Goal: Task Accomplishment & Management: Use online tool/utility

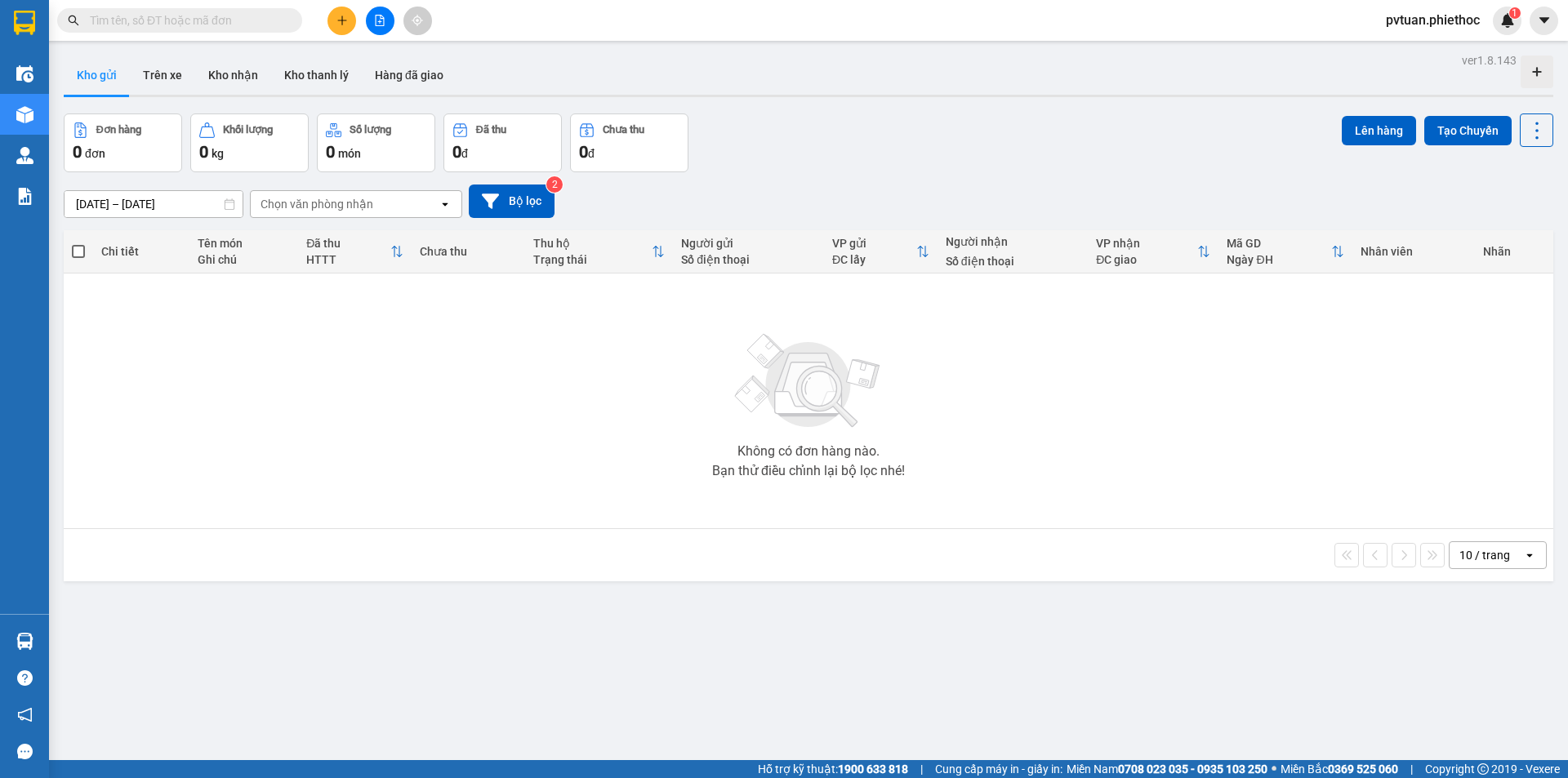
click at [173, 203] on input "[DATE] – [DATE]" at bounding box center [154, 205] width 178 height 26
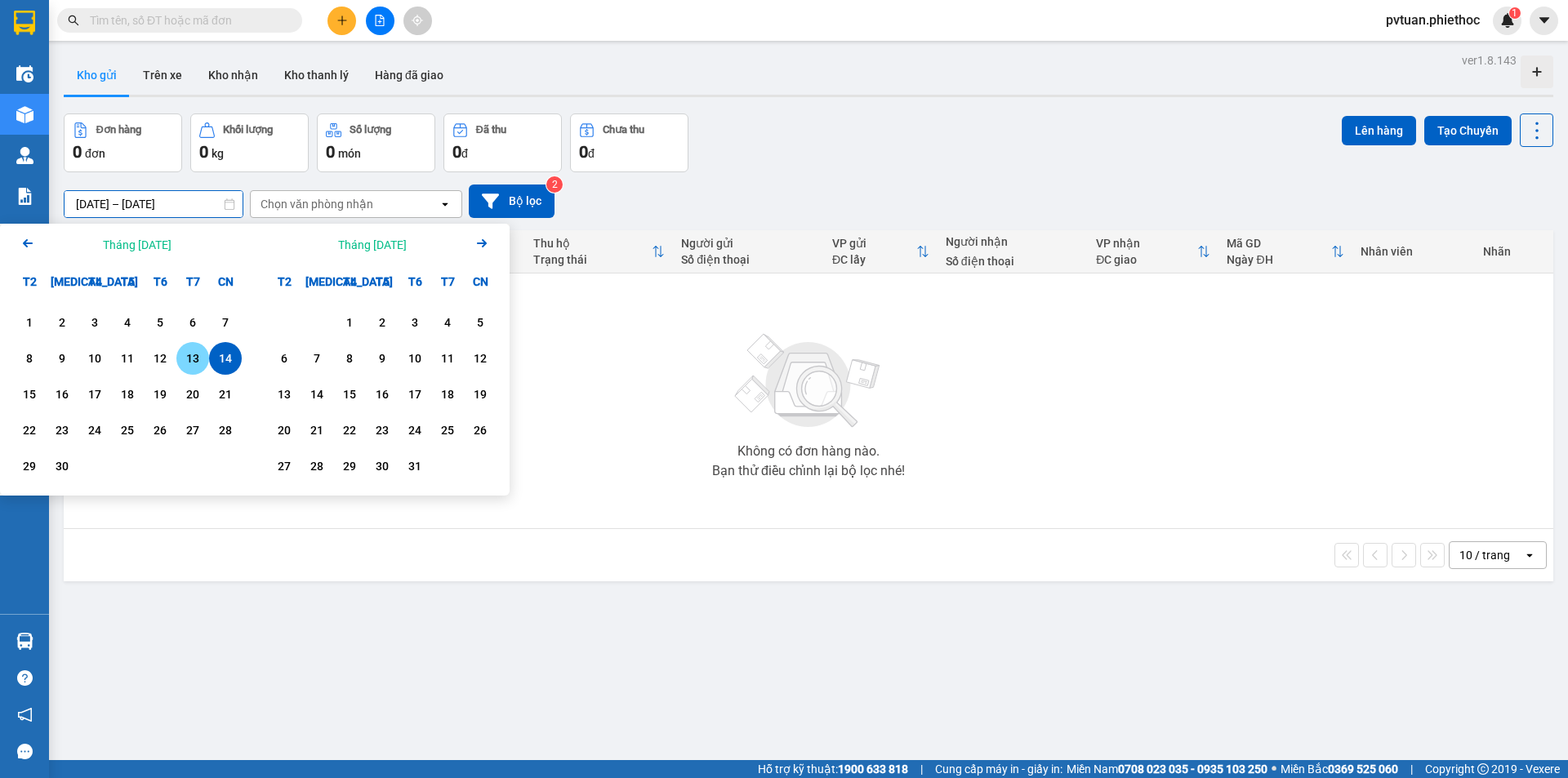
click at [197, 358] on div "13" at bounding box center [192, 358] width 23 height 20
click at [224, 353] on div "14" at bounding box center [225, 358] width 23 height 20
type input "[DATE] – [DATE]"
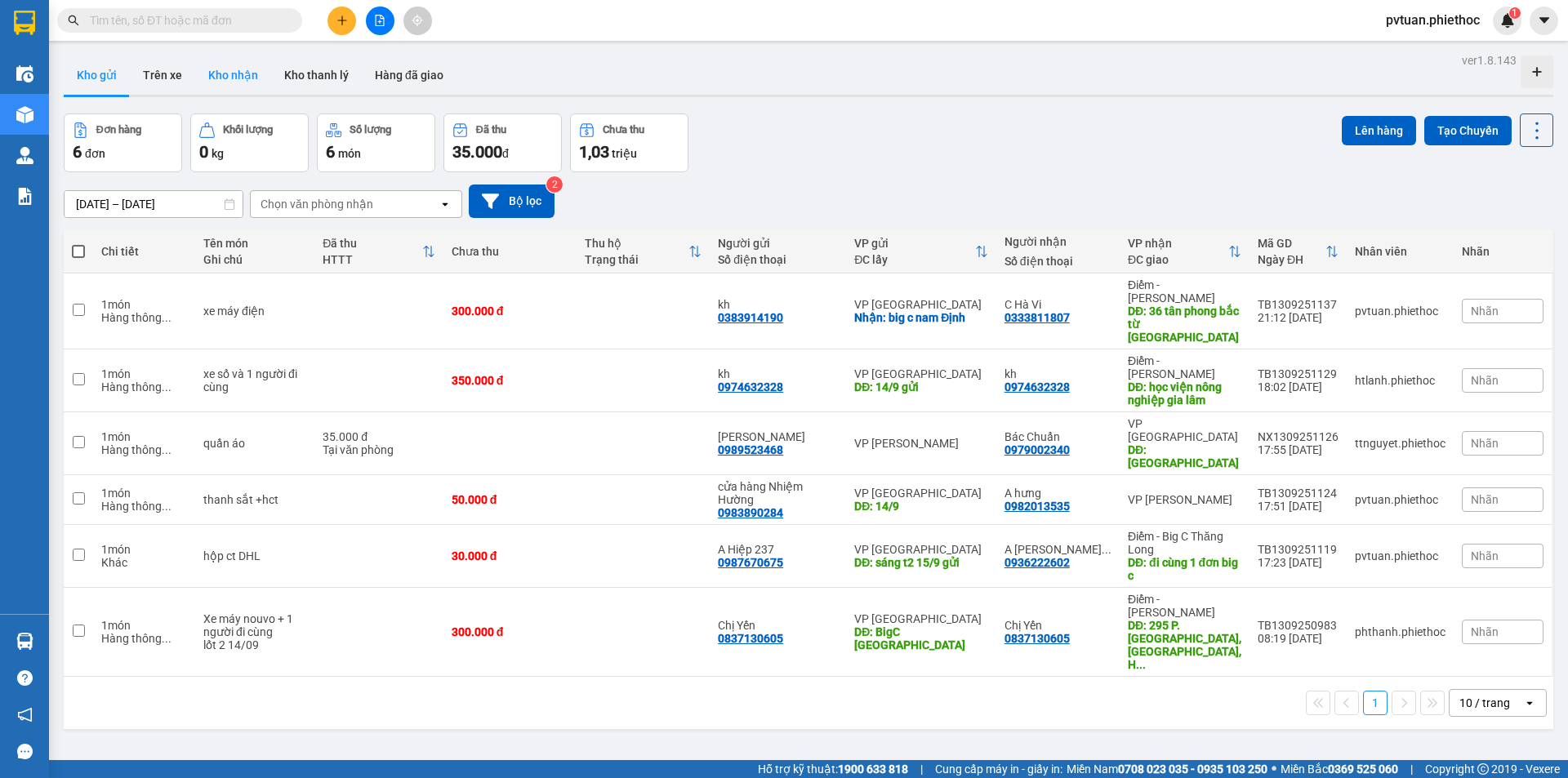
click at [232, 79] on button "Kho nhận" at bounding box center [233, 75] width 76 height 39
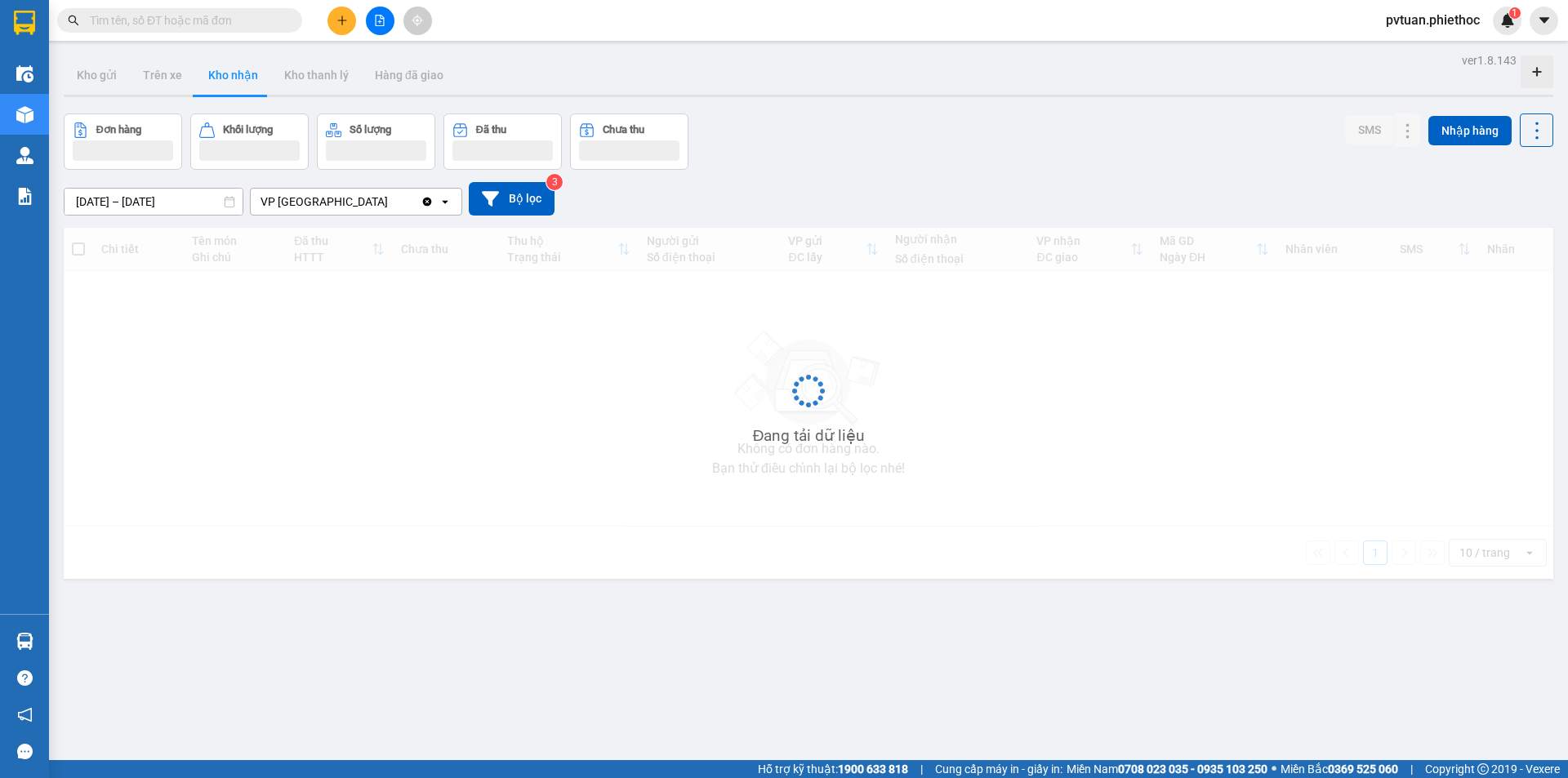
click at [193, 197] on input "[DATE] – [DATE]" at bounding box center [154, 202] width 178 height 26
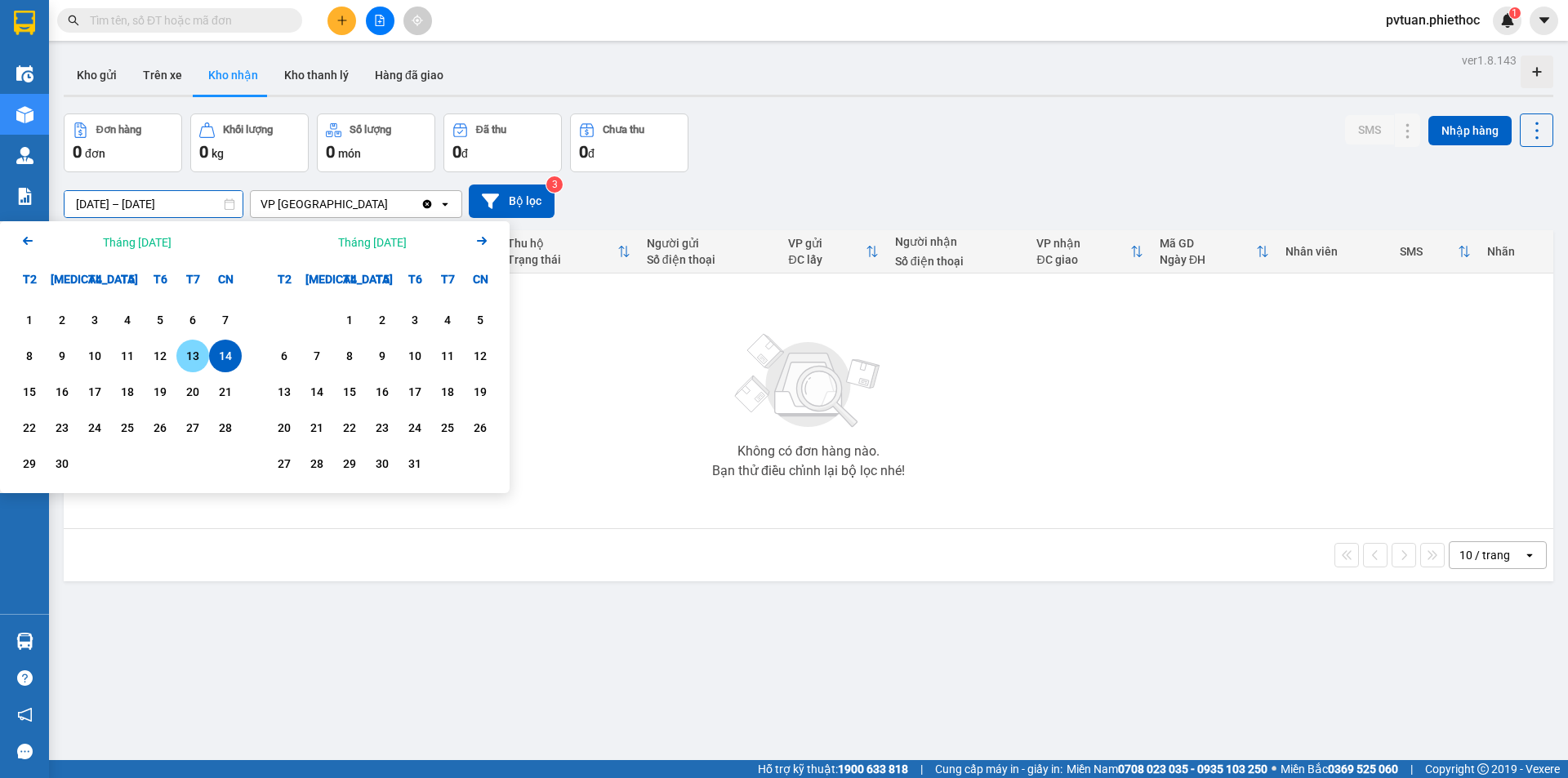
click at [198, 354] on div "13" at bounding box center [192, 356] width 23 height 20
click at [22, 237] on icon "Arrow Left" at bounding box center [27, 240] width 20 height 20
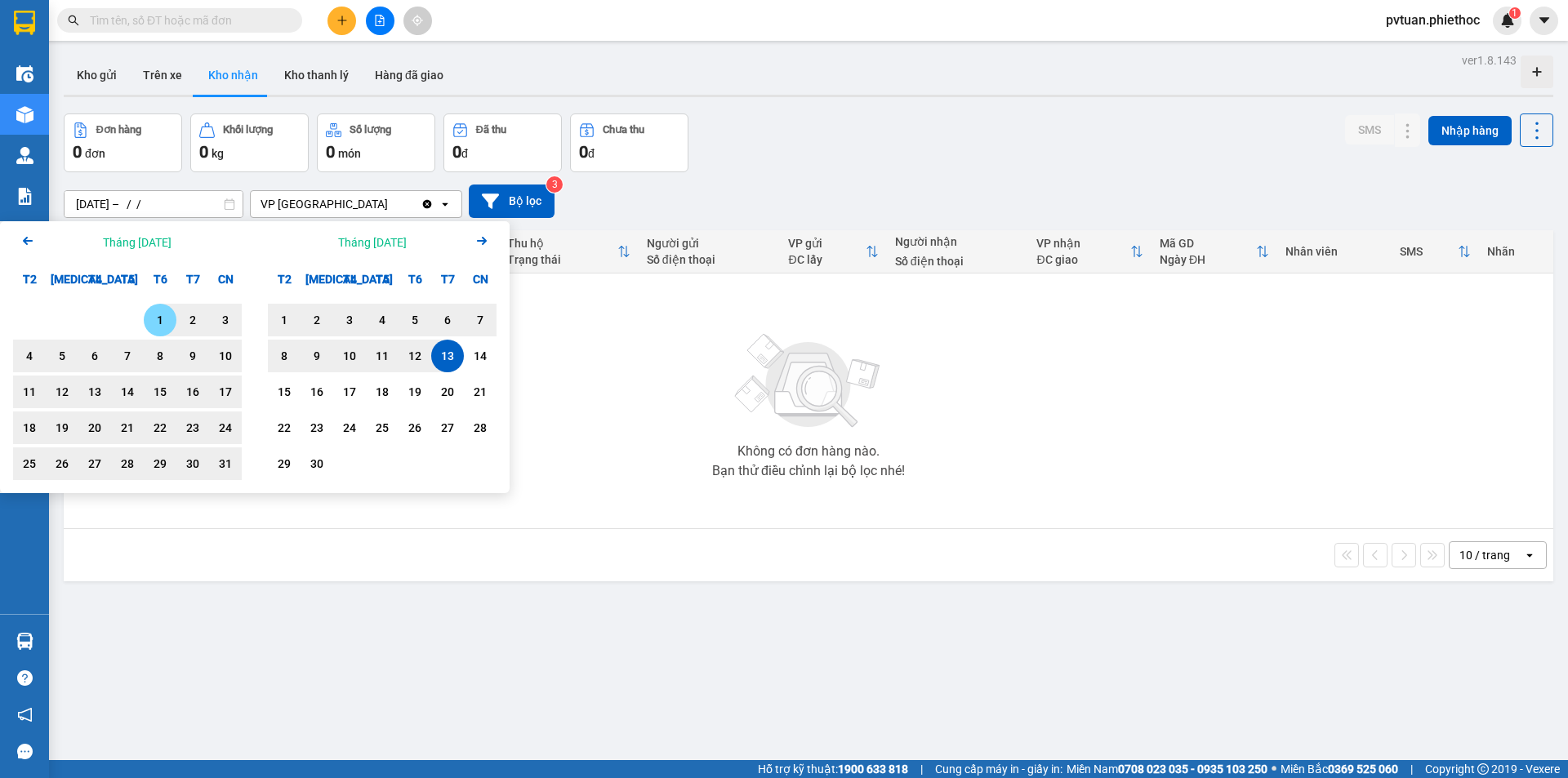
click at [158, 312] on div "1" at bounding box center [160, 320] width 23 height 20
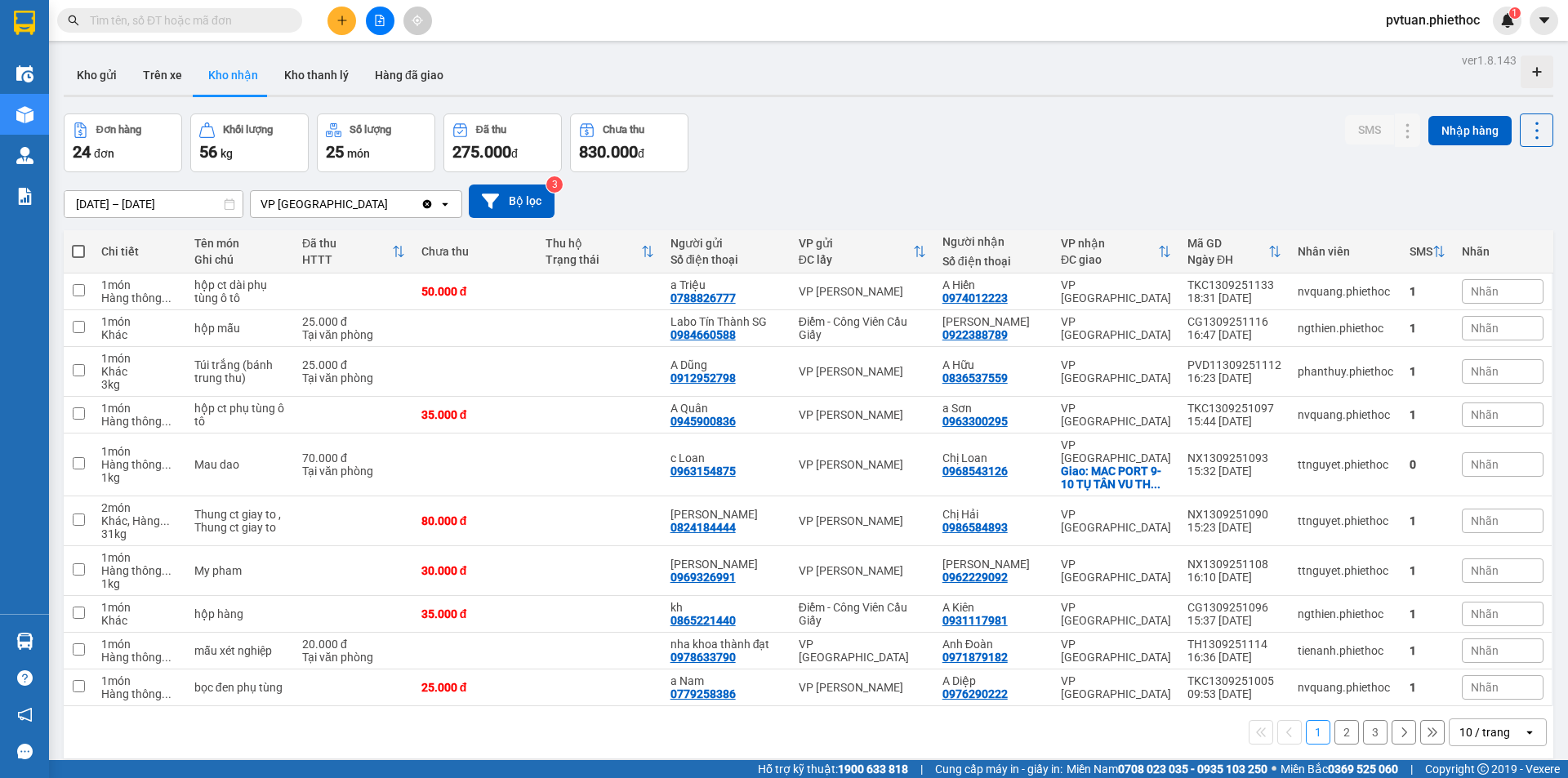
click at [1459, 725] on div "10 / trang" at bounding box center [1484, 732] width 51 height 16
click at [1463, 689] on span "100 / trang" at bounding box center [1479, 683] width 59 height 16
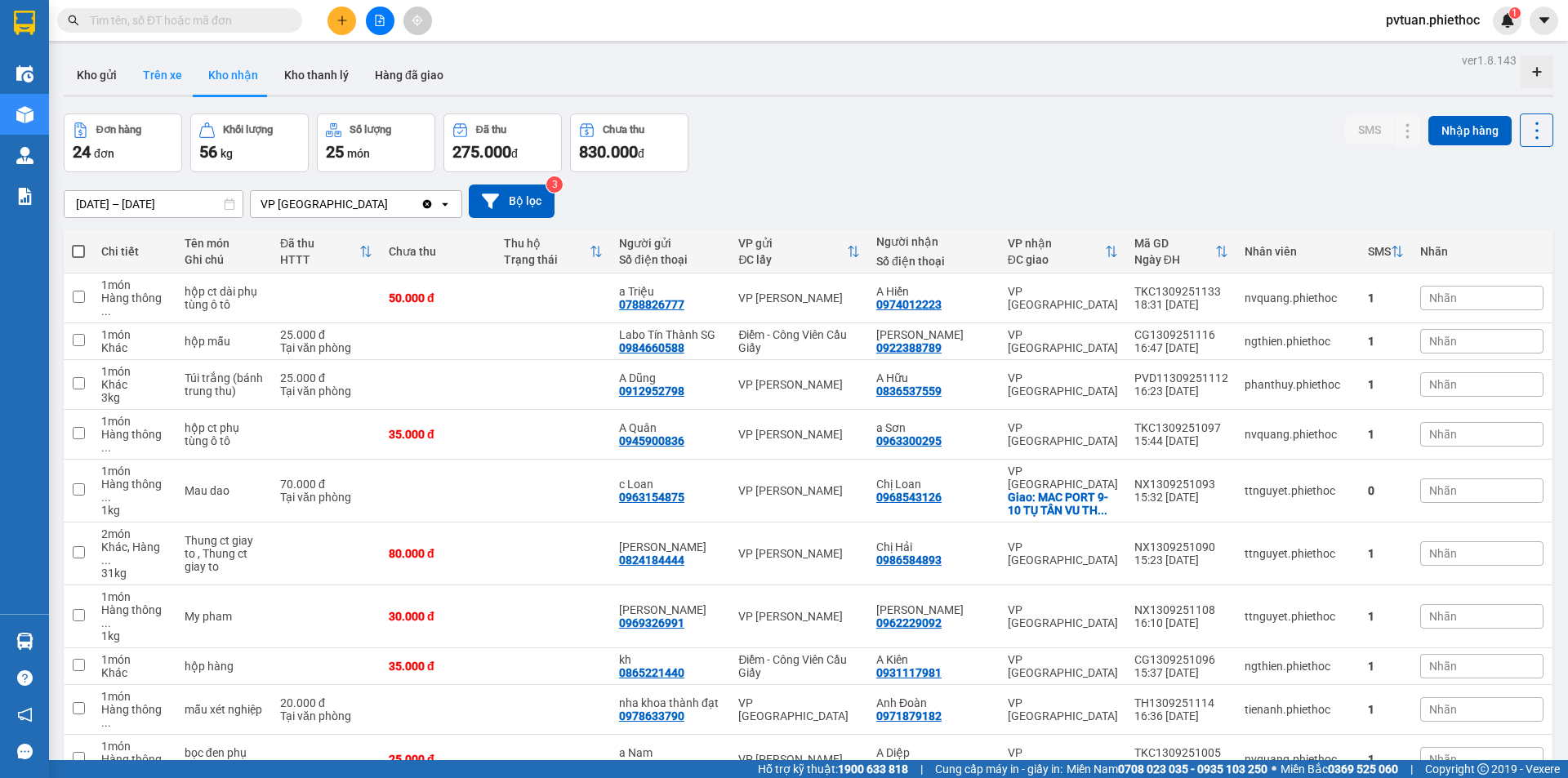
click at [168, 84] on button "Trên xe" at bounding box center [162, 75] width 66 height 39
type input "[DATE] – [DATE]"
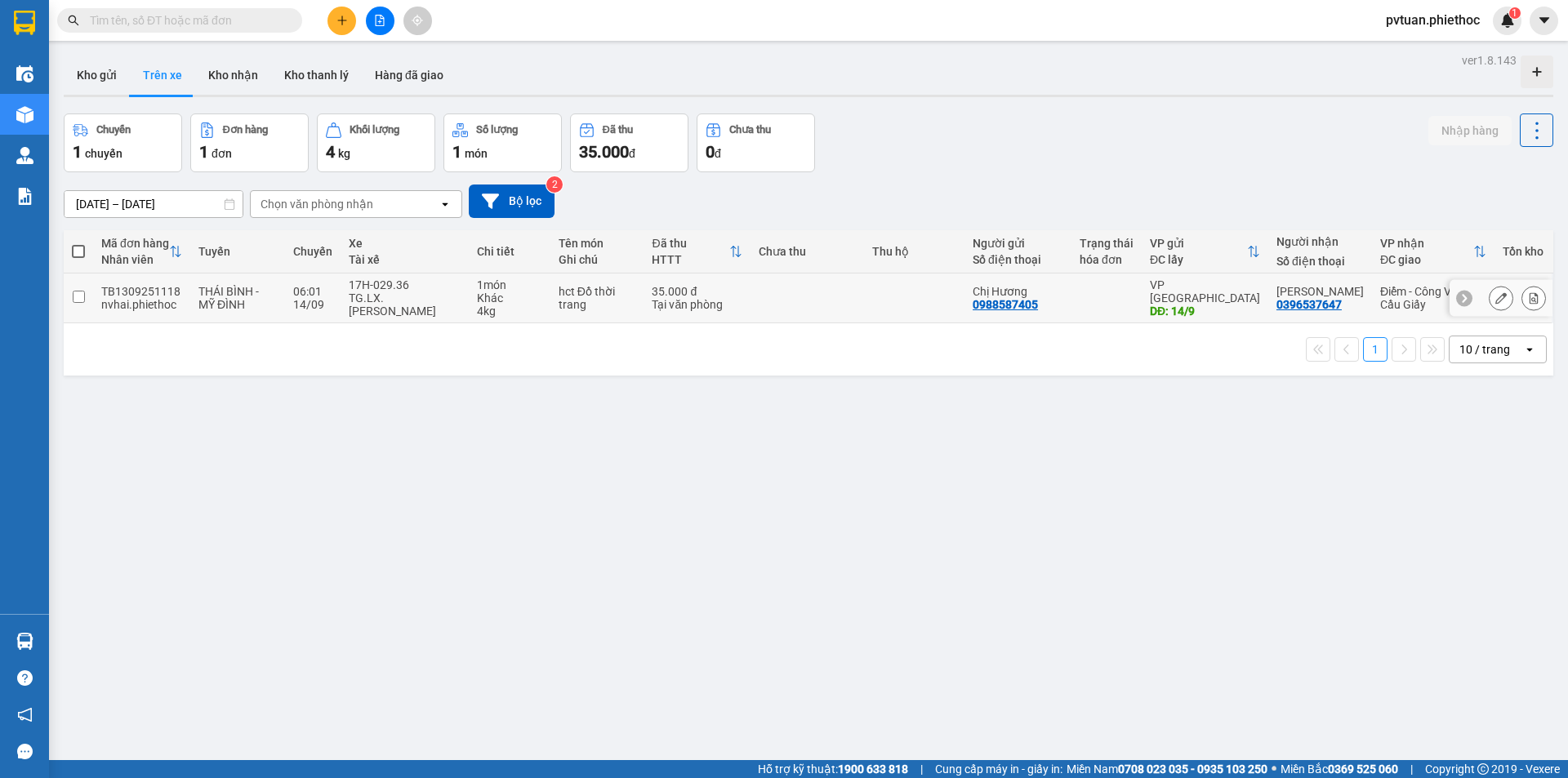
click at [312, 299] on div "14/09" at bounding box center [312, 305] width 39 height 13
checkbox input "true"
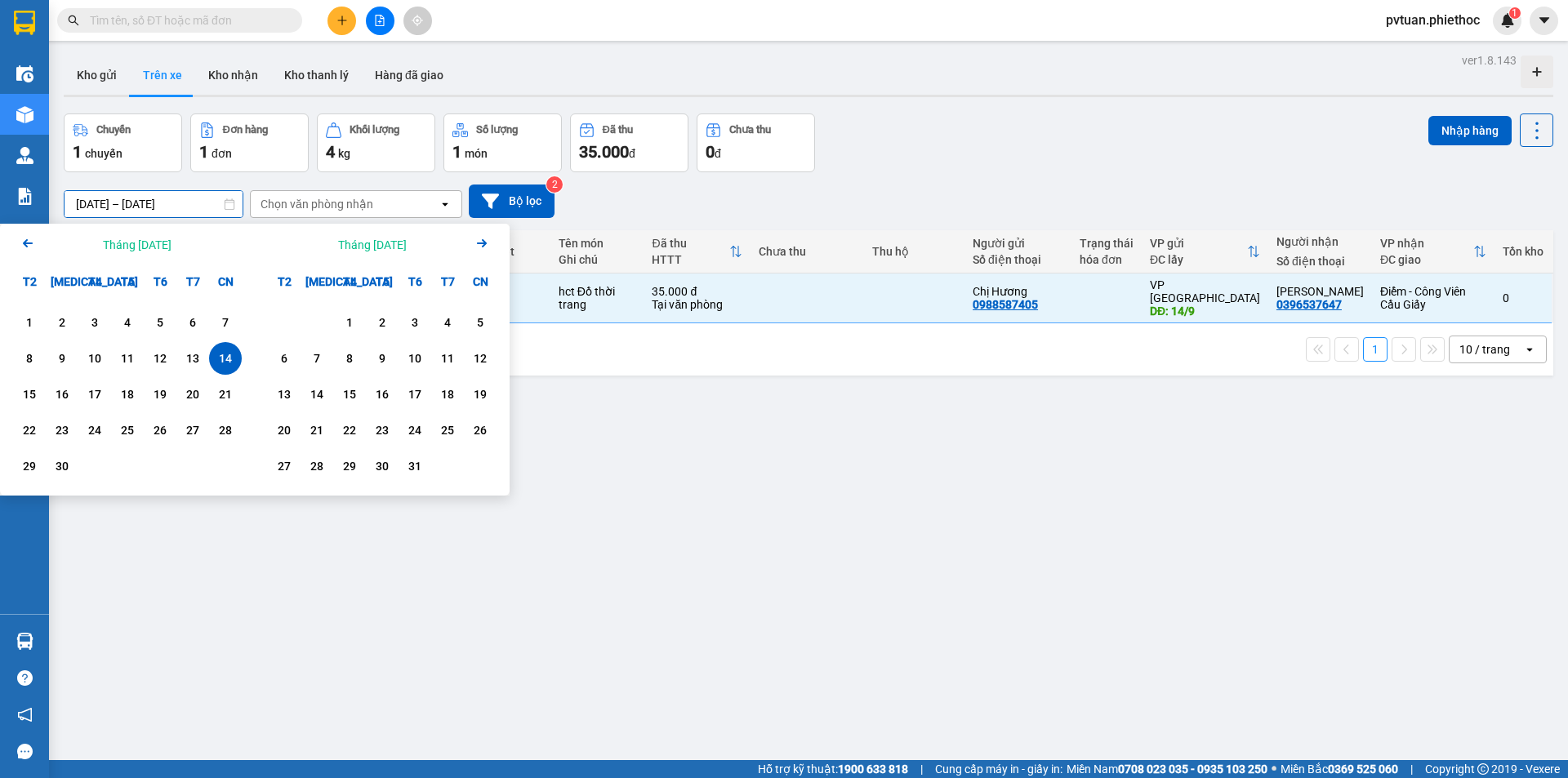
click at [145, 207] on input "[DATE] – [DATE]" at bounding box center [154, 205] width 178 height 26
click at [201, 356] on div "13" at bounding box center [192, 358] width 23 height 20
click at [215, 355] on div "14" at bounding box center [225, 358] width 23 height 20
type input "[DATE] – [DATE]"
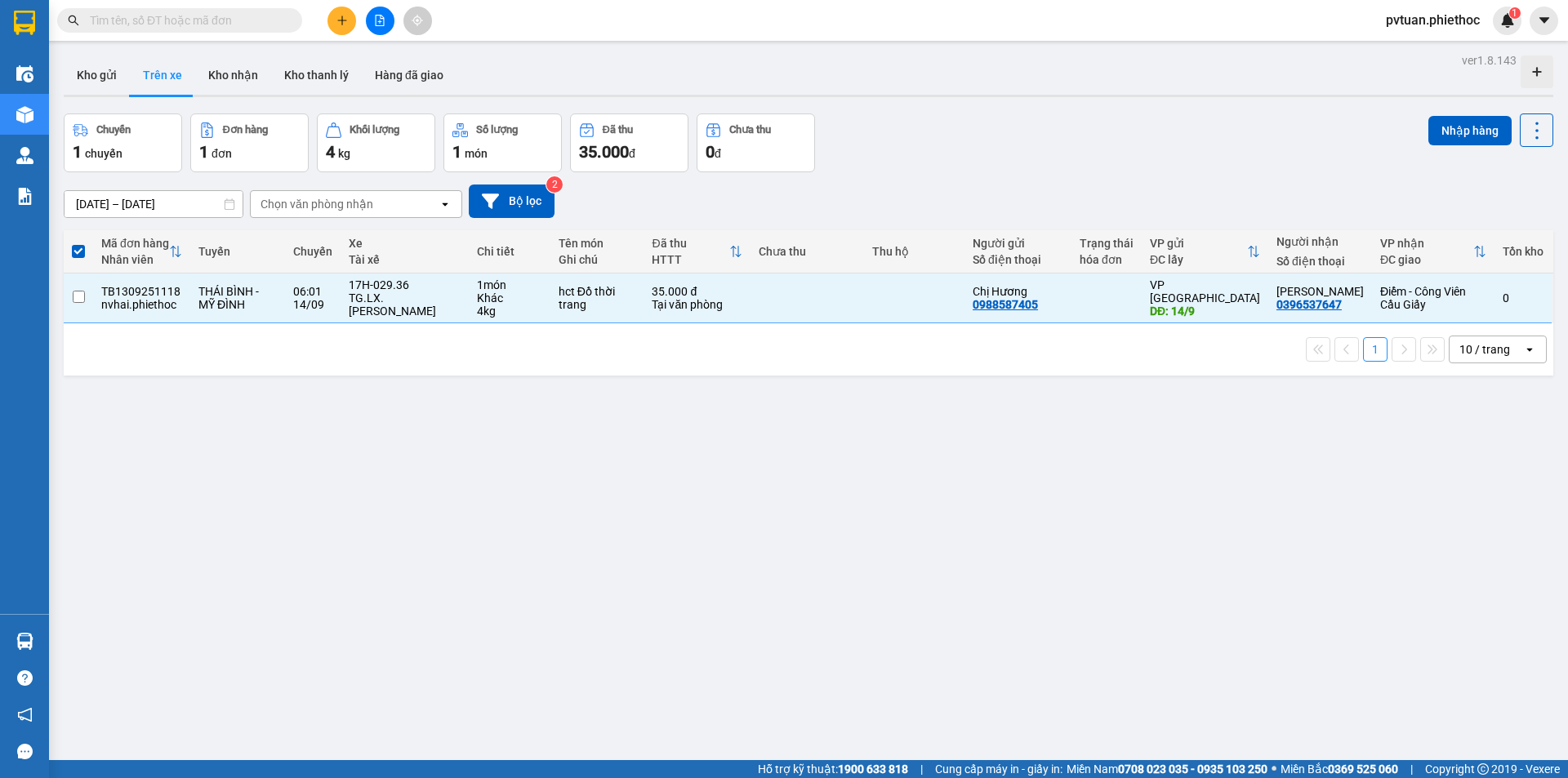
checkbox input "false"
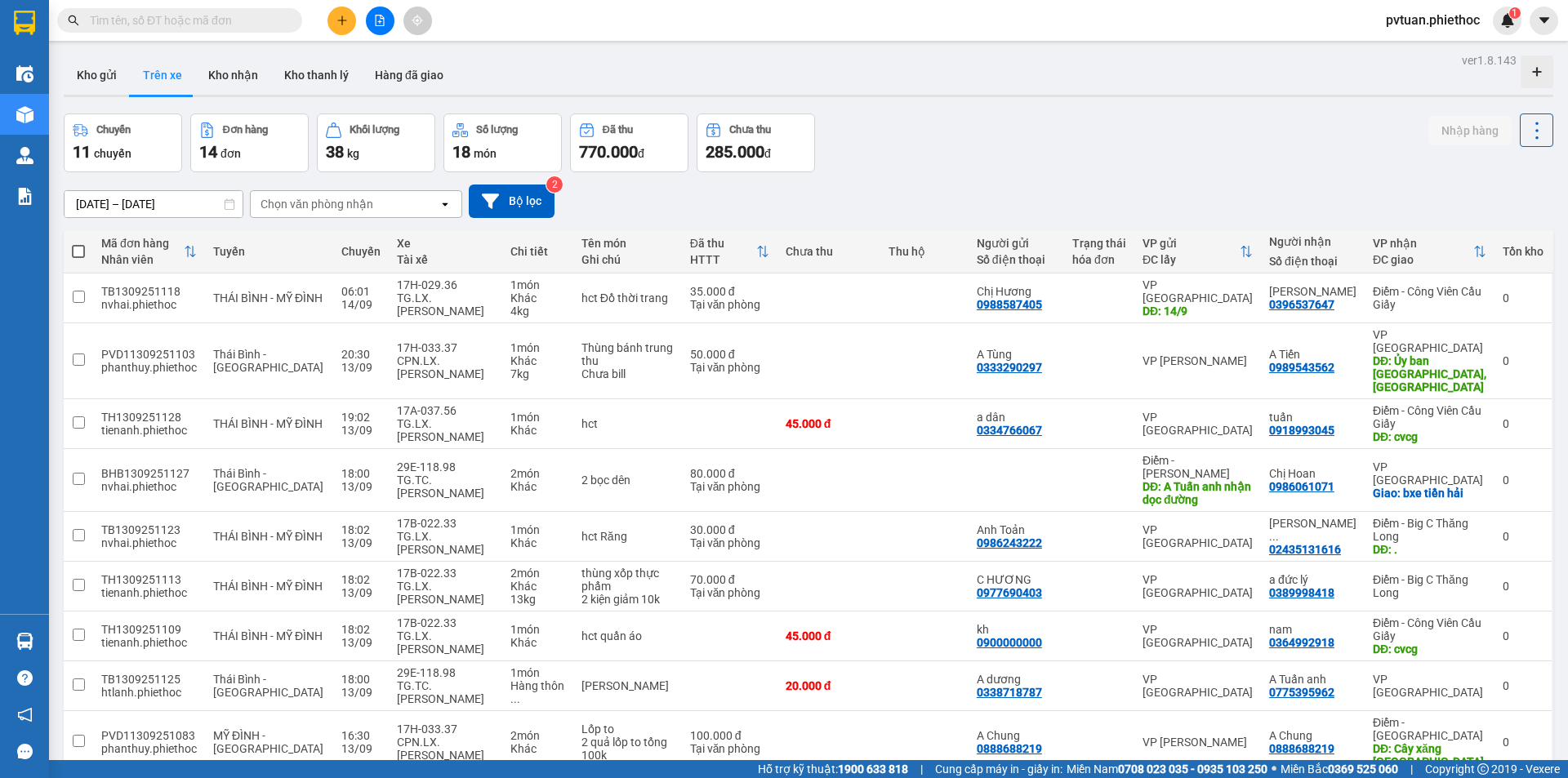
click at [176, 205] on input "[DATE] – [DATE]" at bounding box center [154, 205] width 178 height 26
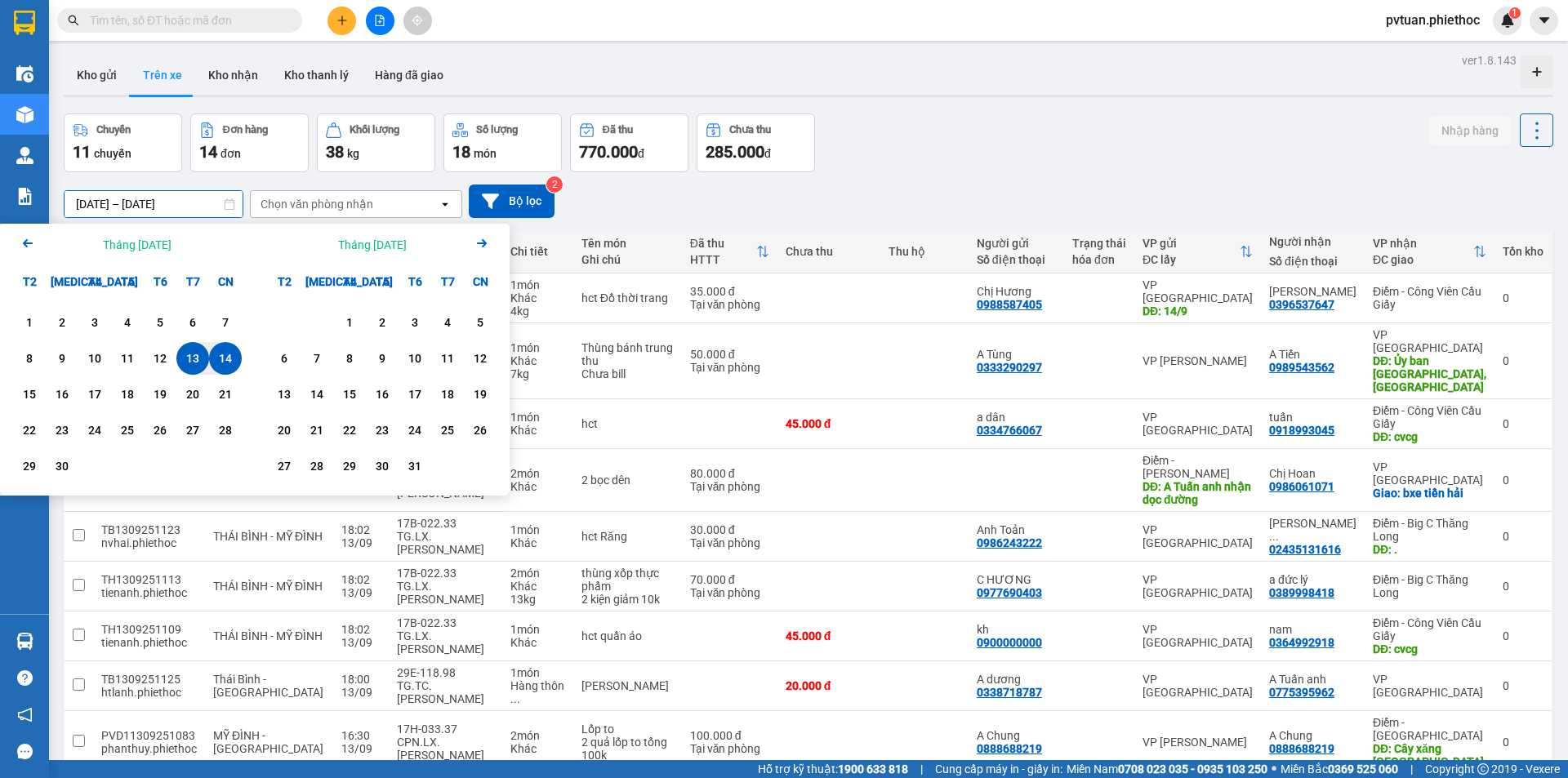
click at [229, 367] on div "14" at bounding box center [225, 358] width 23 height 20
type input "[DATE] – [DATE]"
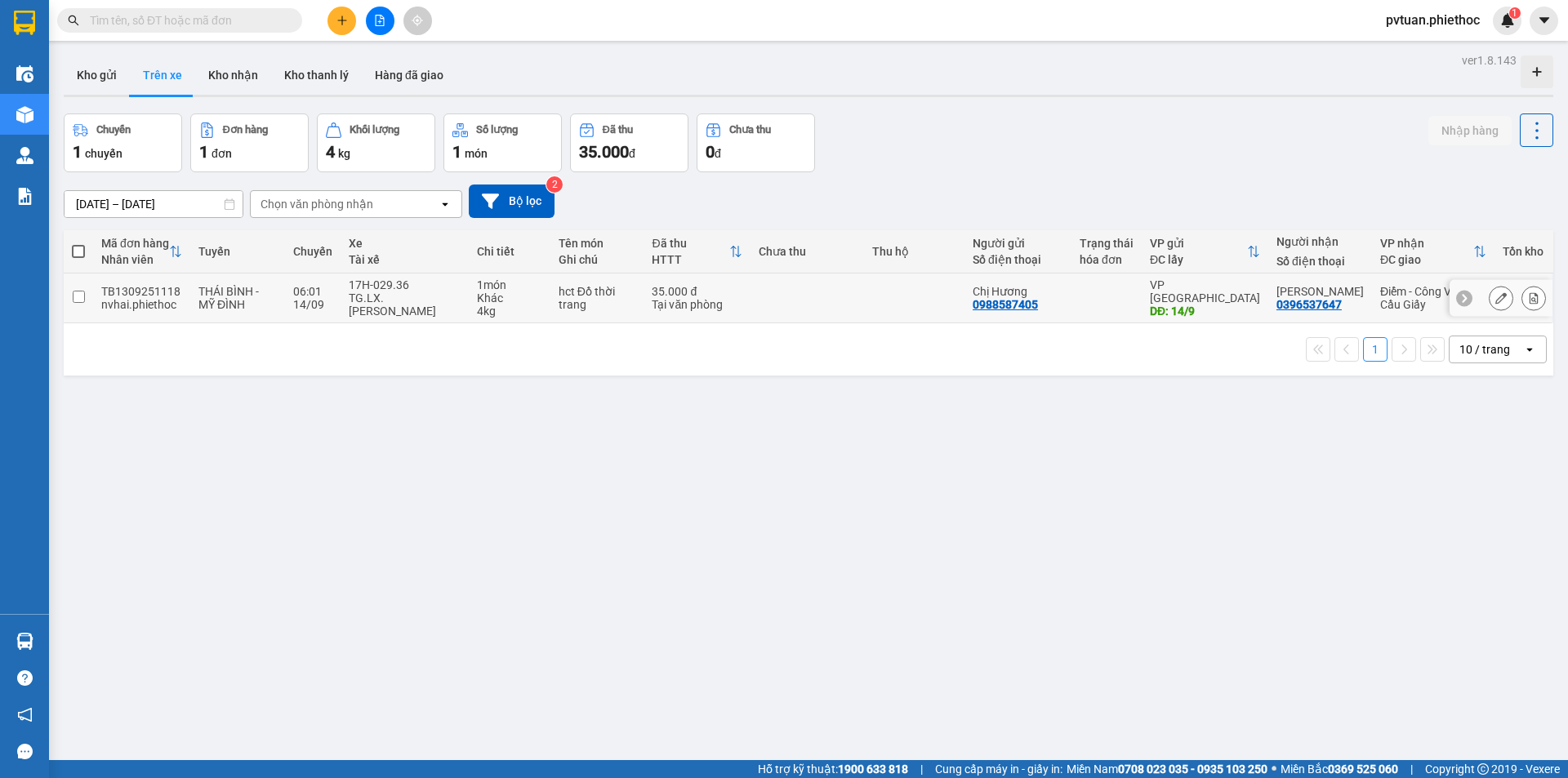
click at [407, 312] on div "TG.LX.[PERSON_NAME]" at bounding box center [405, 305] width 113 height 26
checkbox input "true"
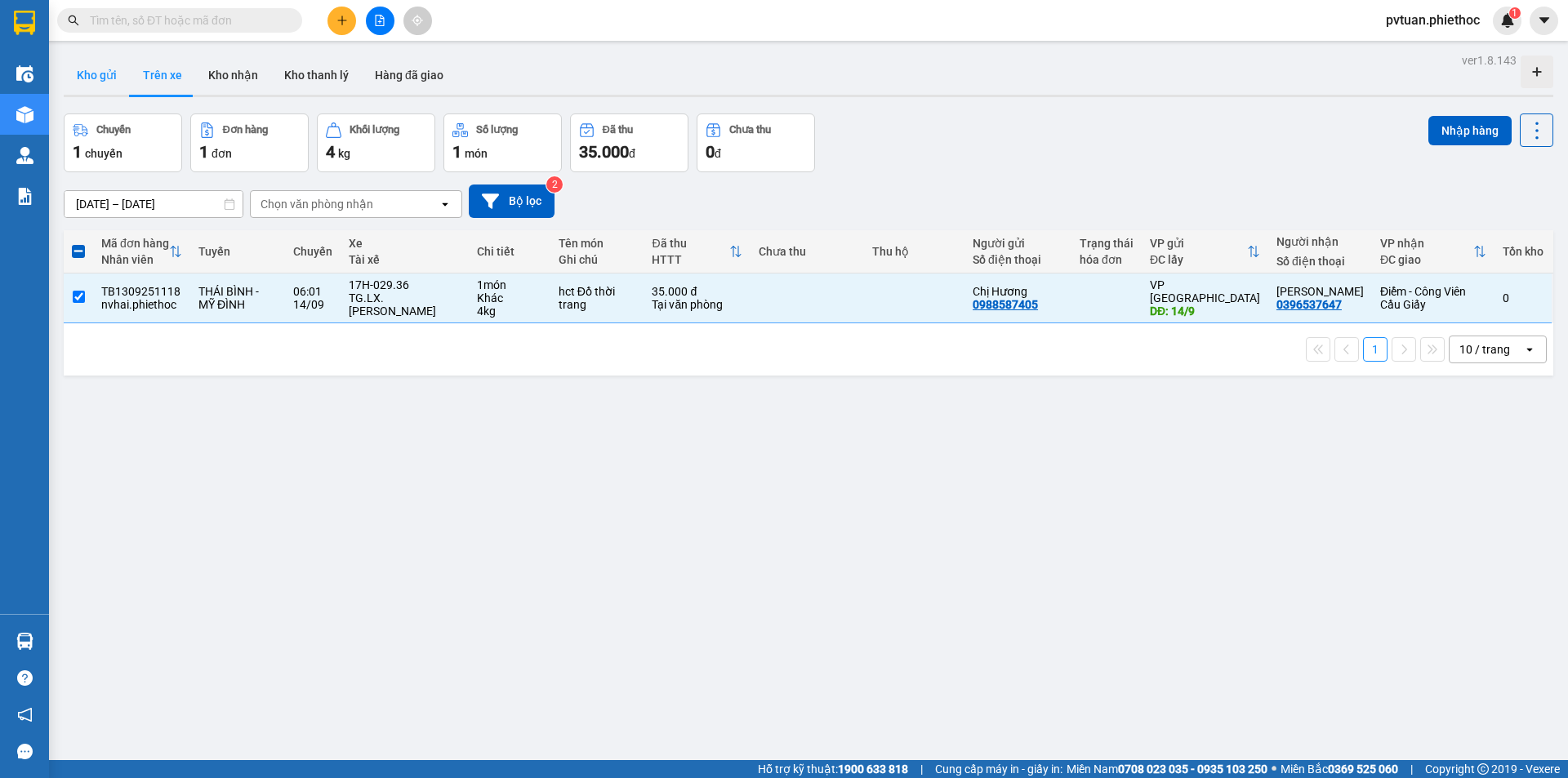
click at [103, 79] on button "Kho gửi" at bounding box center [97, 75] width 66 height 39
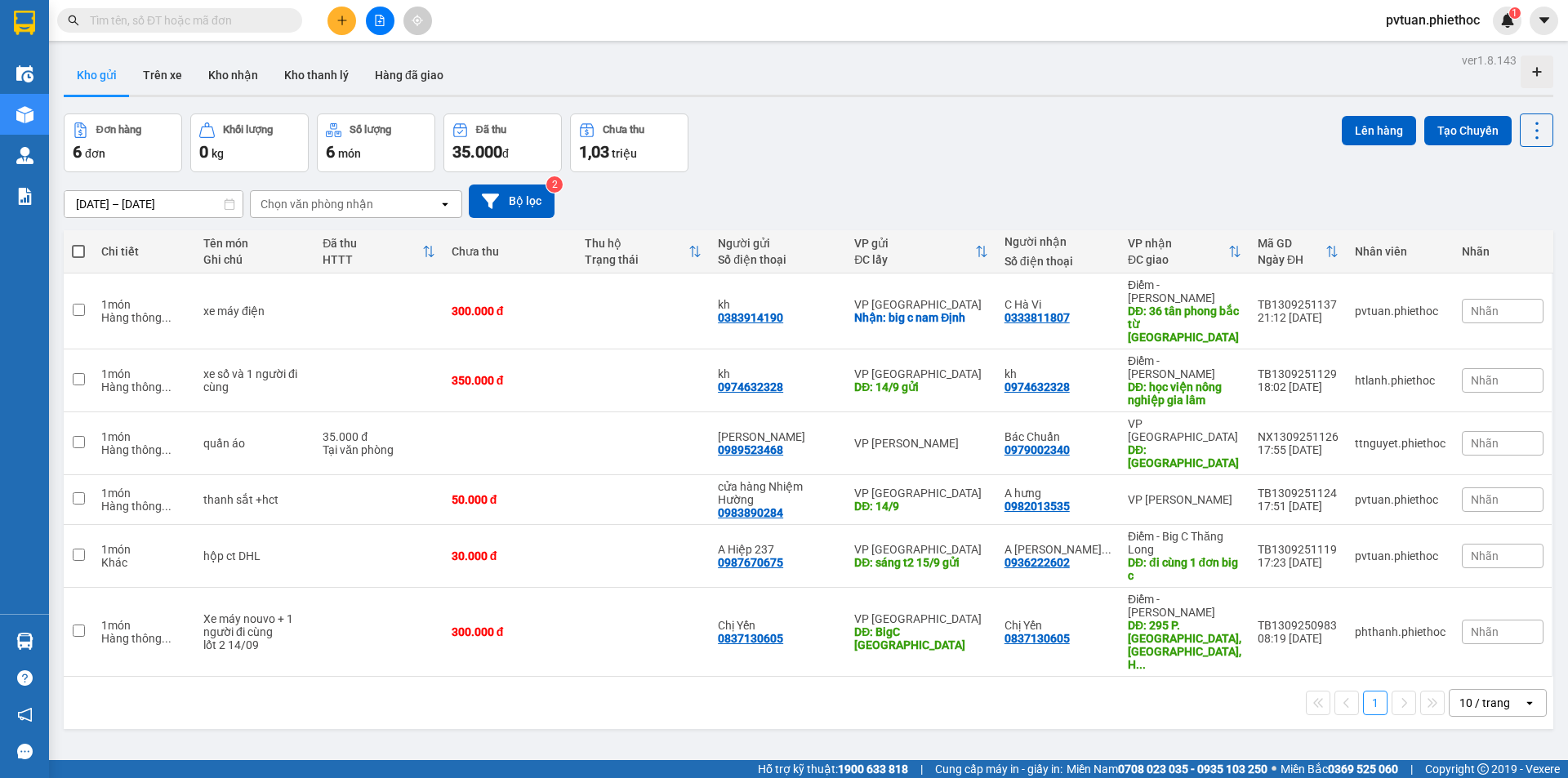
click at [1499, 690] on div "10 / trang" at bounding box center [1486, 703] width 73 height 26
click at [1500, 575] on div "100 / trang" at bounding box center [1485, 562] width 98 height 29
click at [1249, 306] on td "TB1309251137 21:12 [DATE]" at bounding box center [1298, 312] width 98 height 76
checkbox input "true"
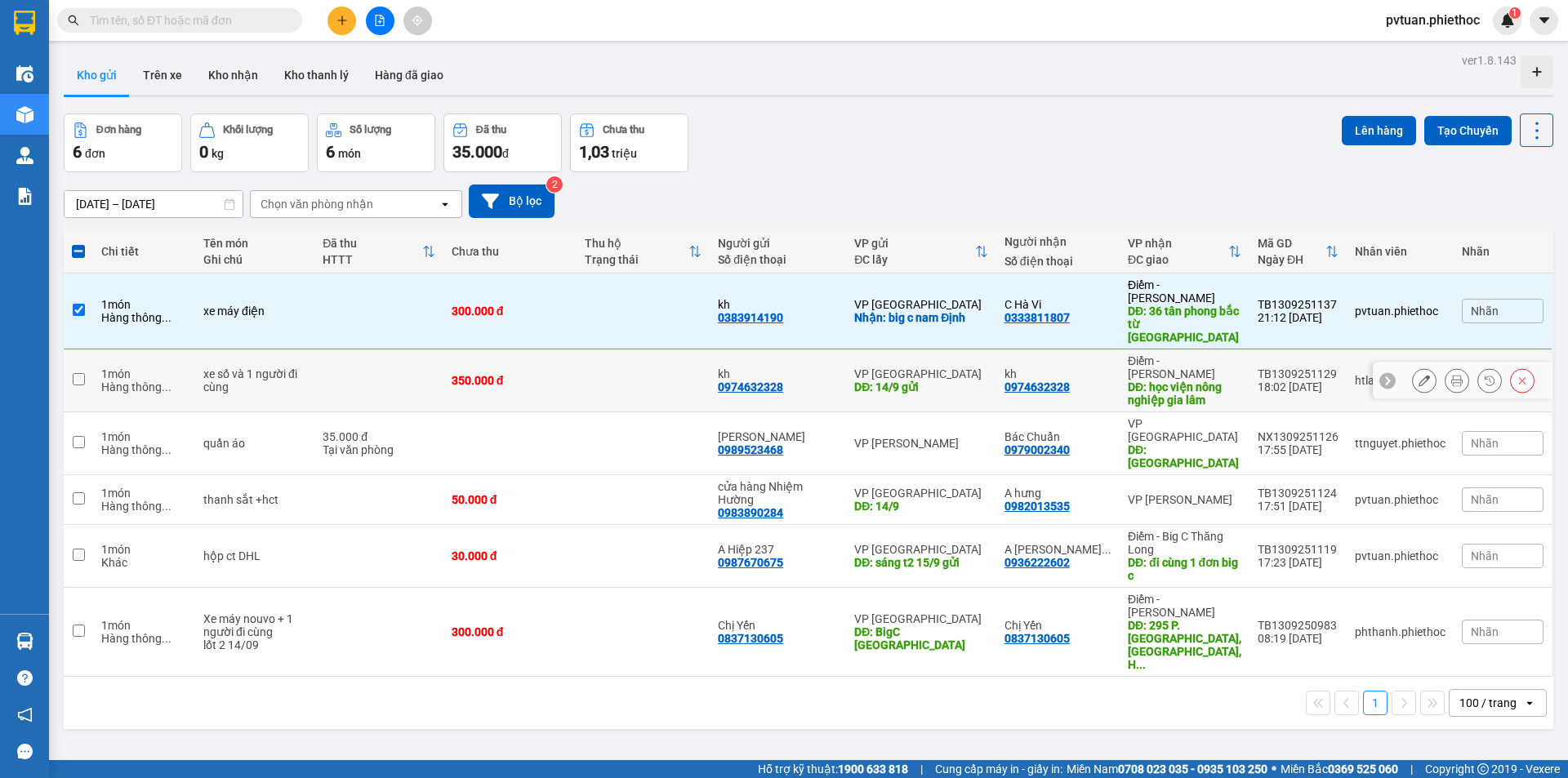
click at [1241, 349] on td "Điểm - [PERSON_NAME] DĐ: học viện nông nghiệp [GEOGRAPHIC_DATA]" at bounding box center [1184, 380] width 129 height 63
checkbox input "true"
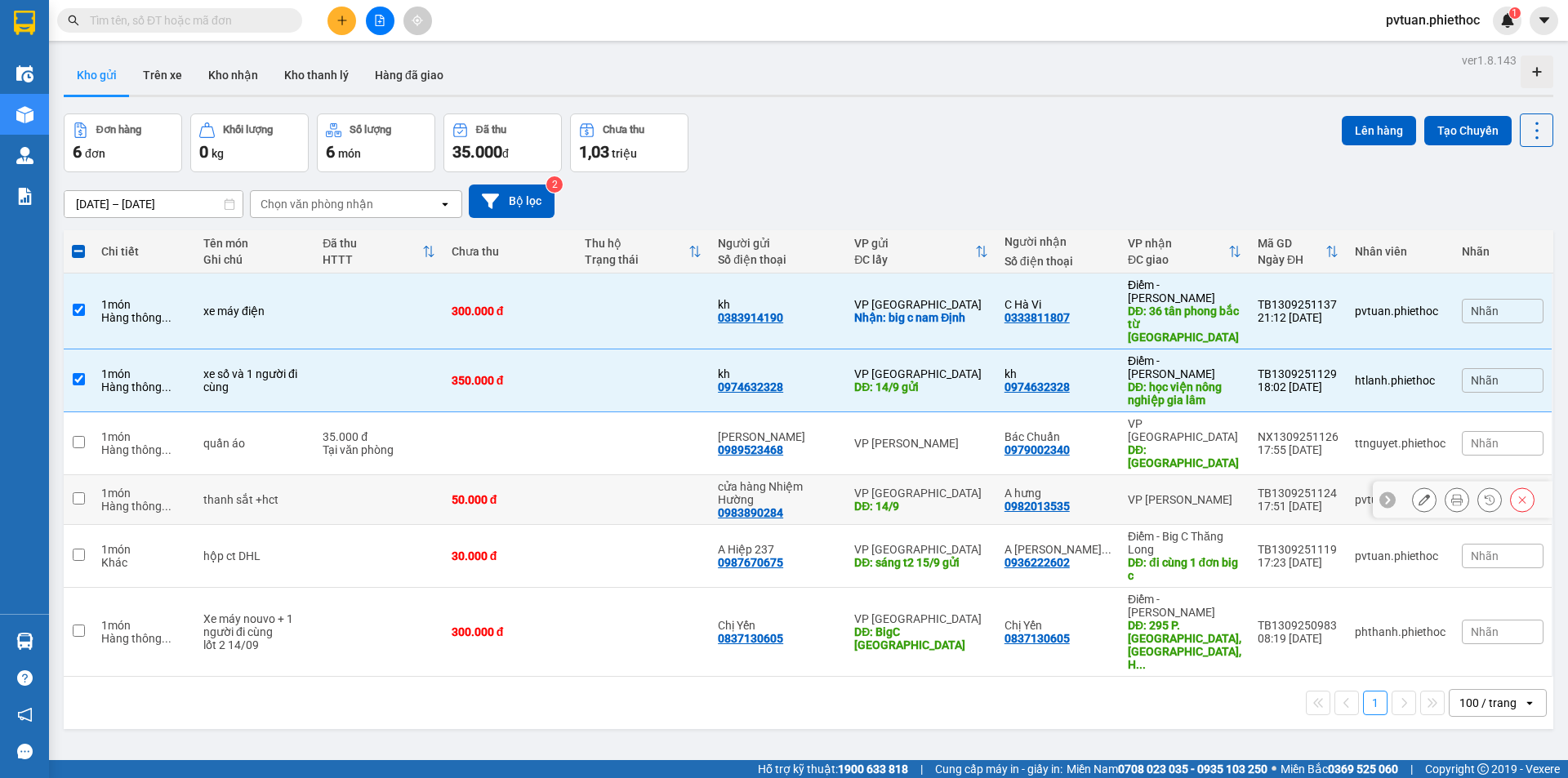
click at [1224, 475] on td "VP [PERSON_NAME]" at bounding box center [1184, 499] width 129 height 50
checkbox input "true"
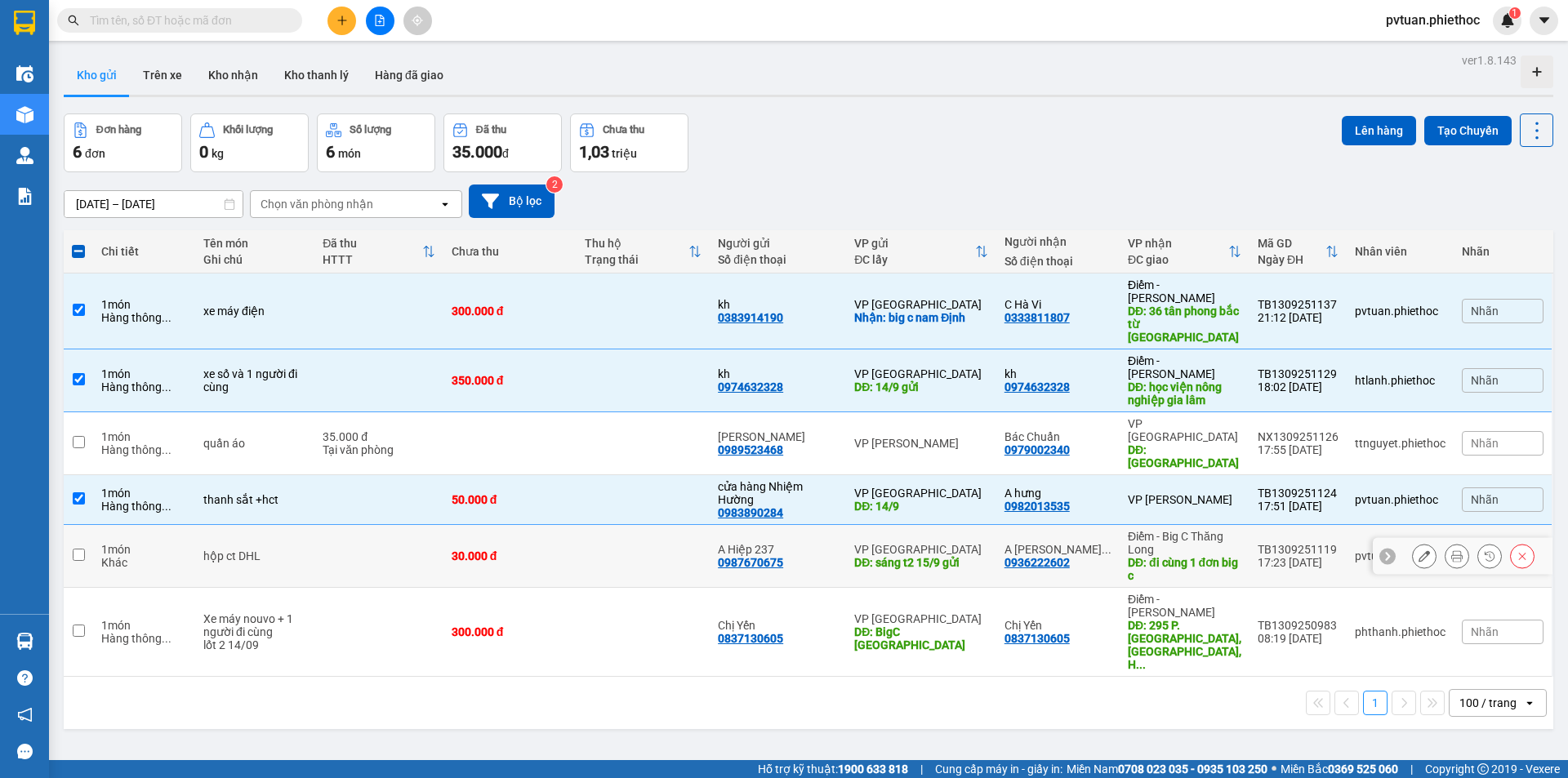
click at [1217, 530] on div "Điểm - Big C Thăng Long" at bounding box center [1184, 543] width 114 height 26
checkbox input "true"
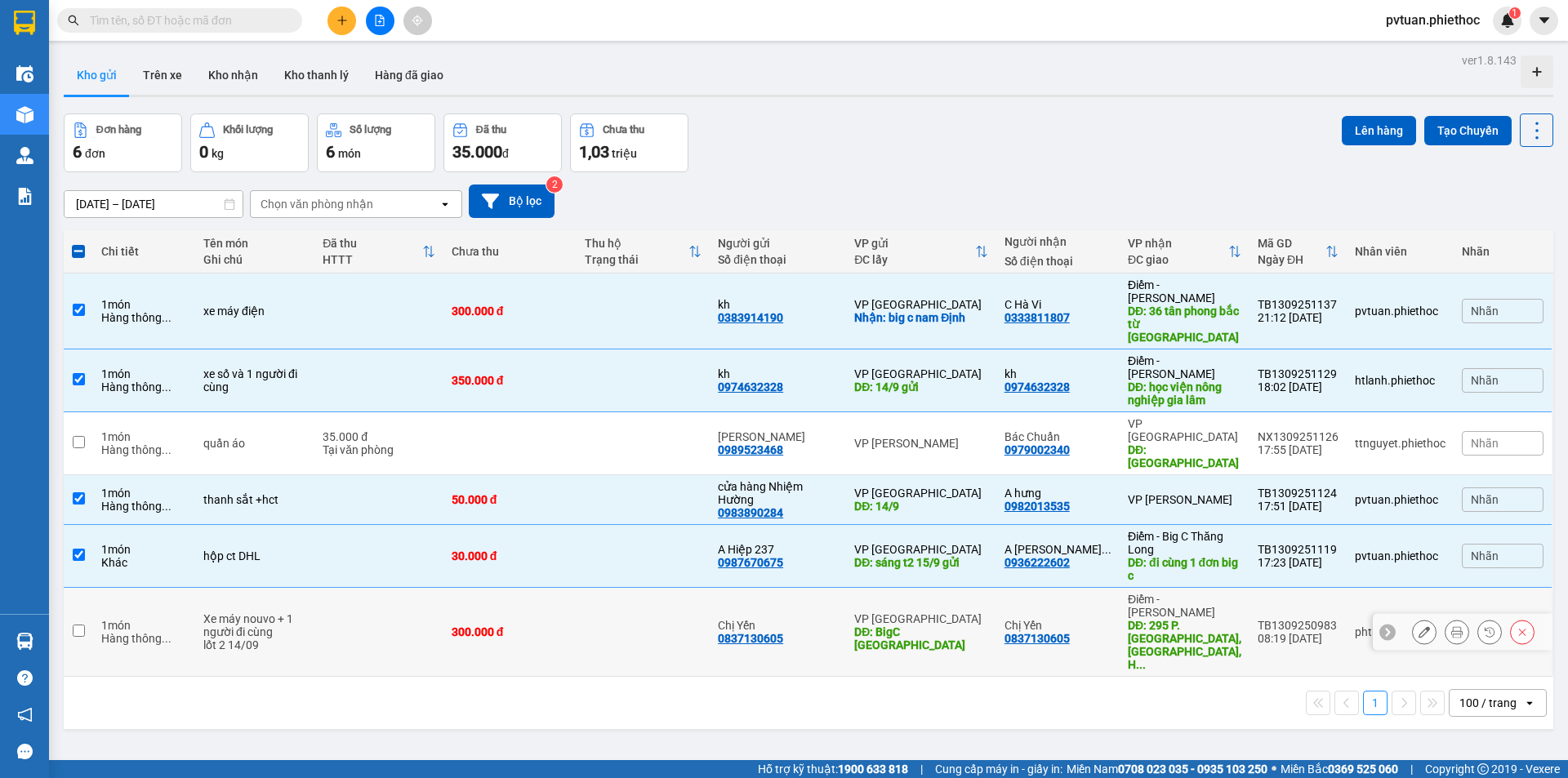
click at [1249, 588] on td "TB1309250983 08:19 [DATE]" at bounding box center [1298, 633] width 98 height 89
checkbox input "true"
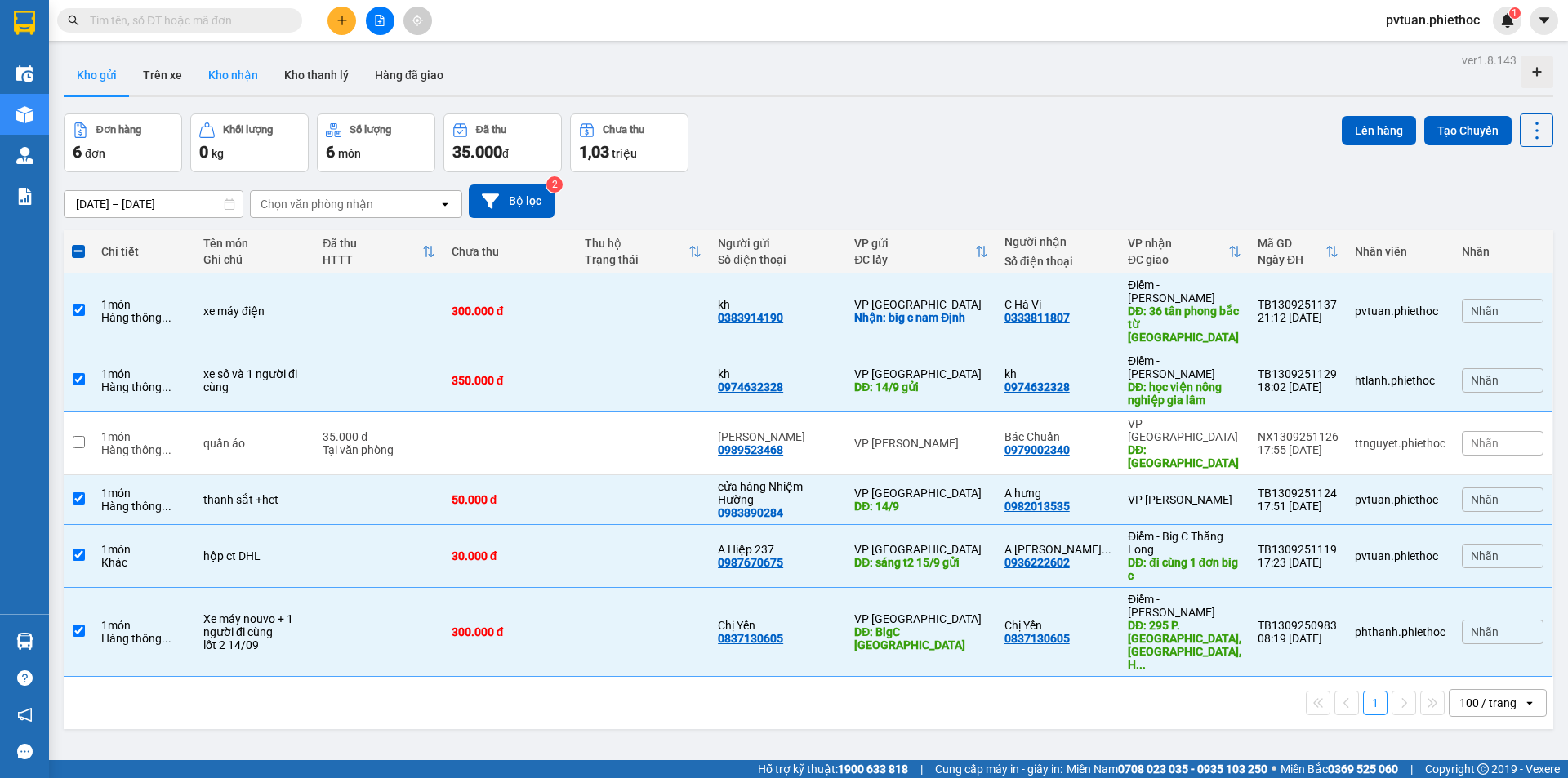
click at [220, 83] on button "Kho nhận" at bounding box center [233, 75] width 76 height 39
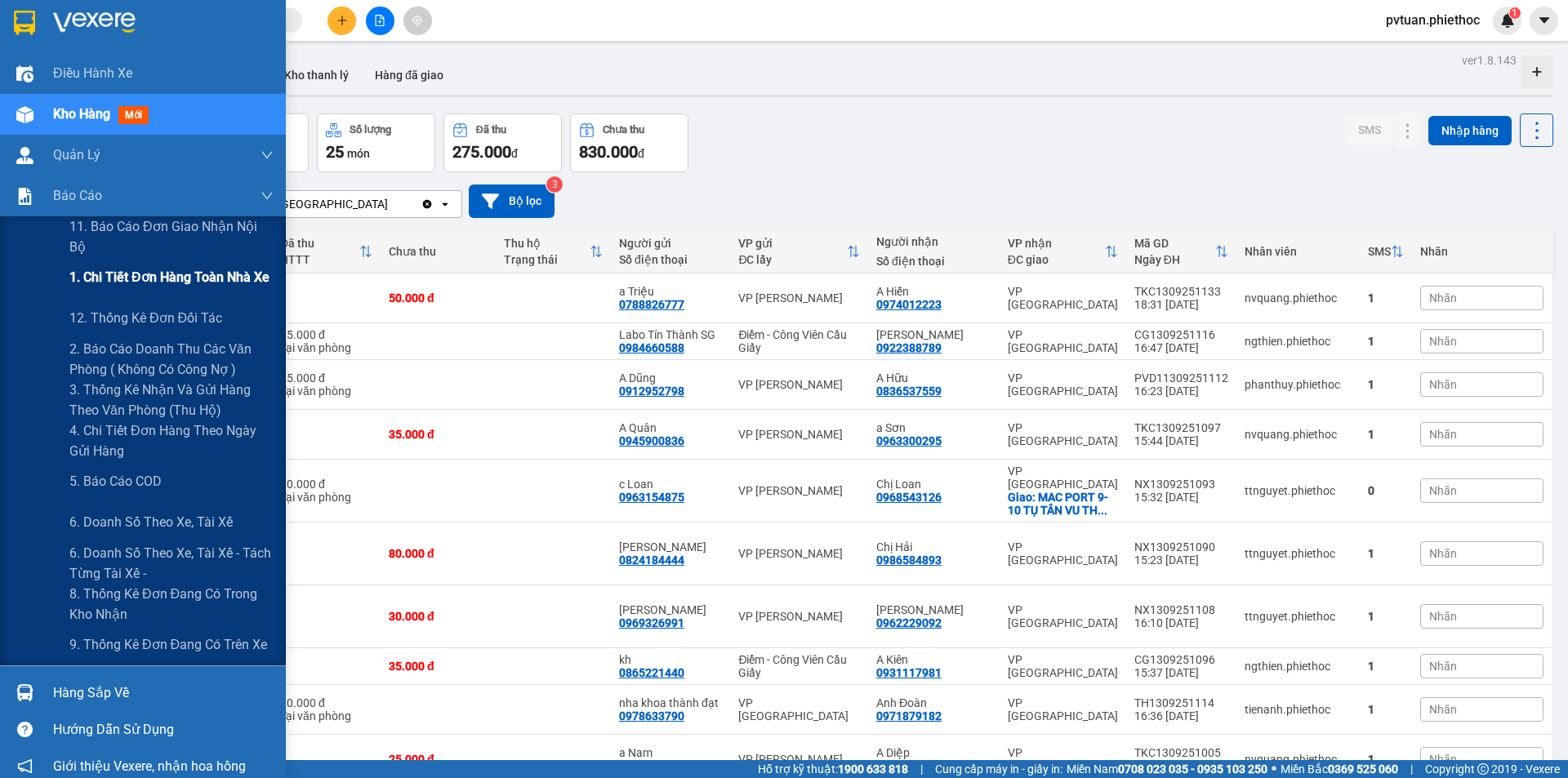
click at [129, 284] on span "1. Chi tiết đơn hàng toàn nhà xe" at bounding box center [169, 278] width 200 height 21
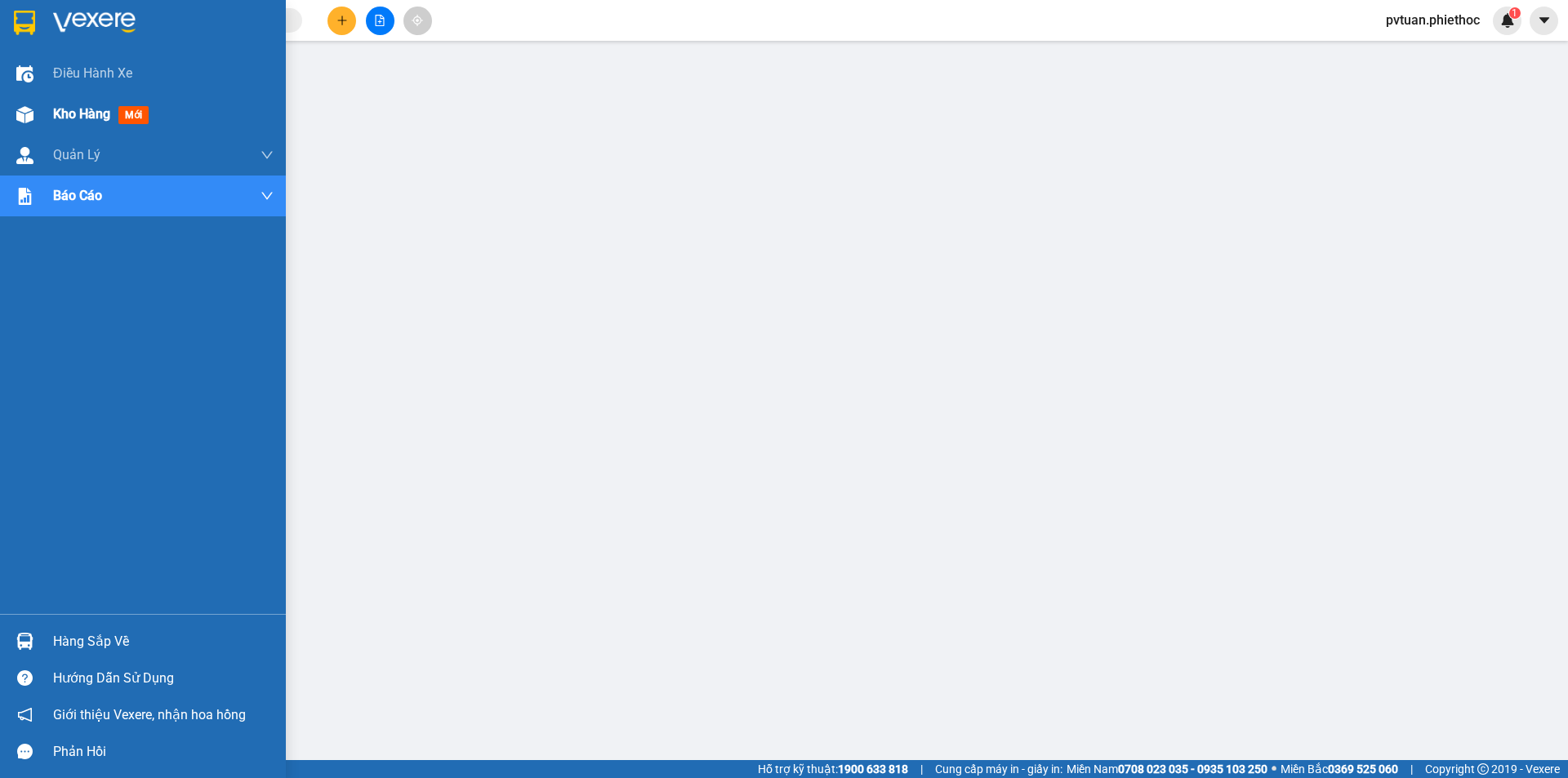
click at [38, 119] on div at bounding box center [24, 114] width 28 height 28
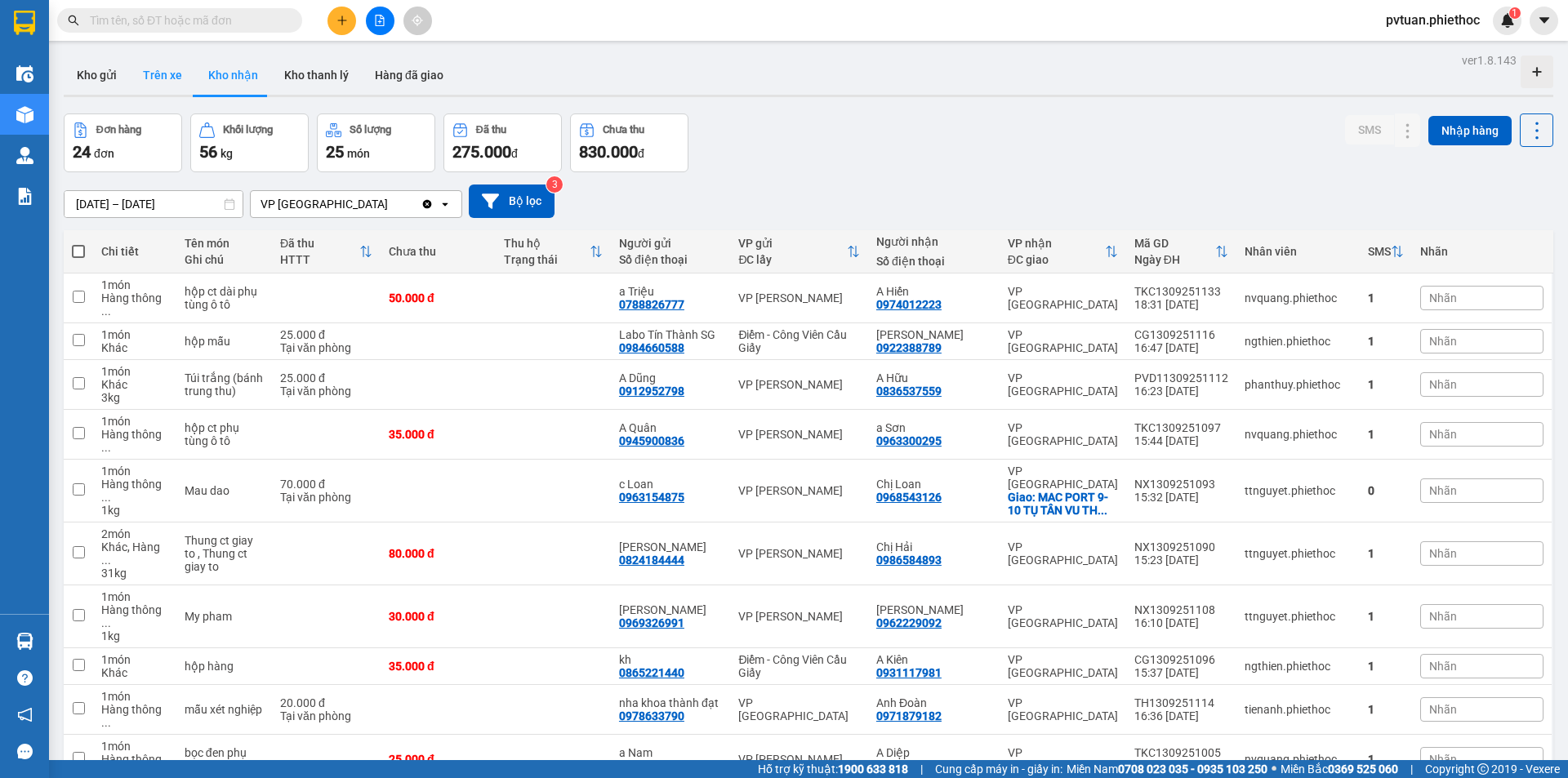
click at [172, 83] on button "Trên xe" at bounding box center [162, 75] width 66 height 39
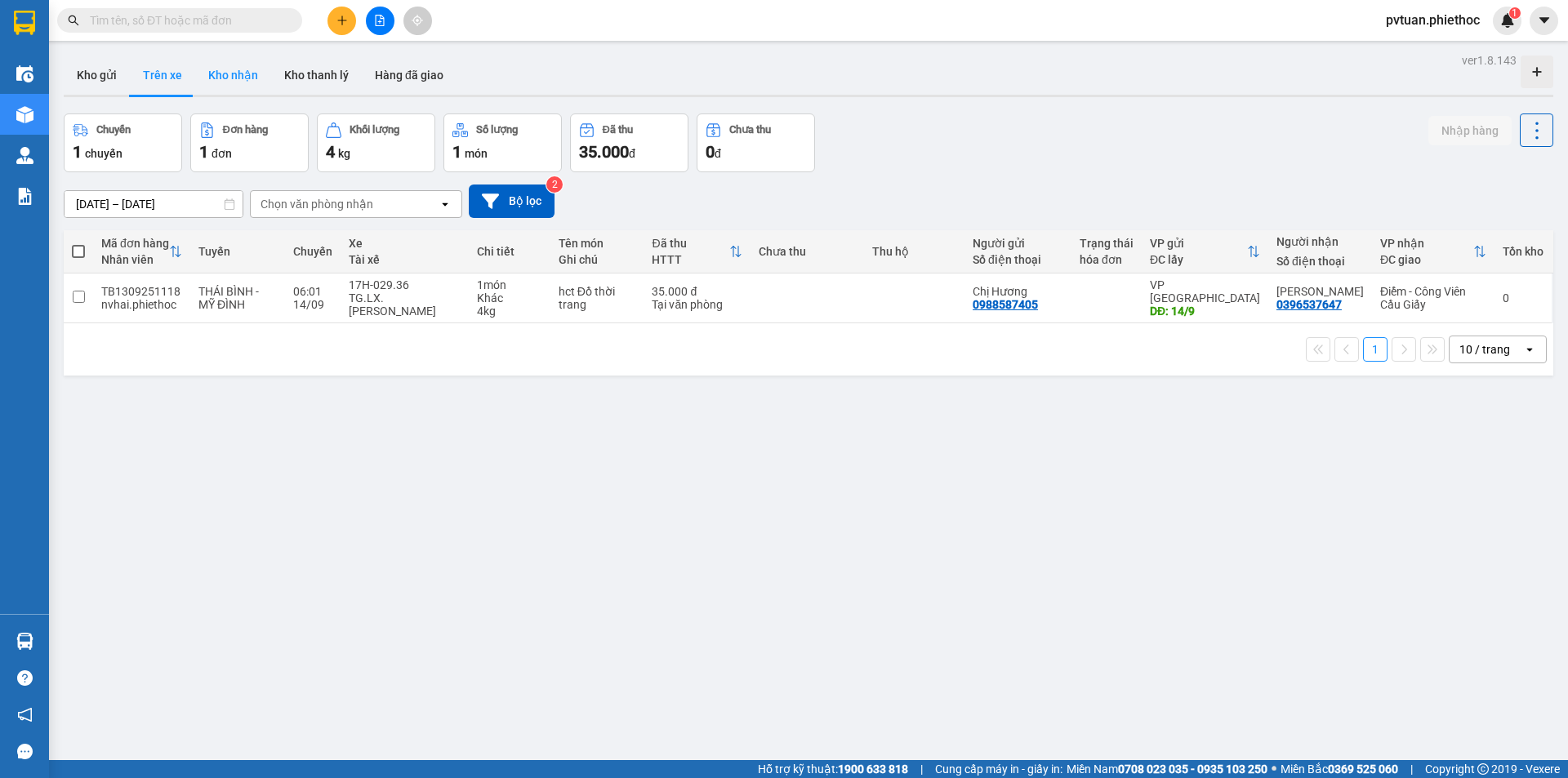
click at [240, 71] on button "Kho nhận" at bounding box center [233, 75] width 76 height 39
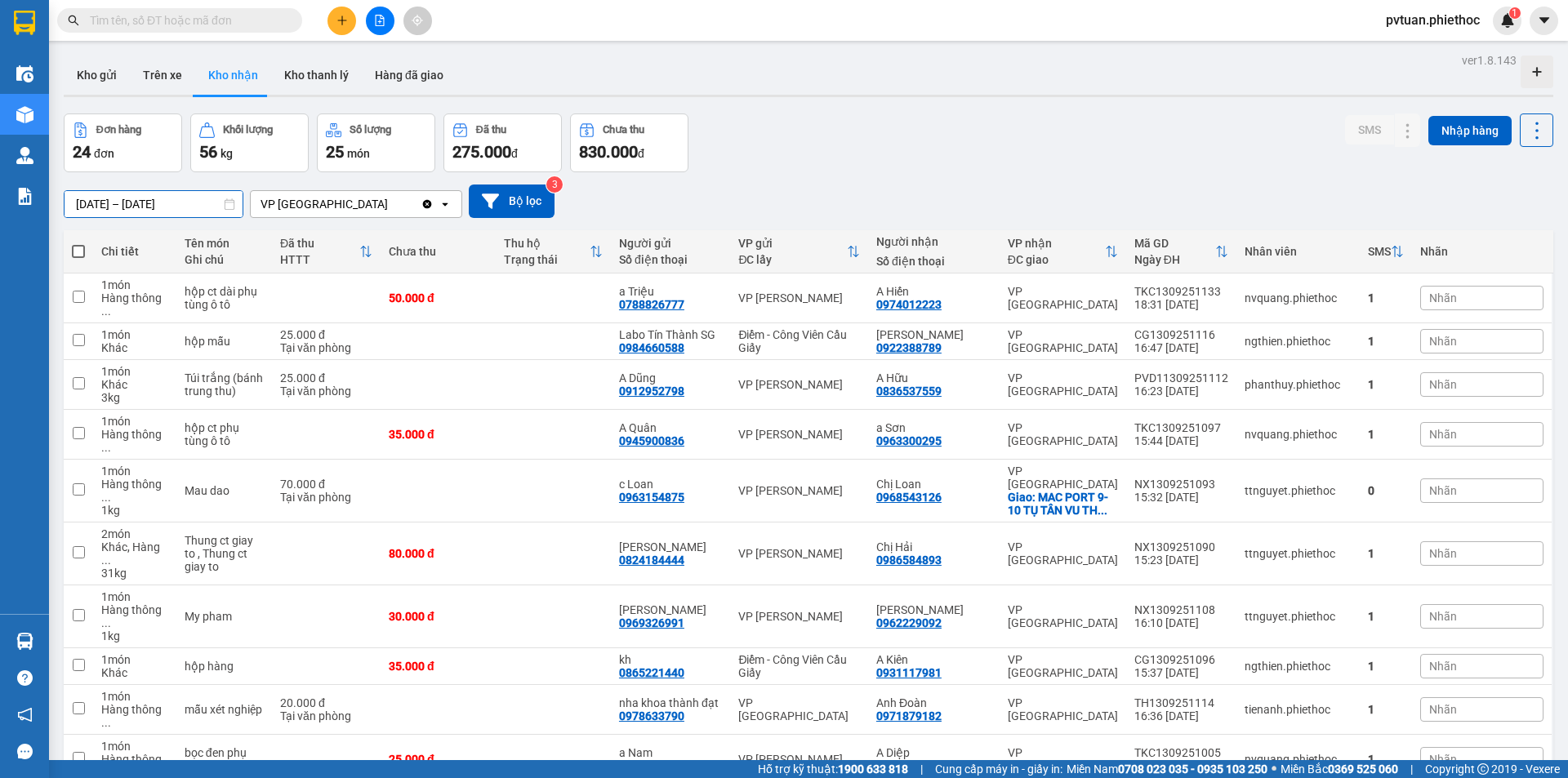
click at [198, 191] on input "[DATE] – [DATE]" at bounding box center [154, 205] width 178 height 26
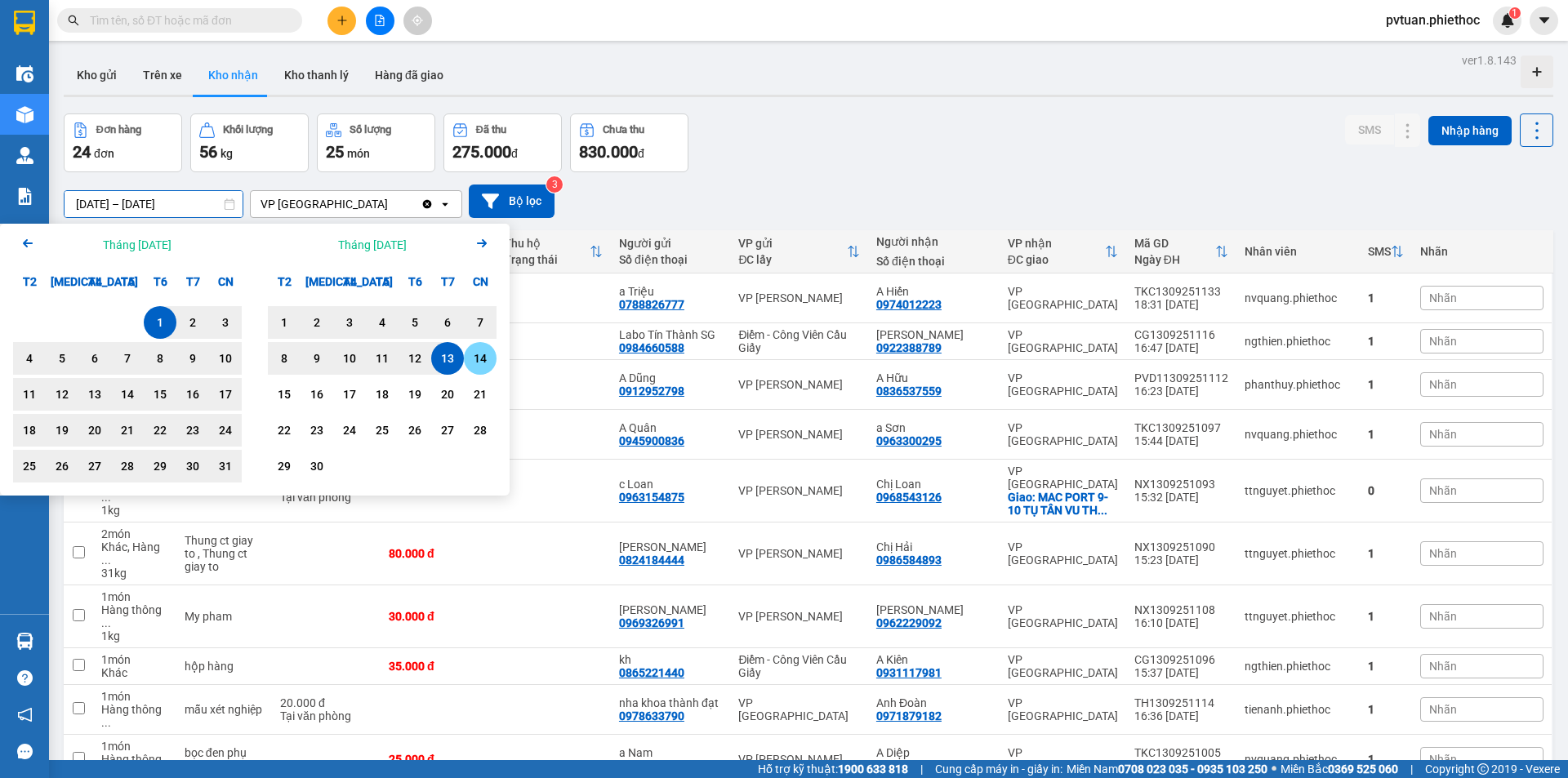
click at [482, 363] on div "14" at bounding box center [480, 358] width 23 height 20
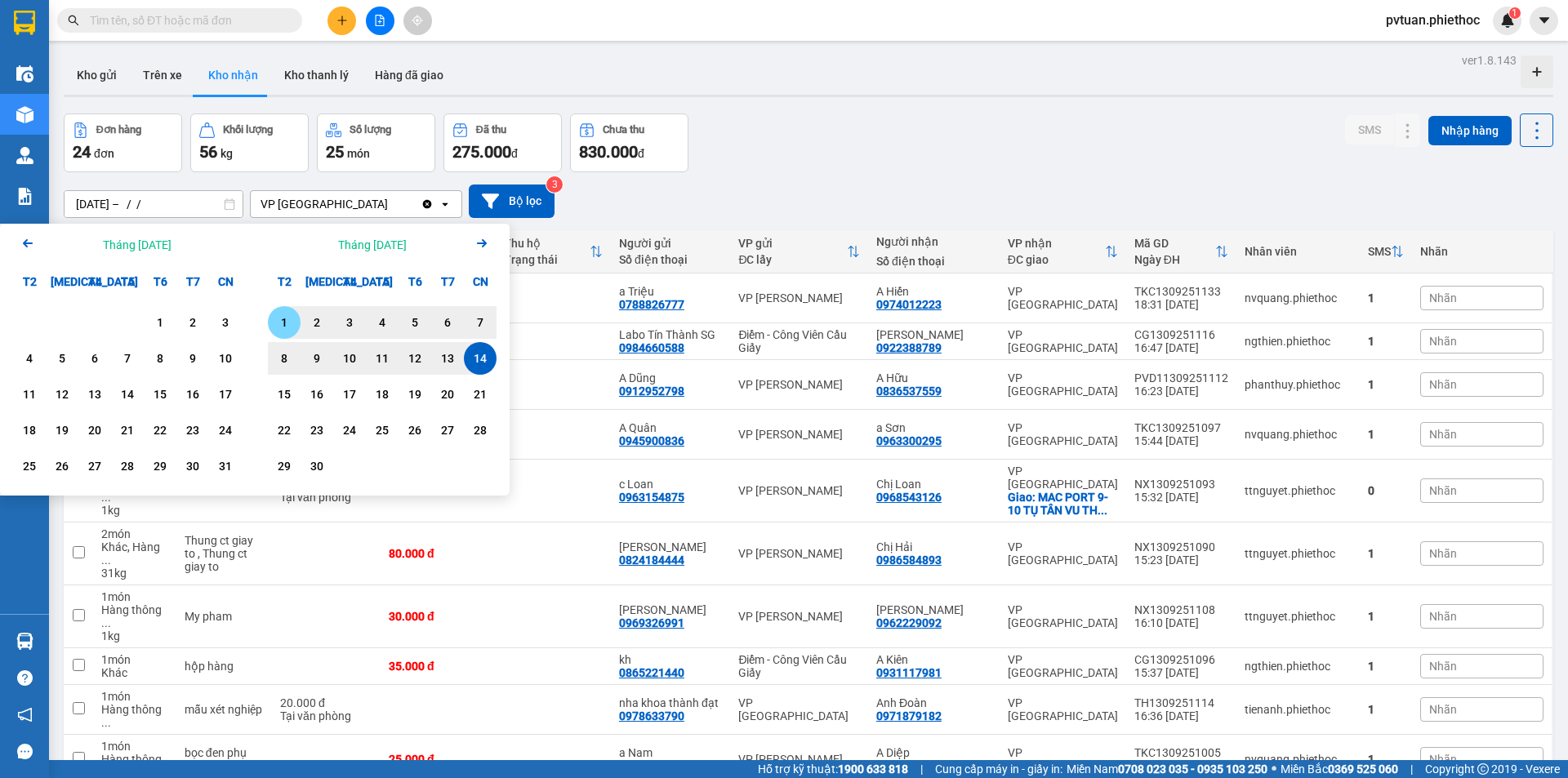
click at [274, 319] on div "1" at bounding box center [284, 322] width 23 height 20
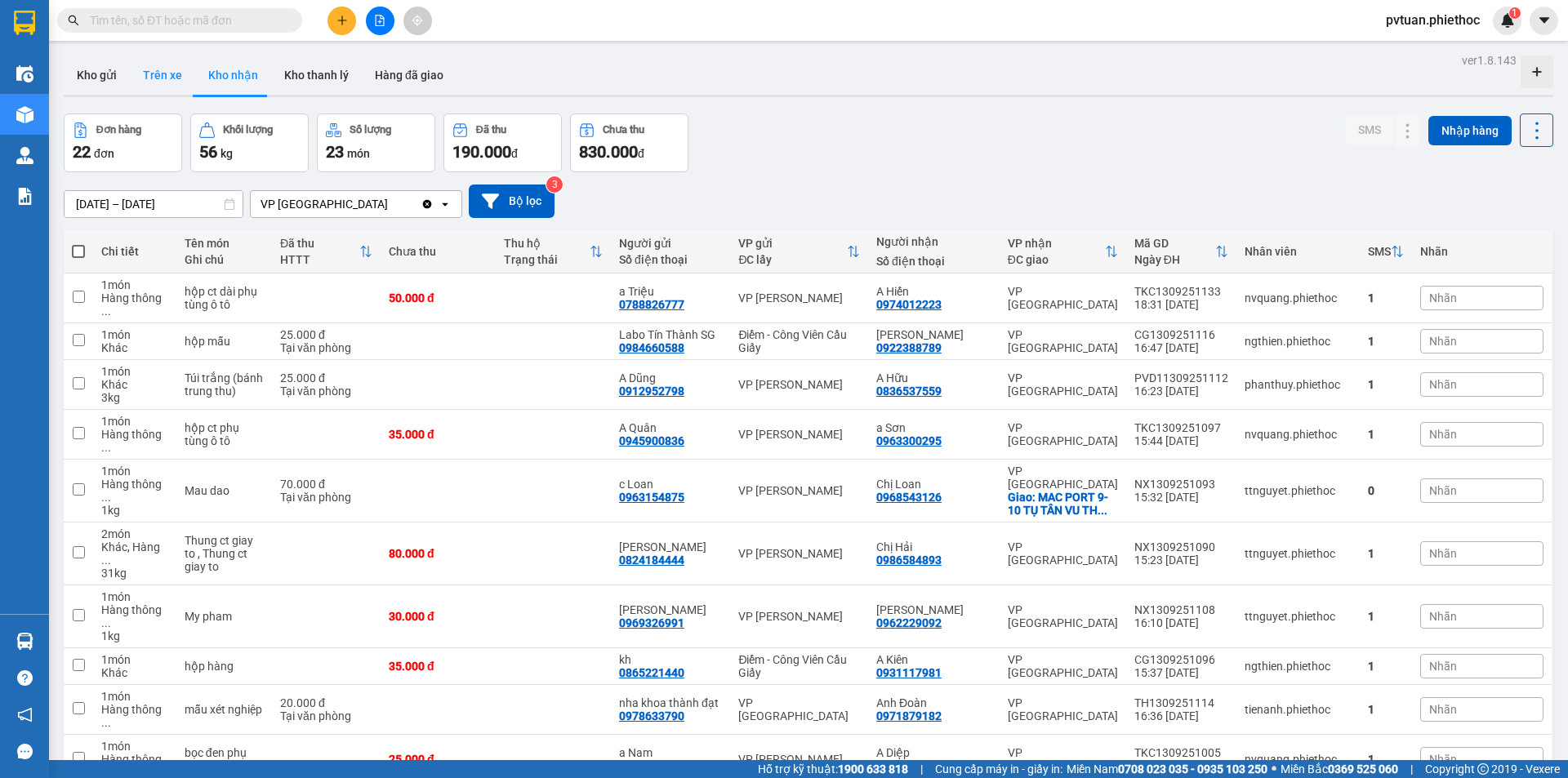
click at [155, 75] on button "Trên xe" at bounding box center [162, 75] width 66 height 39
type input "[DATE] – [DATE]"
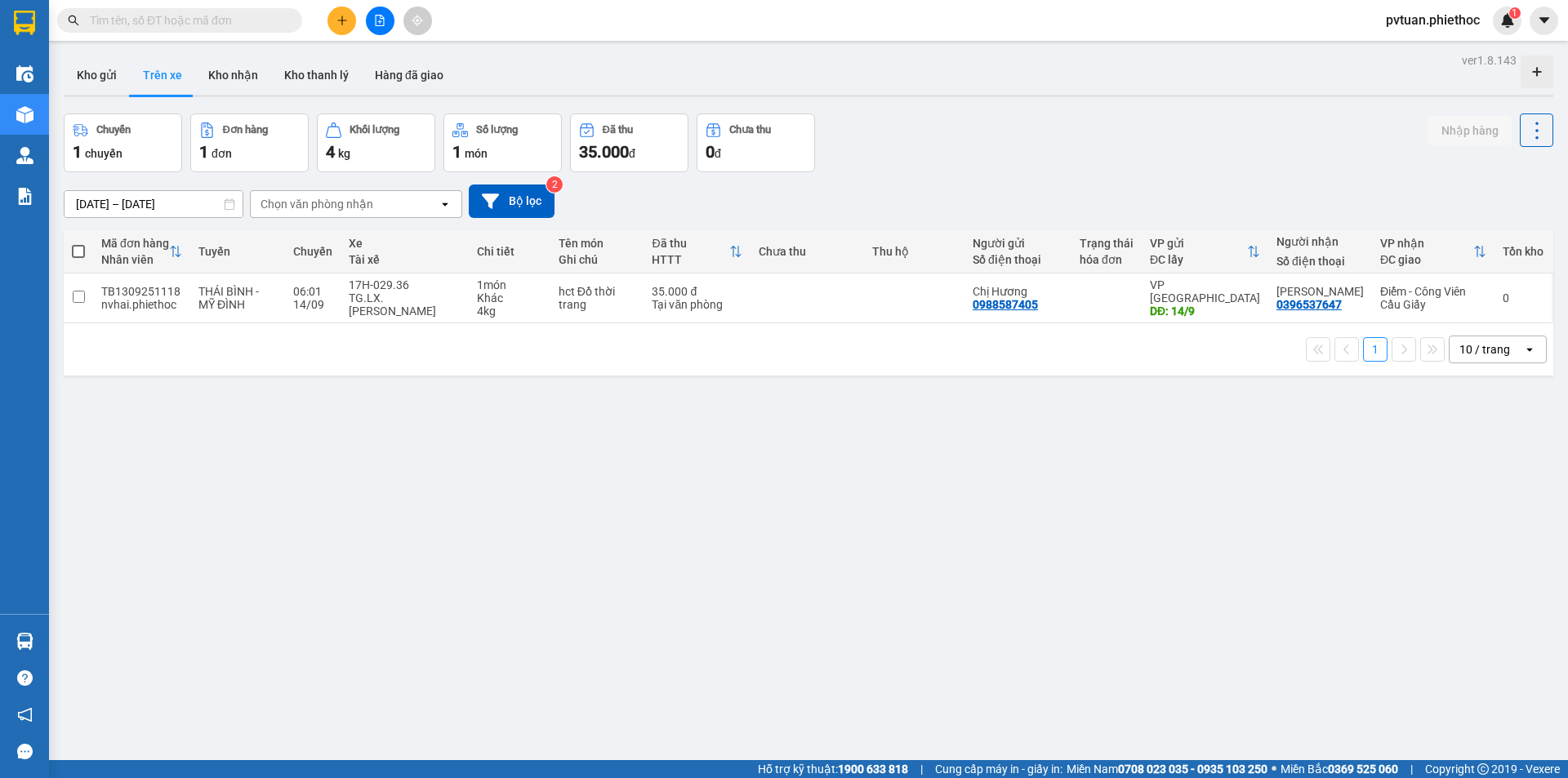
click at [344, 196] on div "Chọn văn phòng nhận" at bounding box center [317, 204] width 113 height 16
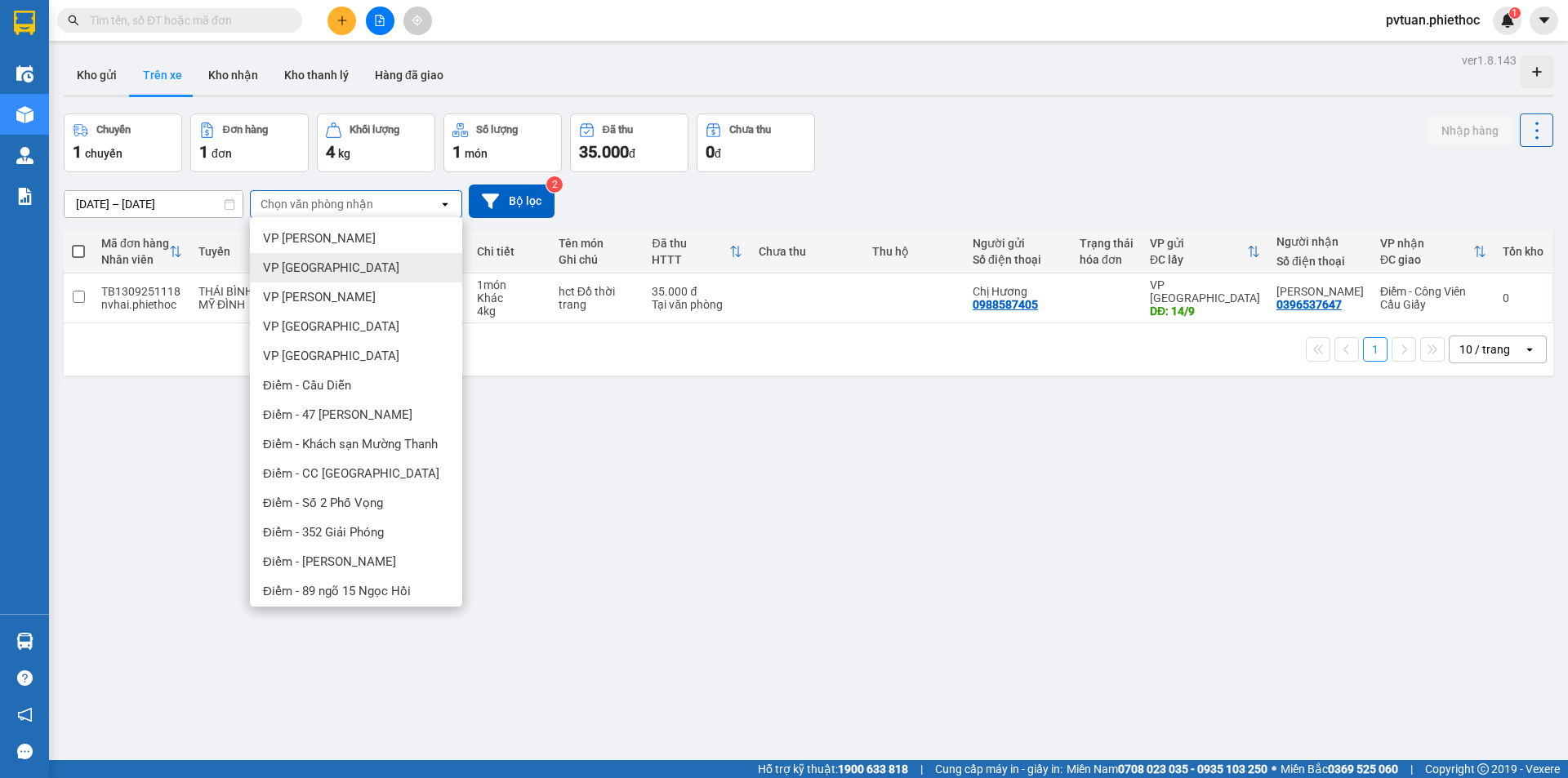
click at [322, 274] on span "VP [GEOGRAPHIC_DATA]" at bounding box center [330, 267] width 136 height 16
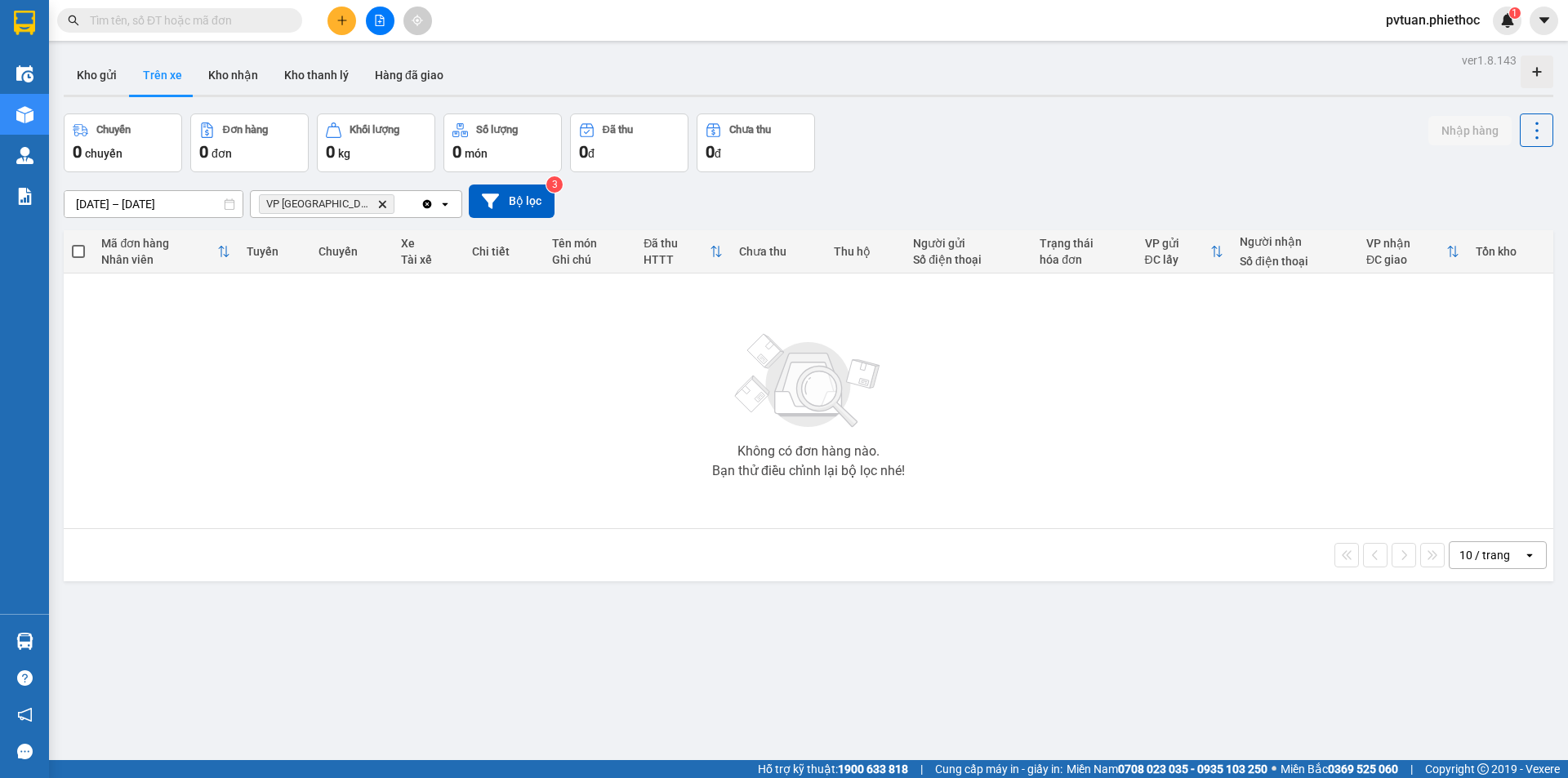
click at [154, 197] on input "[DATE] – [DATE]" at bounding box center [154, 205] width 178 height 26
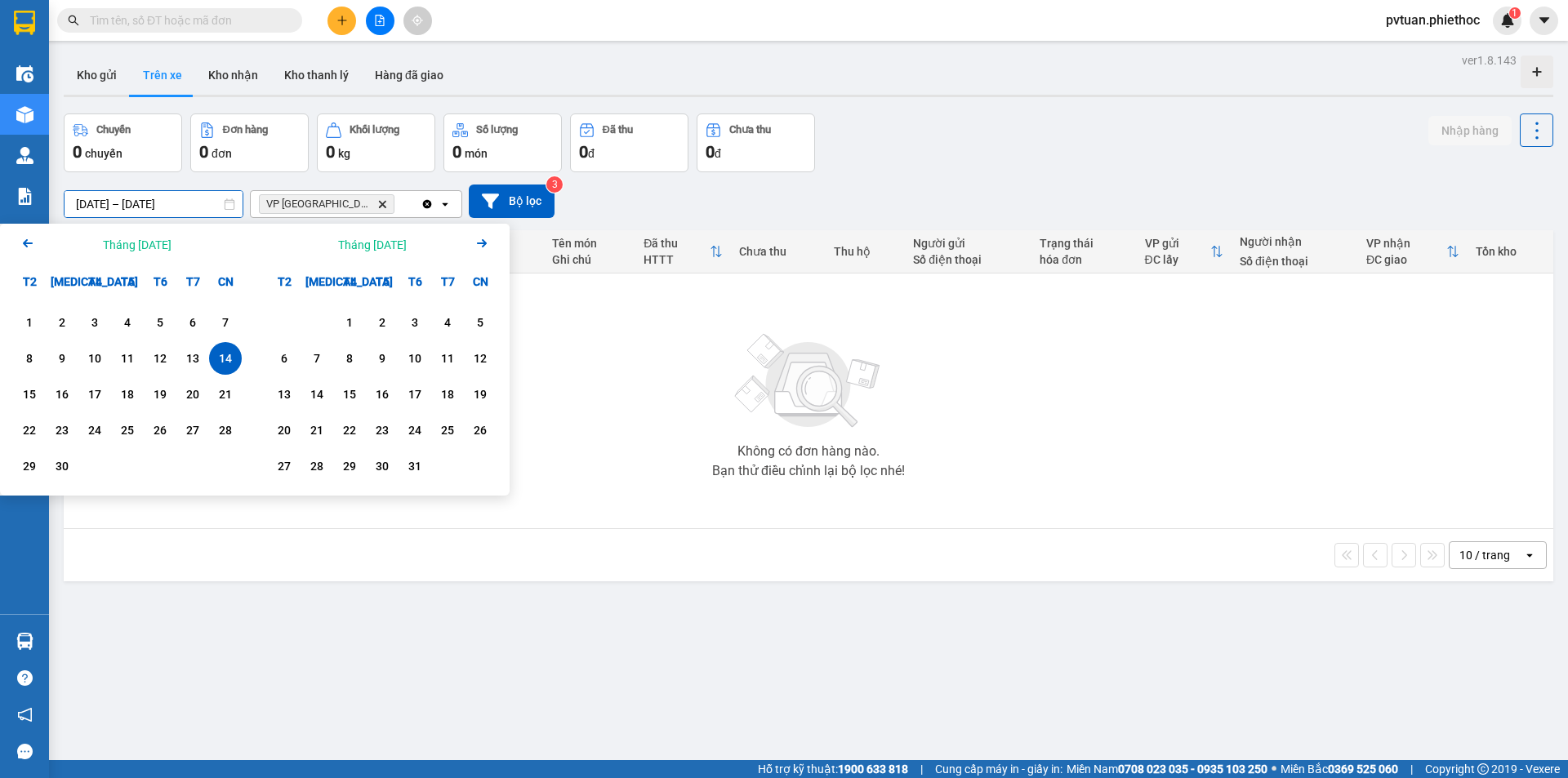
click at [511, 98] on div "Kho gửi Trên xe Kho nhận Kho thanh [PERSON_NAME] đã giao" at bounding box center [808, 77] width 1489 height 43
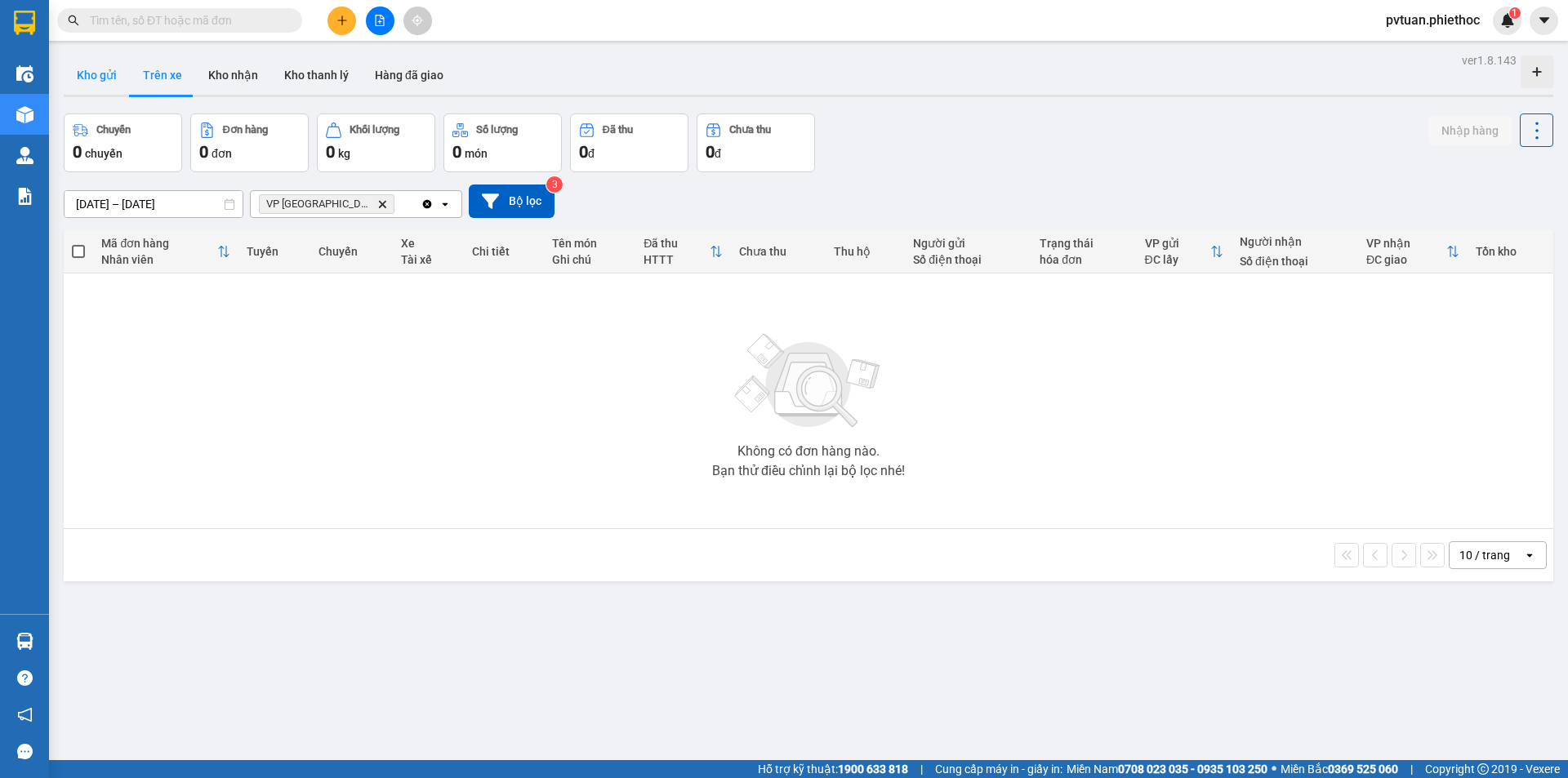
click at [118, 86] on button "Kho gửi" at bounding box center [97, 75] width 66 height 39
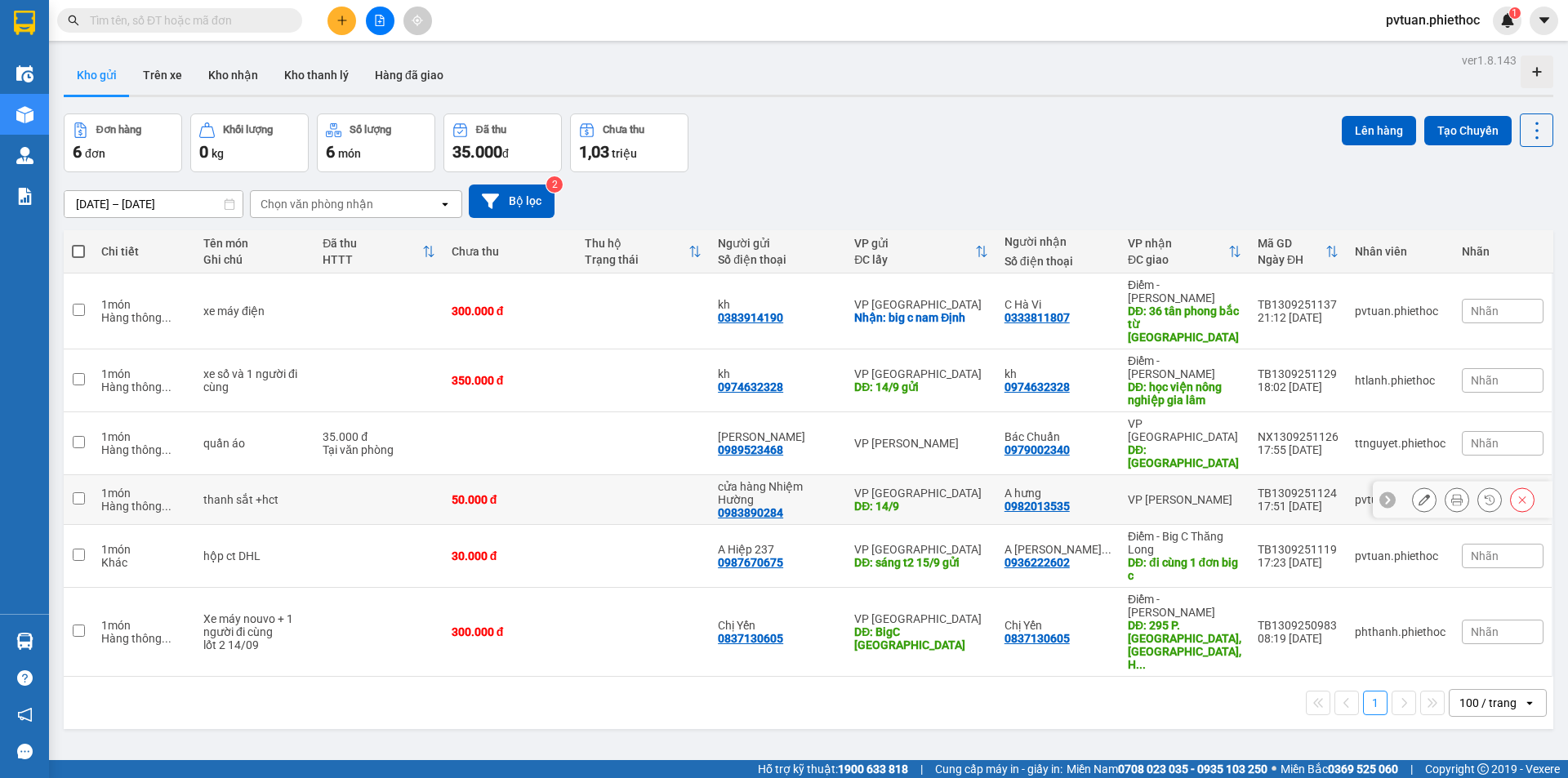
click at [1135, 494] on div "VP [PERSON_NAME]" at bounding box center [1184, 500] width 114 height 13
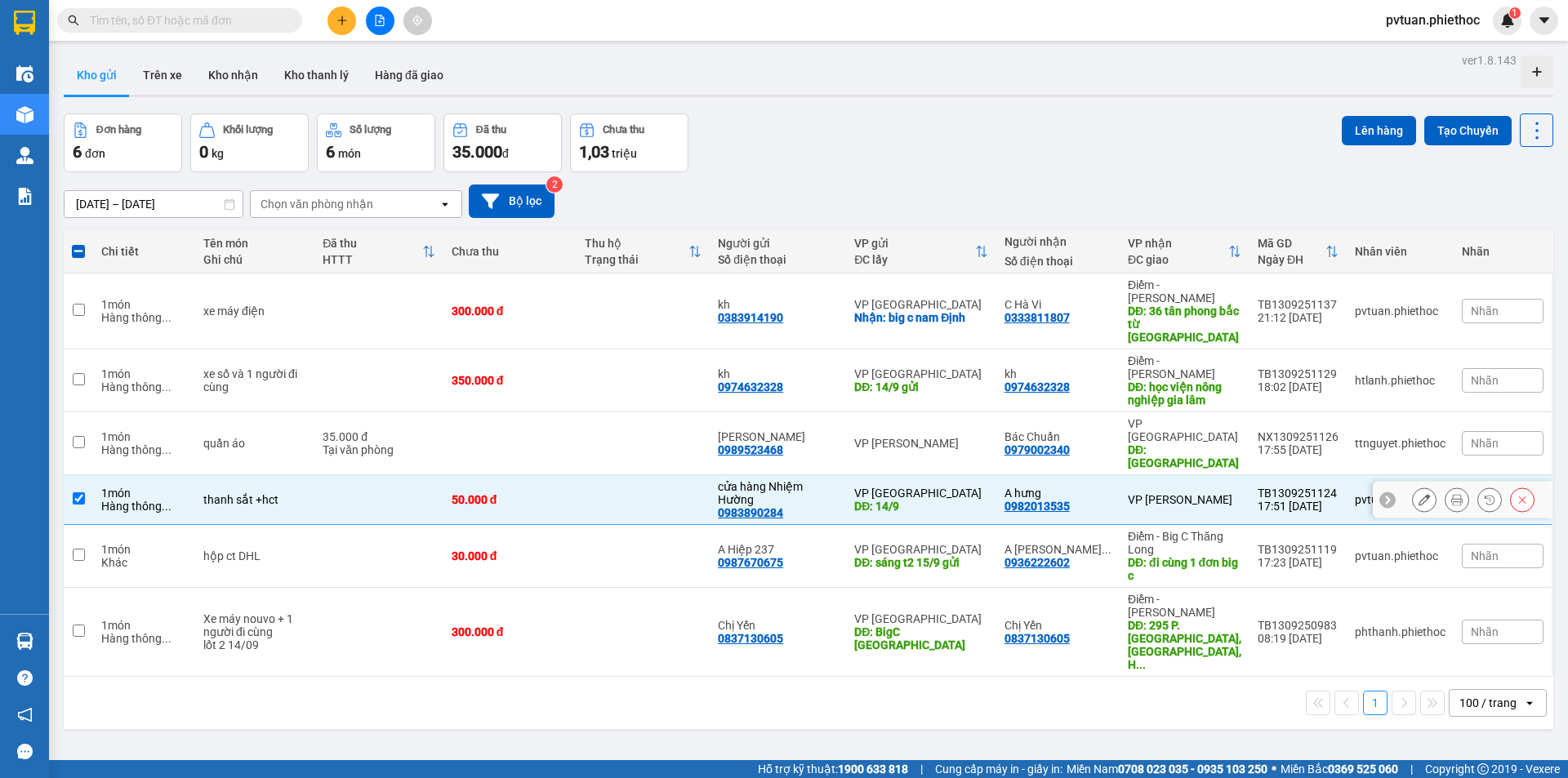
click at [1133, 475] on td "VP [PERSON_NAME]" at bounding box center [1184, 499] width 129 height 50
checkbox input "false"
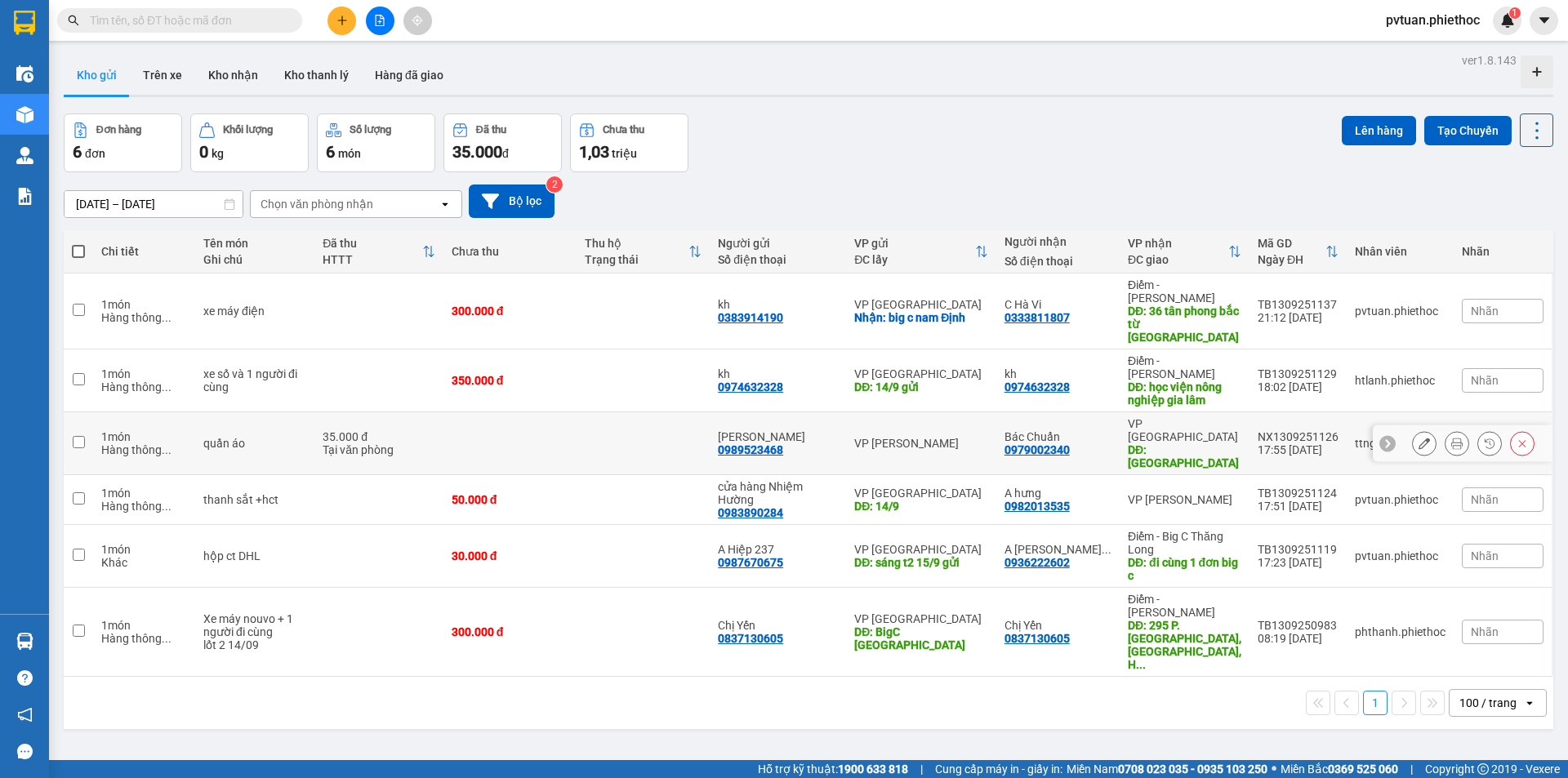
click at [1104, 431] on div "Bác Chuẩn 0979002340" at bounding box center [1058, 444] width 107 height 26
checkbox input "true"
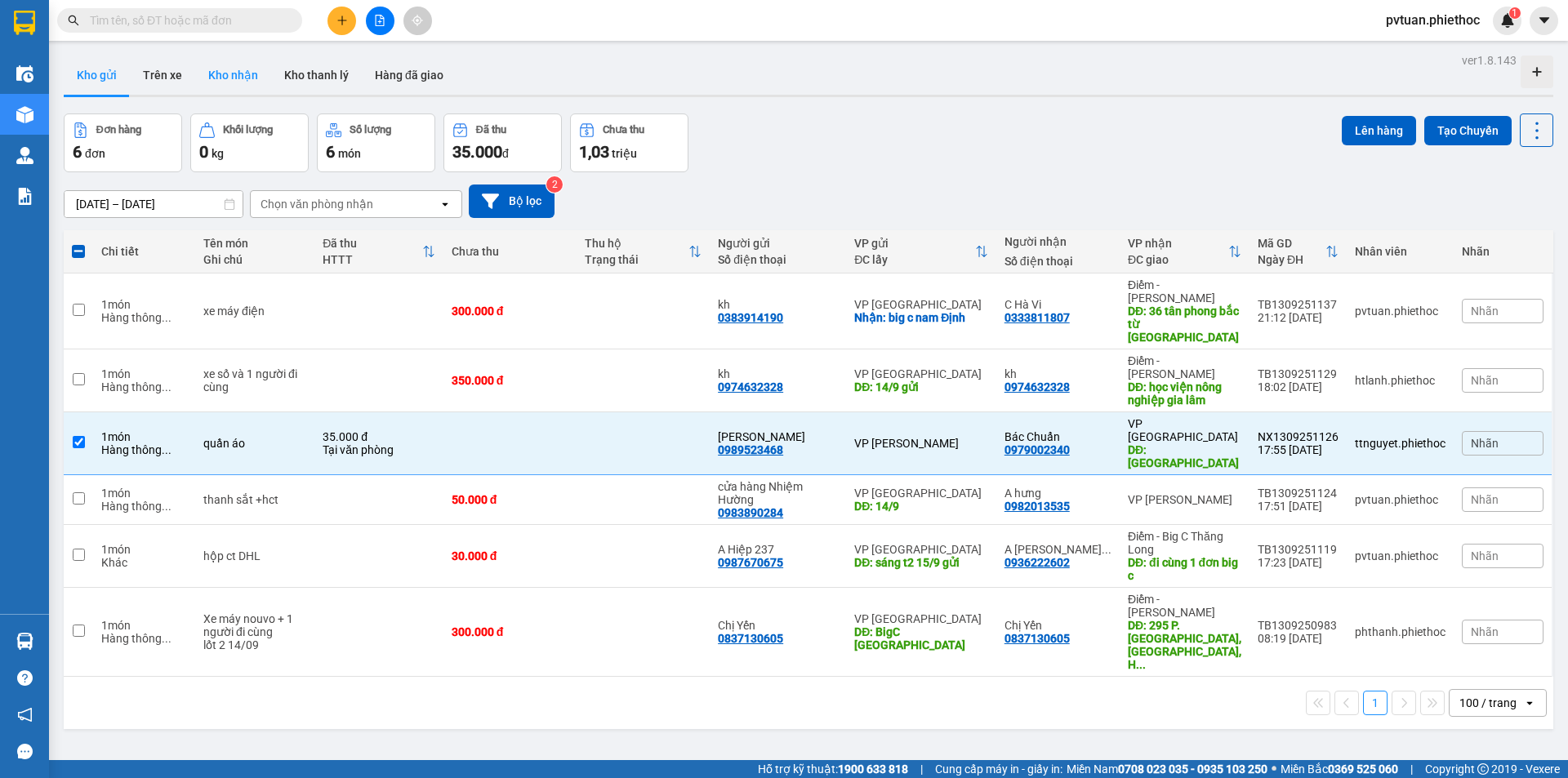
click at [254, 79] on button "Kho nhận" at bounding box center [233, 75] width 76 height 39
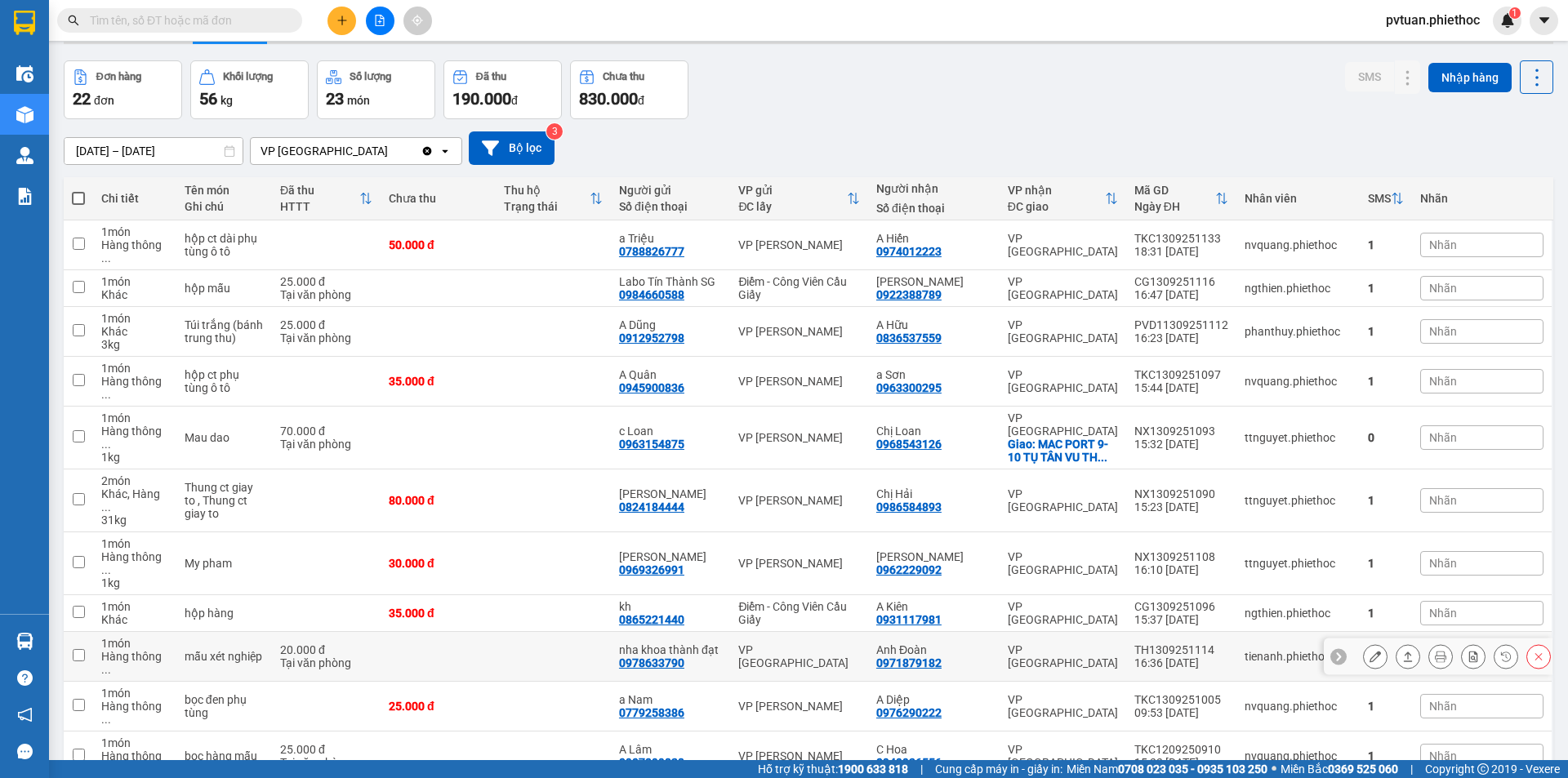
scroll to position [82, 0]
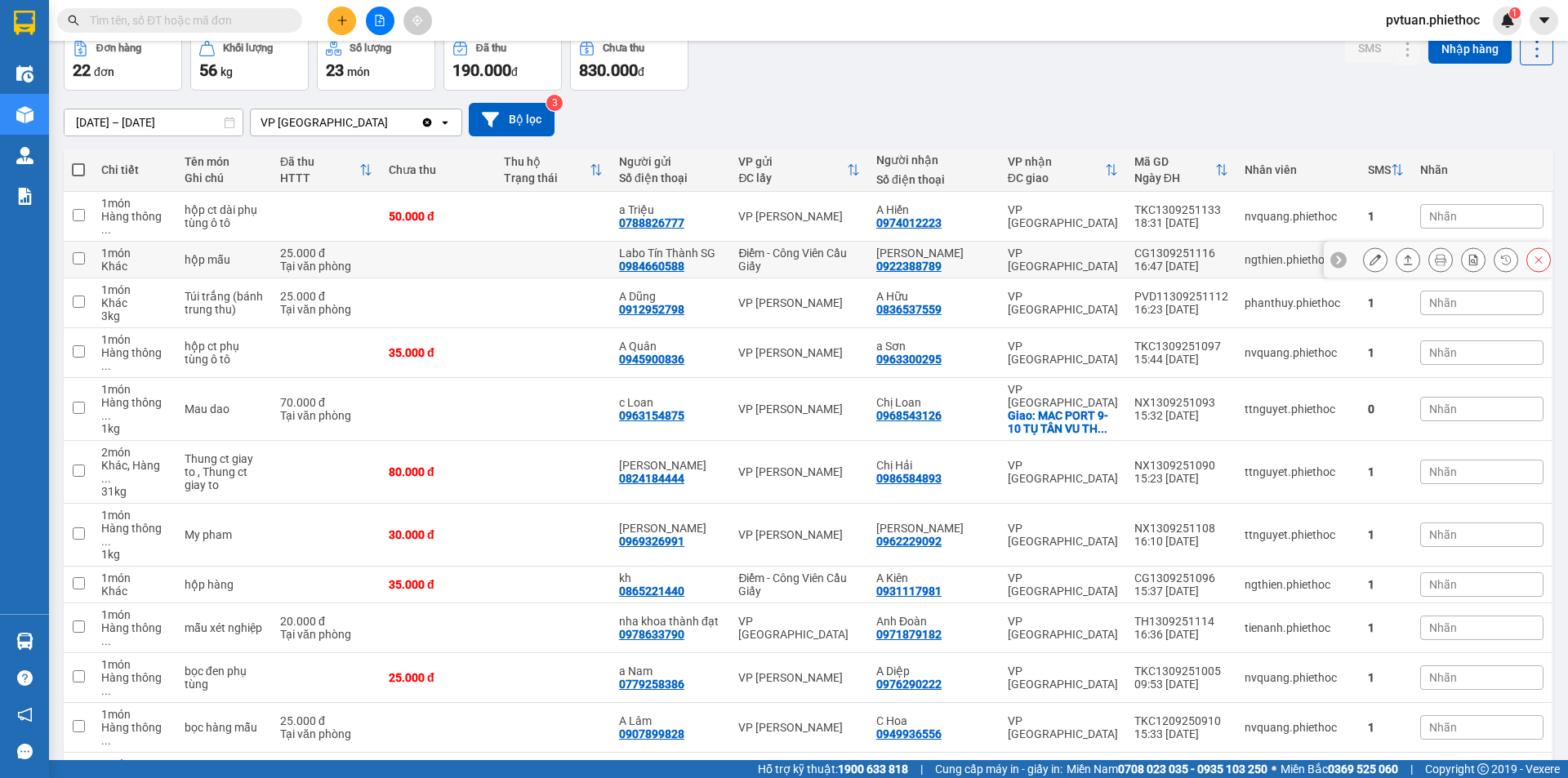
click at [1008, 247] on div "VP [GEOGRAPHIC_DATA]" at bounding box center [1062, 260] width 110 height 26
checkbox input "true"
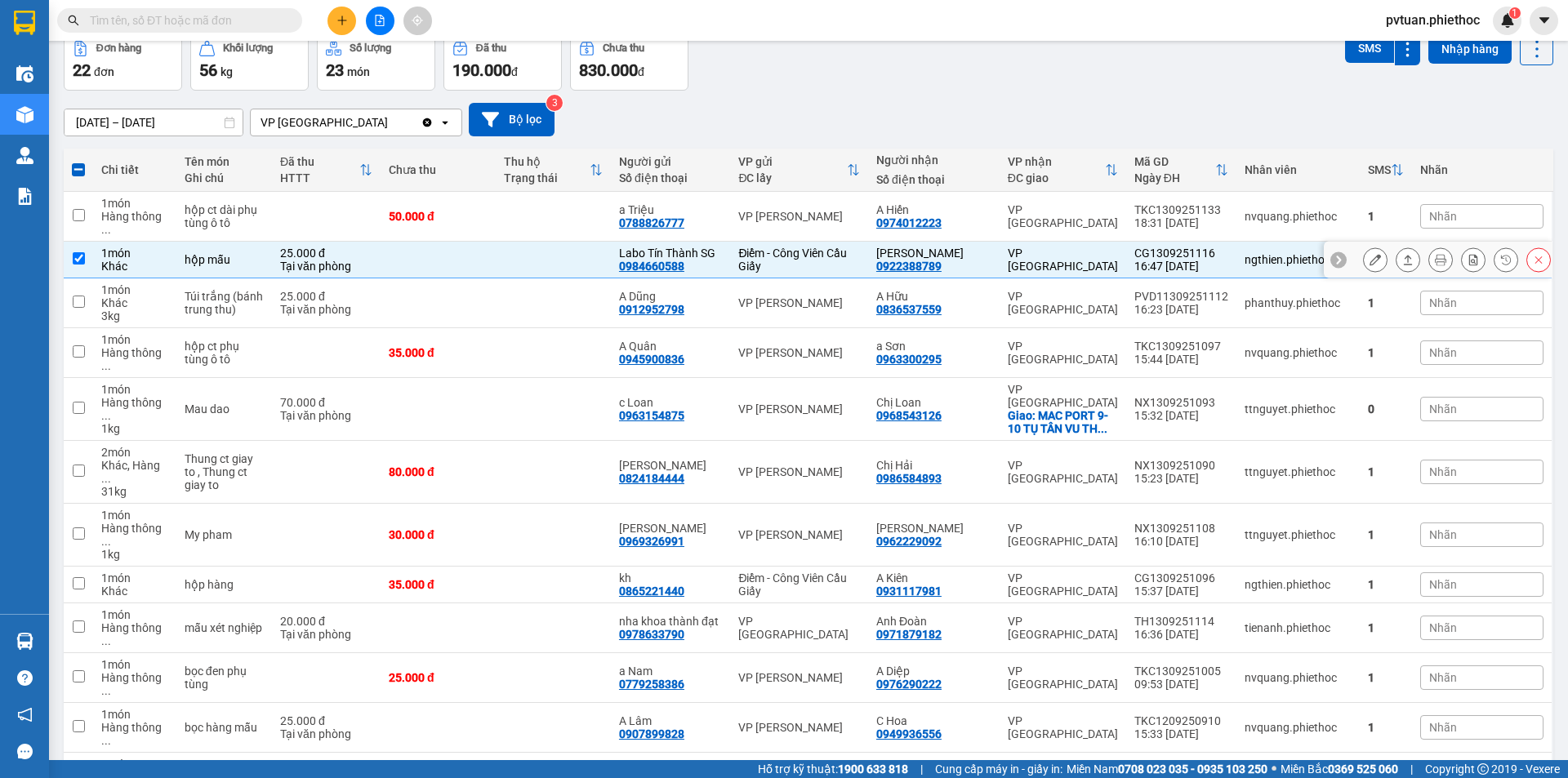
click at [1369, 254] on icon at bounding box center [1375, 260] width 11 height 11
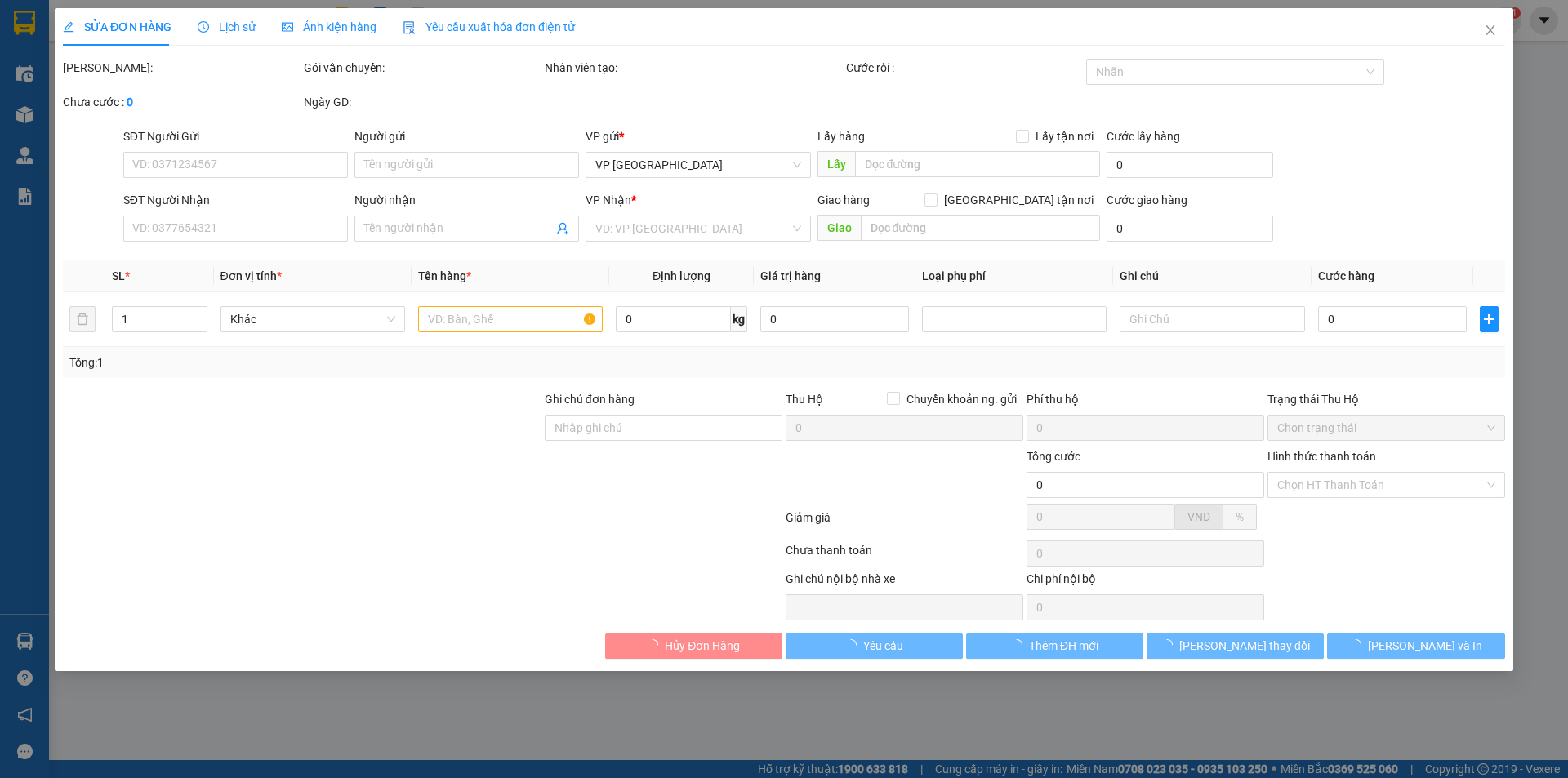
type input "0984660588"
type input "Labo Tín Thành SG"
type input "0922388789"
type input "[PERSON_NAME]"
type input "25.000"
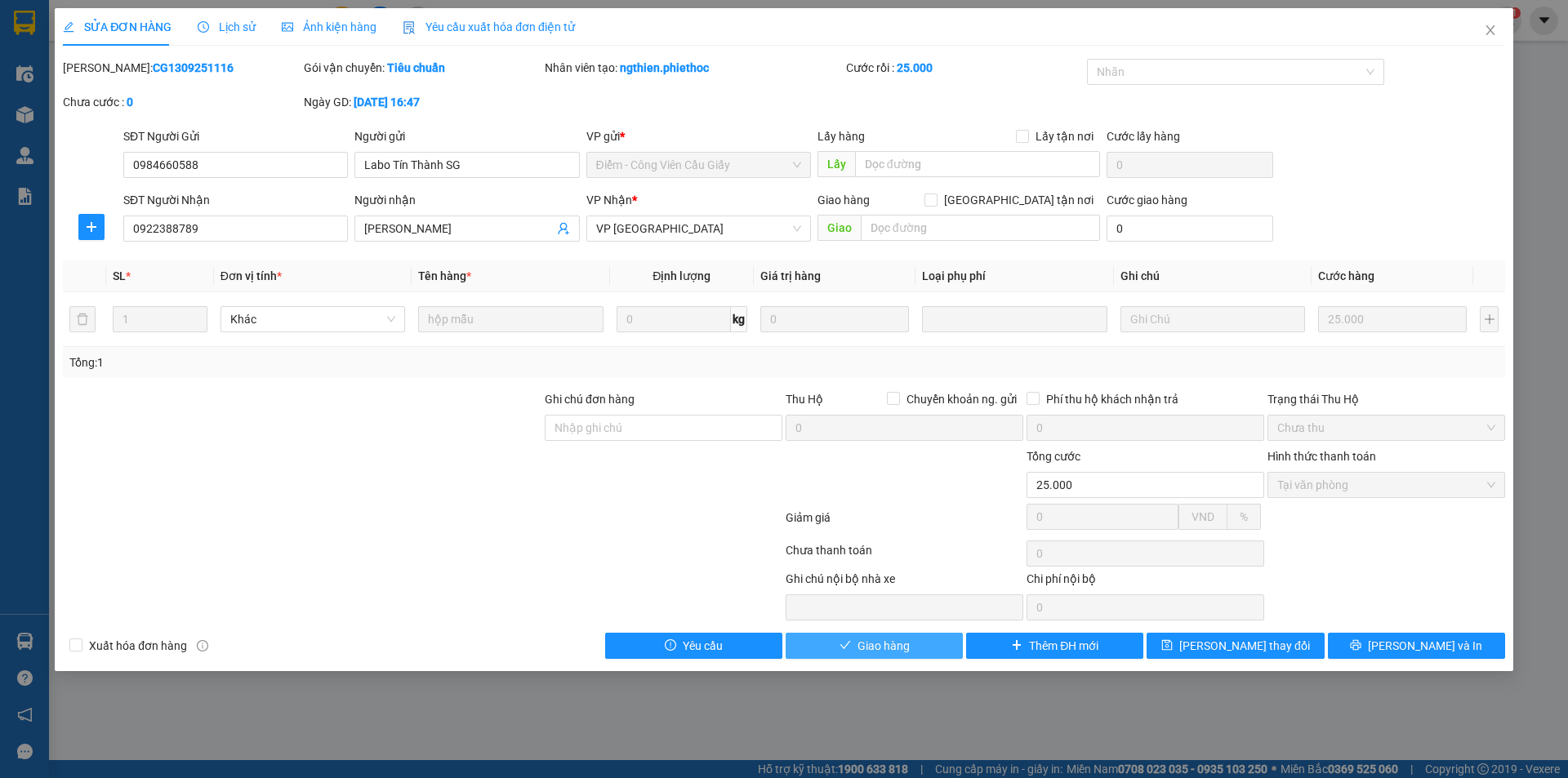
click at [909, 642] on button "Giao hàng" at bounding box center [874, 646] width 177 height 26
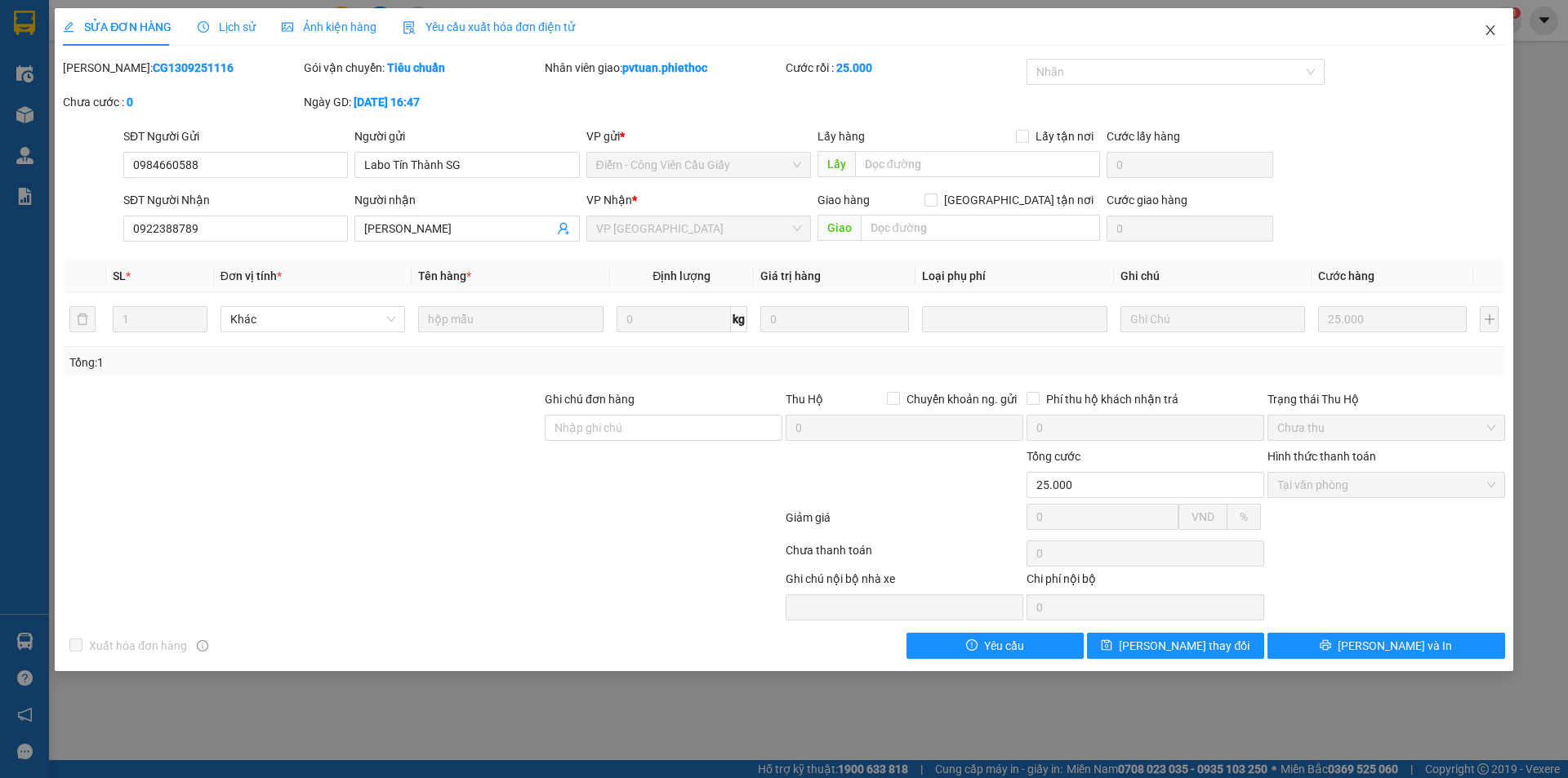
click at [1487, 38] on span "Close" at bounding box center [1490, 31] width 46 height 46
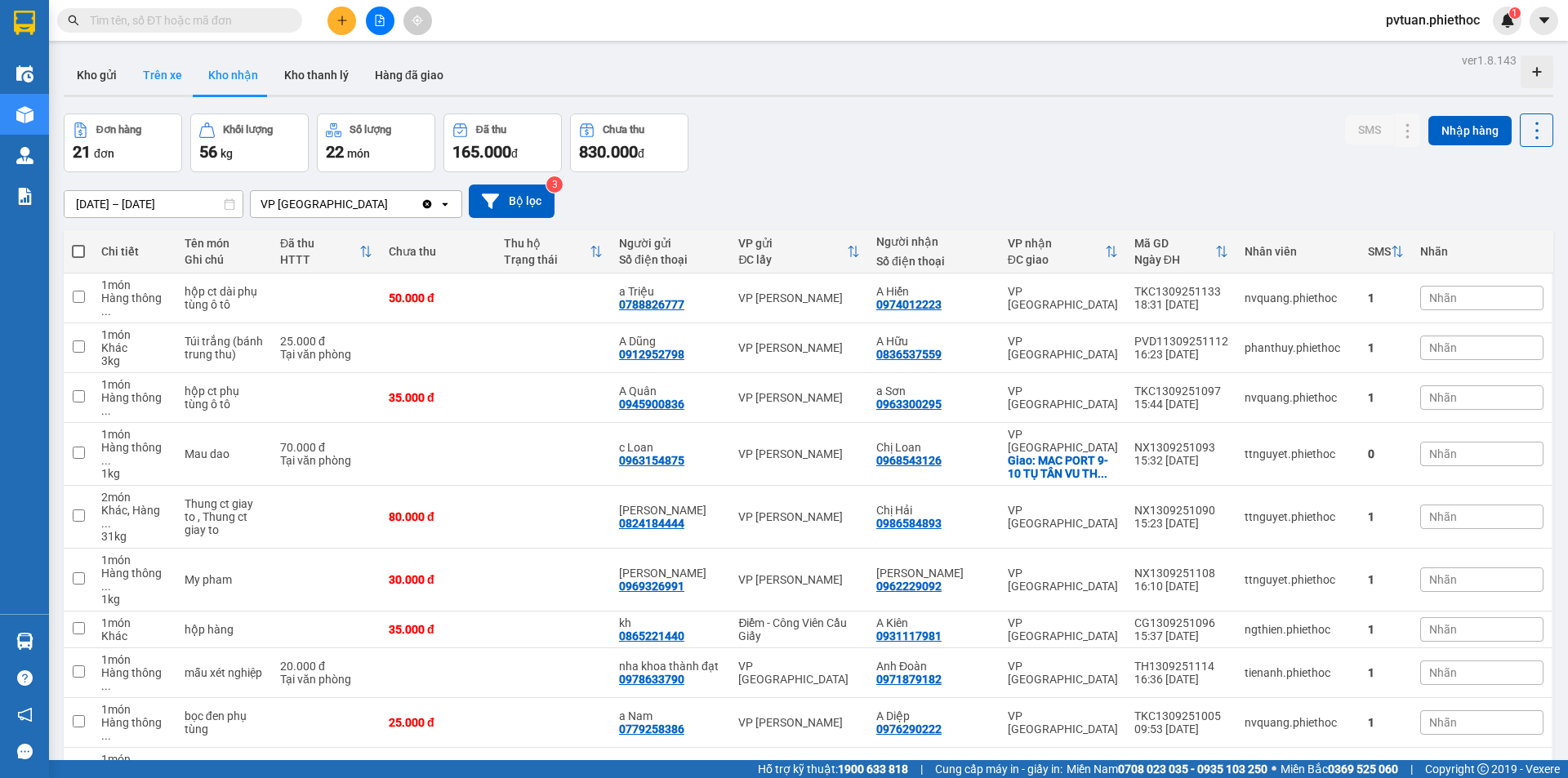
drag, startPoint x: 114, startPoint y: 75, endPoint x: 191, endPoint y: 93, distance: 79.1
click at [111, 75] on button "Kho gửi" at bounding box center [97, 75] width 66 height 39
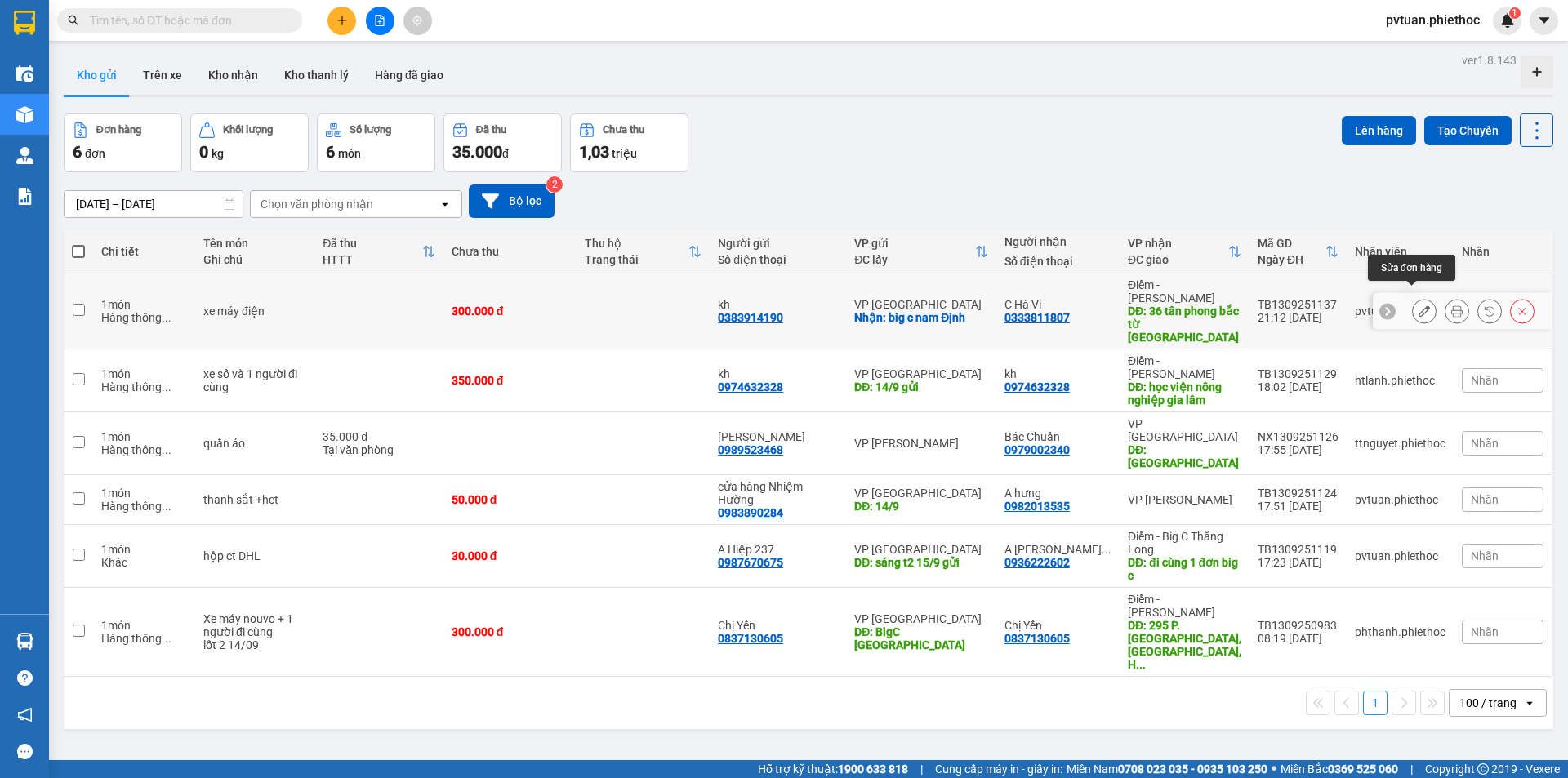
click at [1419, 305] on icon at bounding box center [1424, 311] width 11 height 11
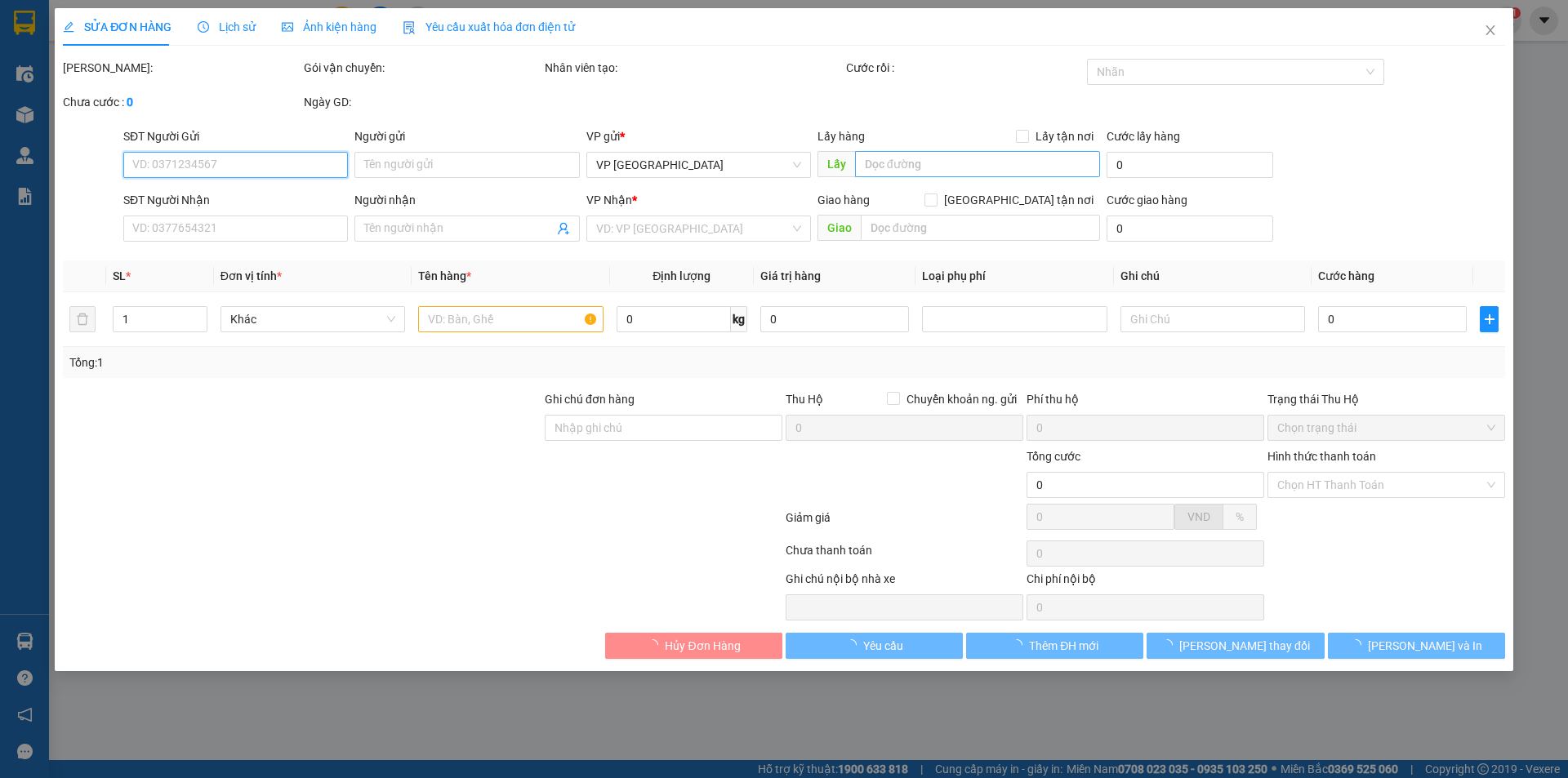
type input "0383914190"
type input "kh"
checkbox input "true"
type input "big c [GEOGRAPHIC_DATA]"
type input "0333811807"
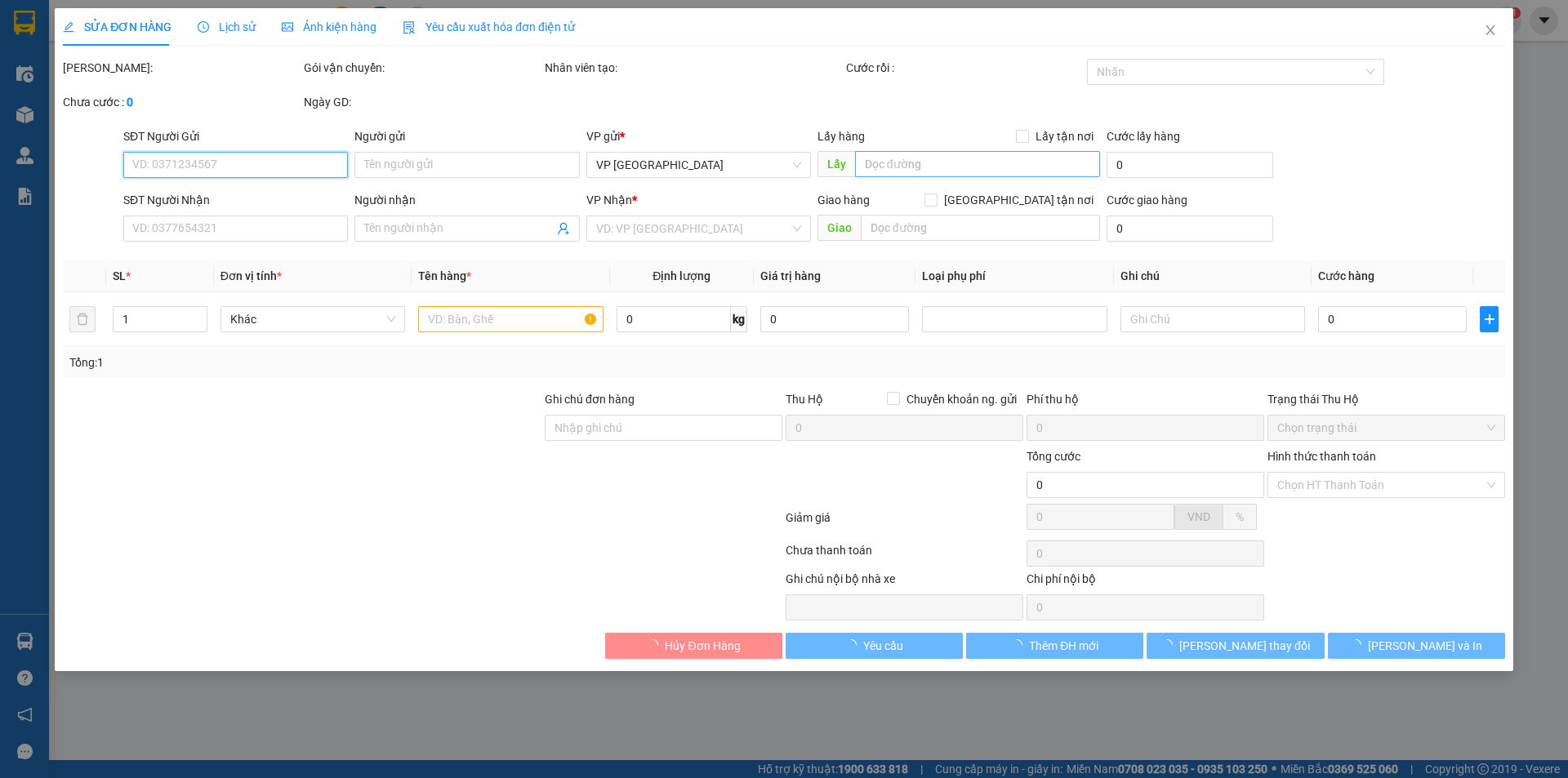
type input "C Hà Vi"
type input "36 tân phong bắc từ [GEOGRAPHIC_DATA]"
type input "300.000"
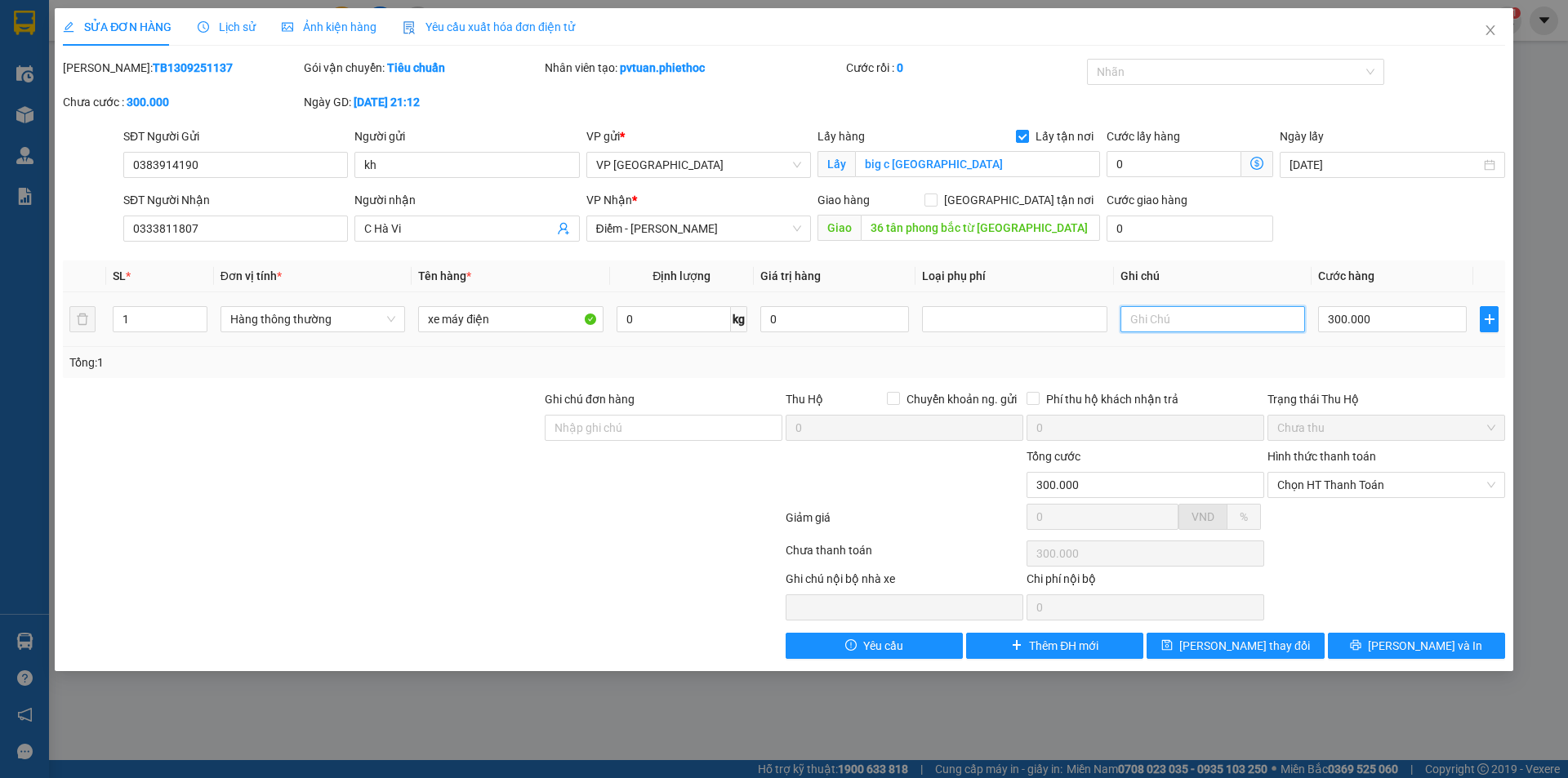
click at [1134, 318] on input "text" at bounding box center [1212, 319] width 185 height 26
type input "gọi trc để kh mang xe ra"
click at [1296, 654] on button "[PERSON_NAME] thay đổi" at bounding box center [1235, 646] width 177 height 26
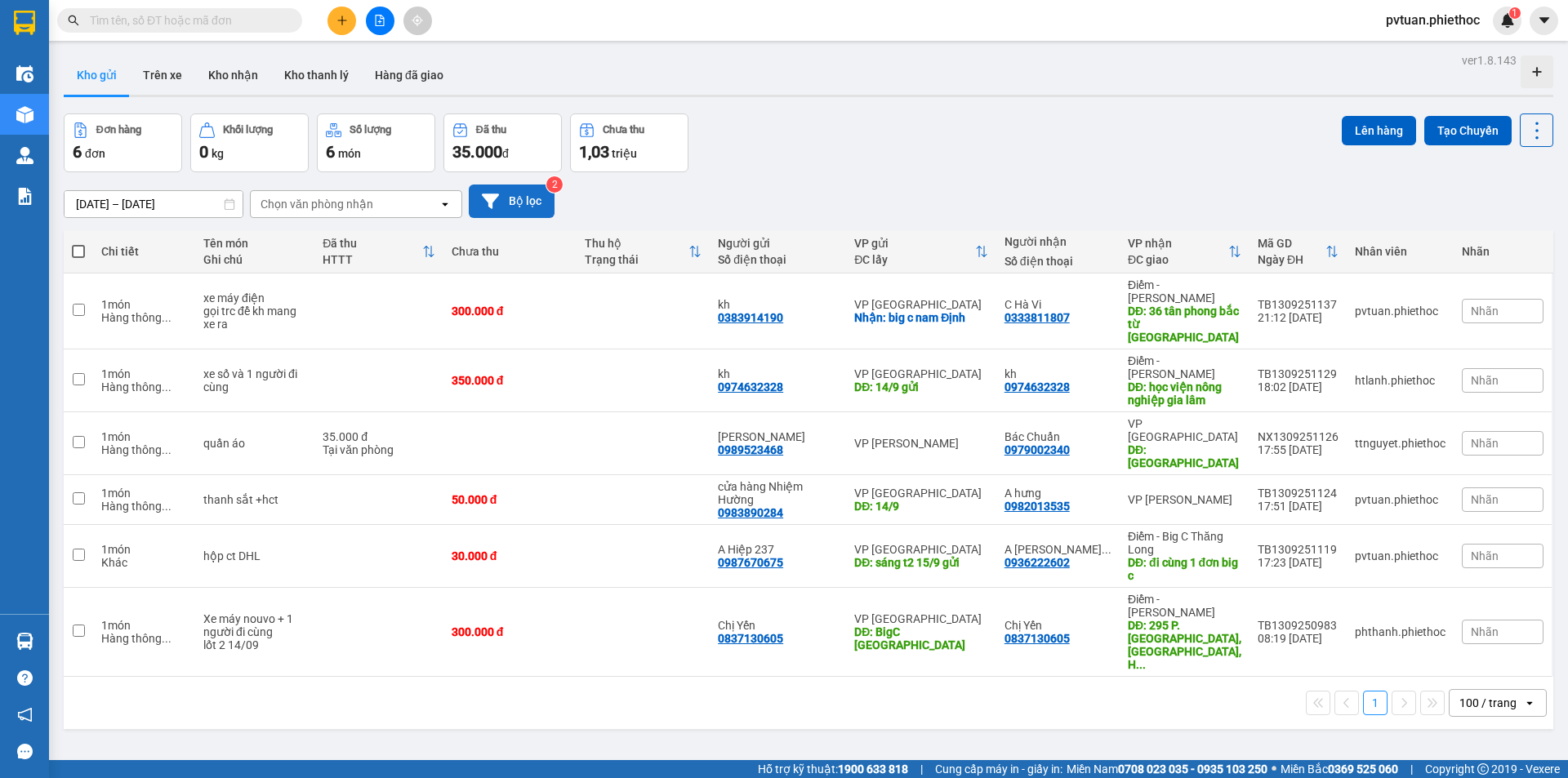
click at [509, 192] on button "Bộ lọc" at bounding box center [510, 202] width 85 height 34
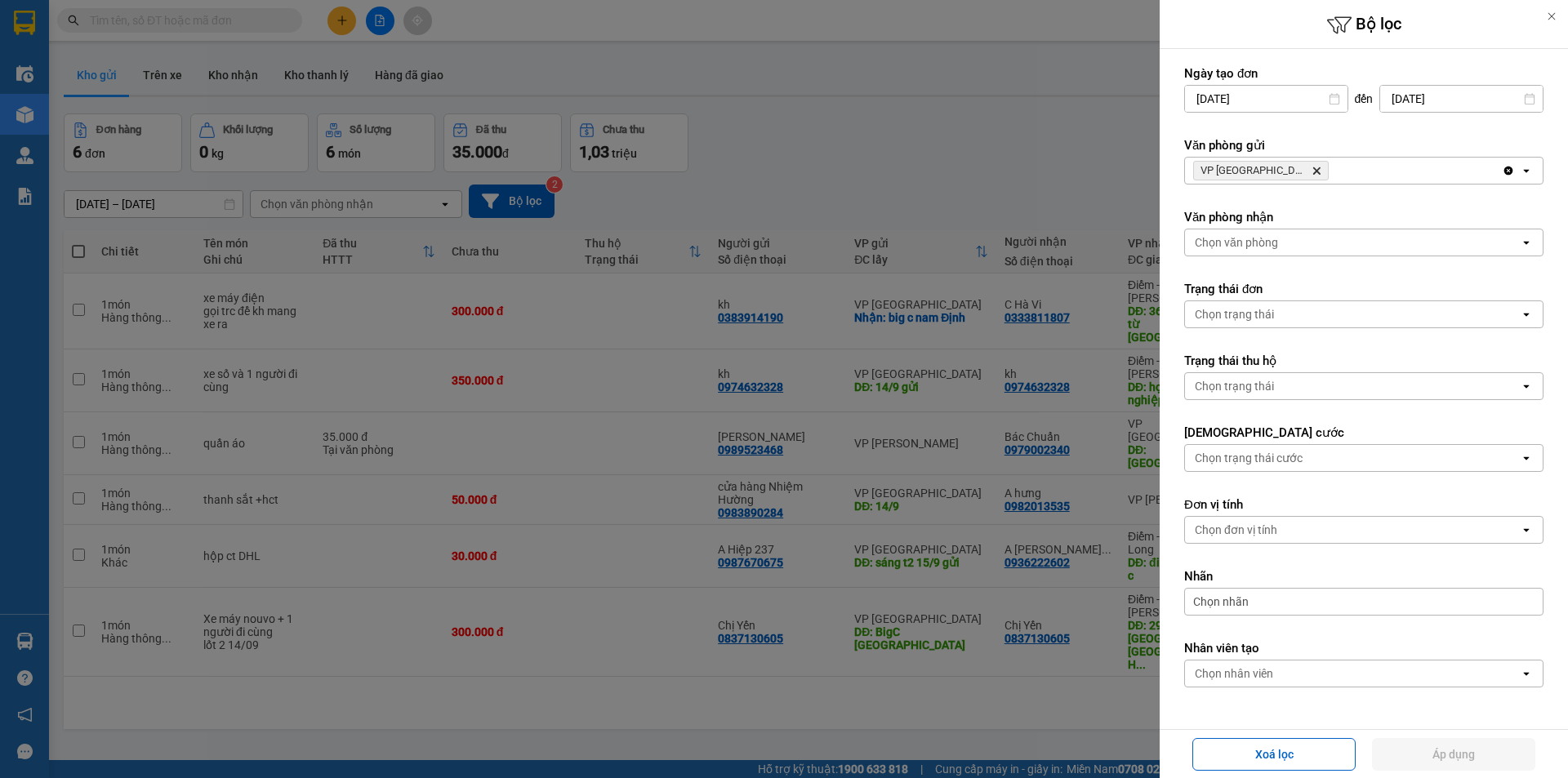
click at [1313, 172] on icon "VP Thái Bình, close by backspace" at bounding box center [1317, 171] width 8 height 8
click at [1272, 172] on div "Chọn văn phòng" at bounding box center [1236, 170] width 84 height 16
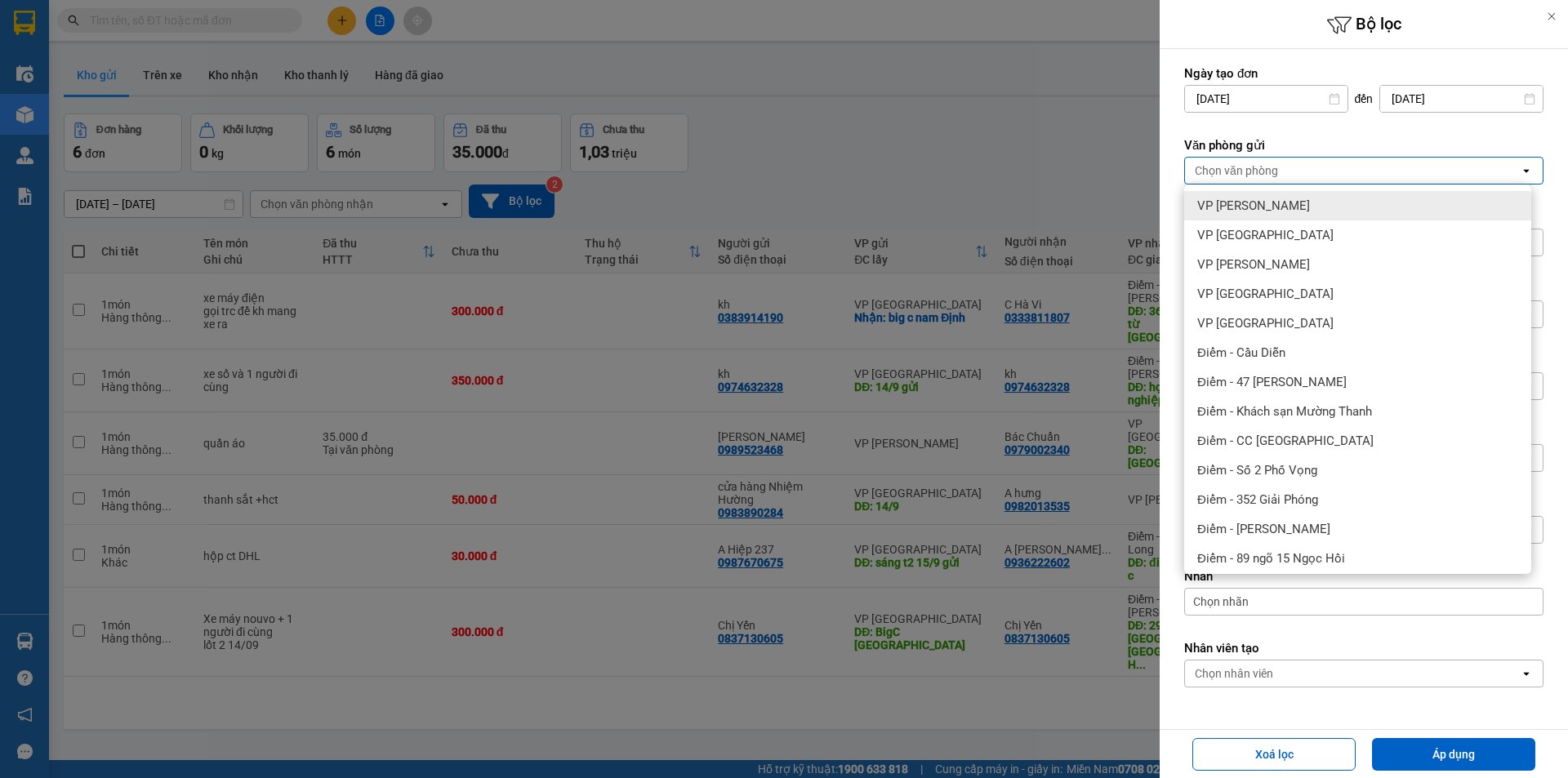
click at [1264, 203] on span "VP [PERSON_NAME]" at bounding box center [1254, 206] width 113 height 16
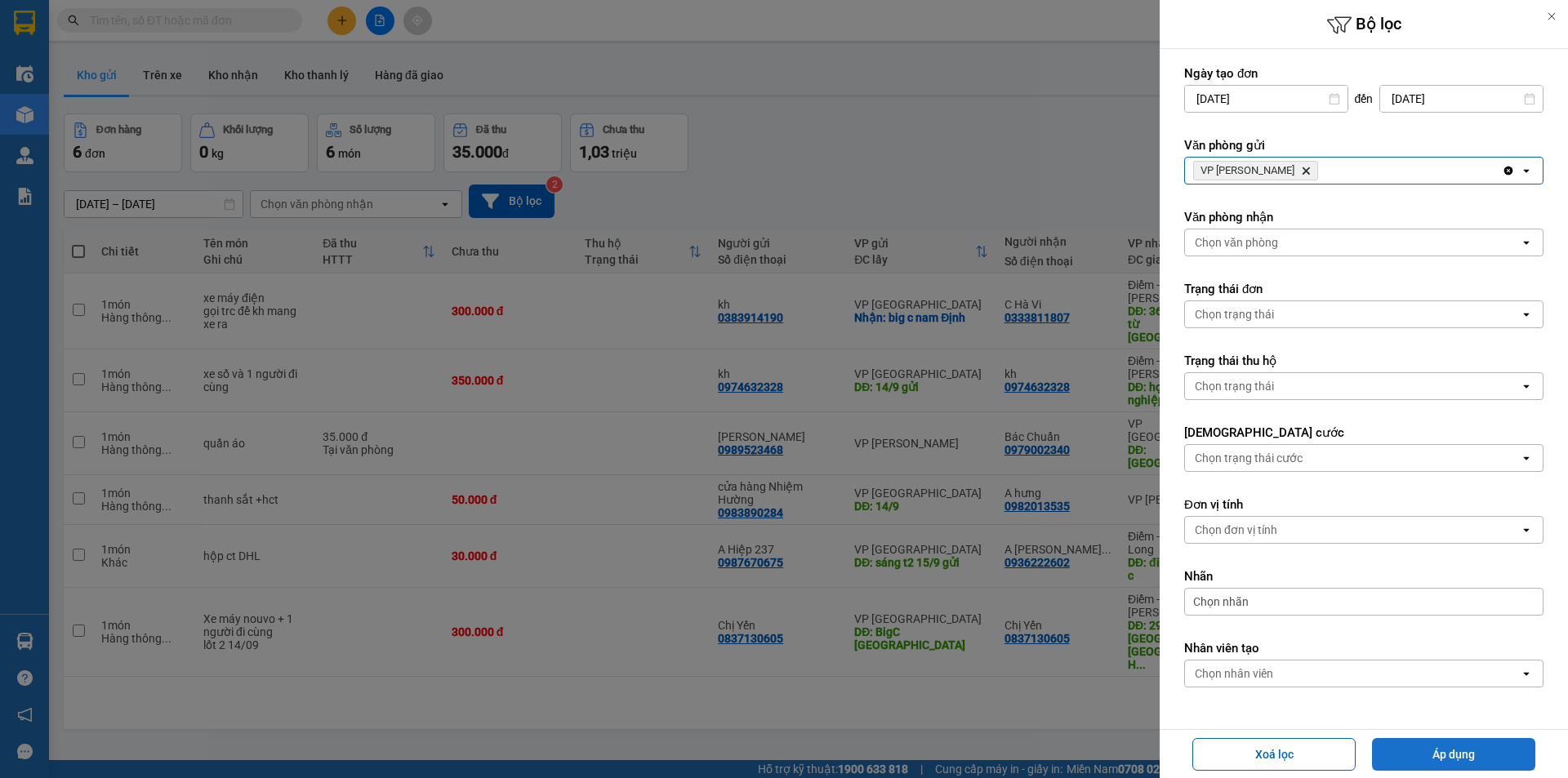
click at [1419, 747] on button "Áp dụng" at bounding box center [1454, 755] width 163 height 33
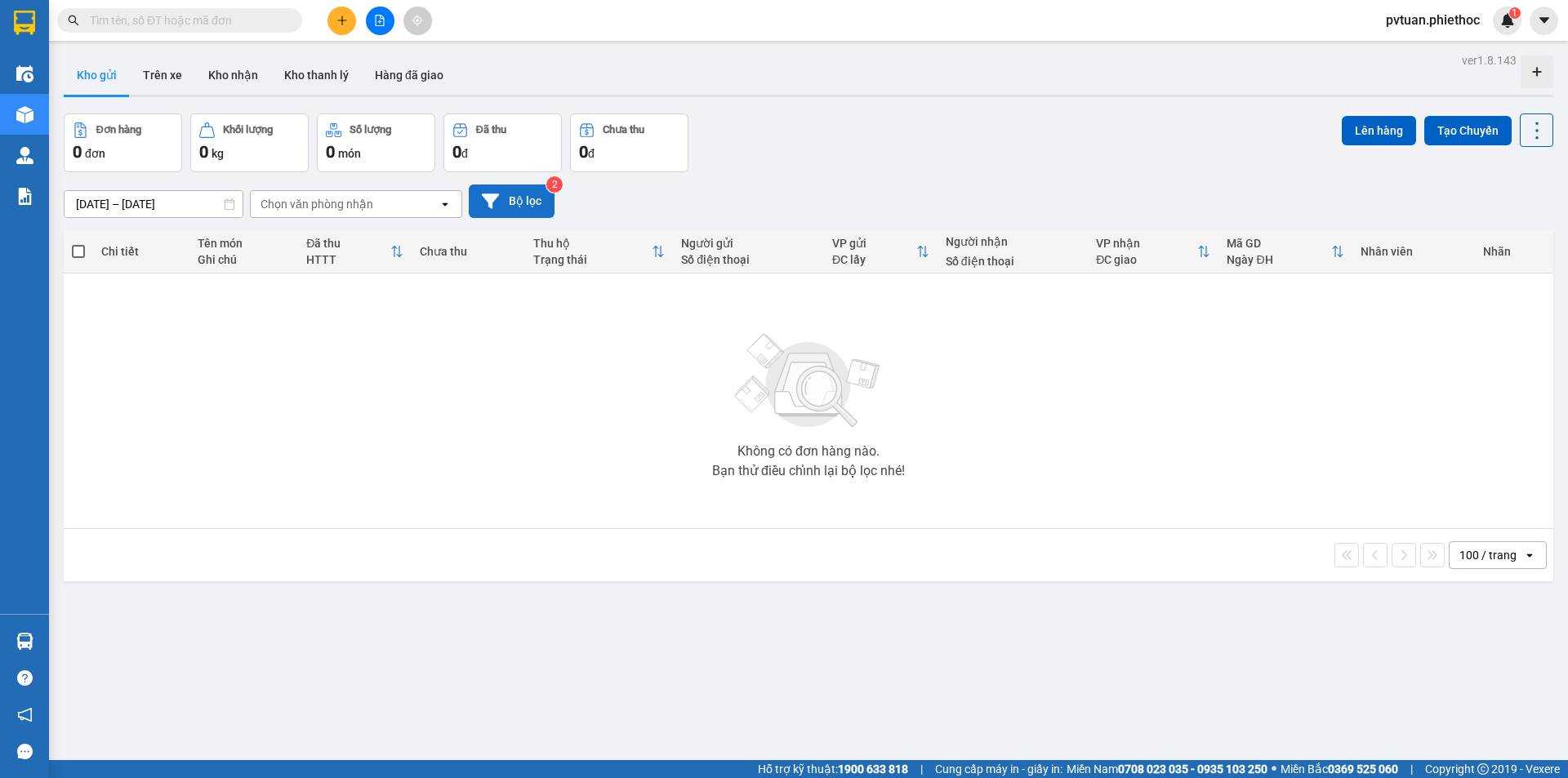
click at [497, 203] on icon at bounding box center [490, 201] width 17 height 17
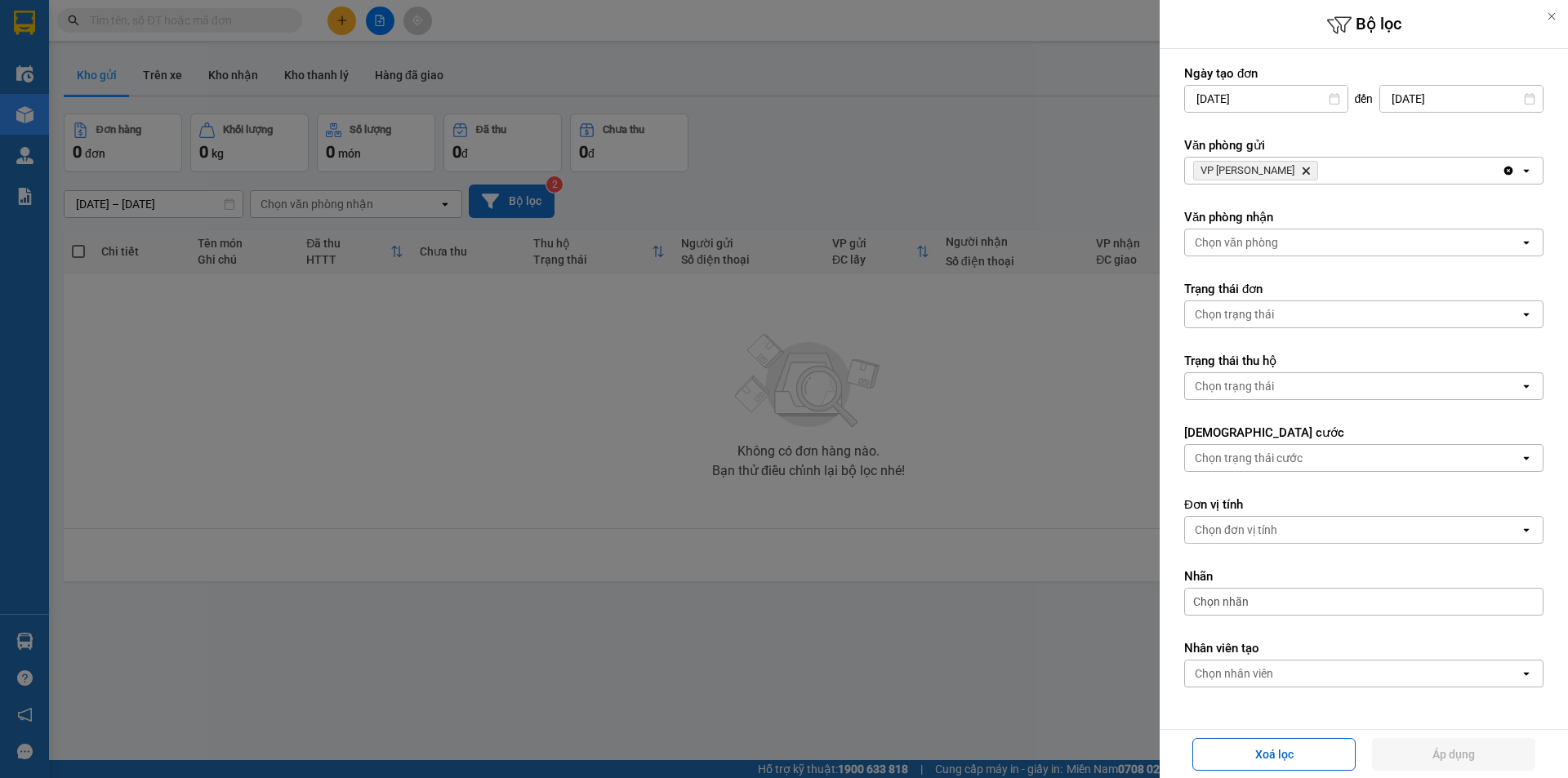
click at [1302, 173] on icon "VP Nguyễn Xiển, close by backspace" at bounding box center [1306, 171] width 8 height 8
click at [1284, 172] on div "Chọn văn phòng" at bounding box center [1352, 171] width 335 height 26
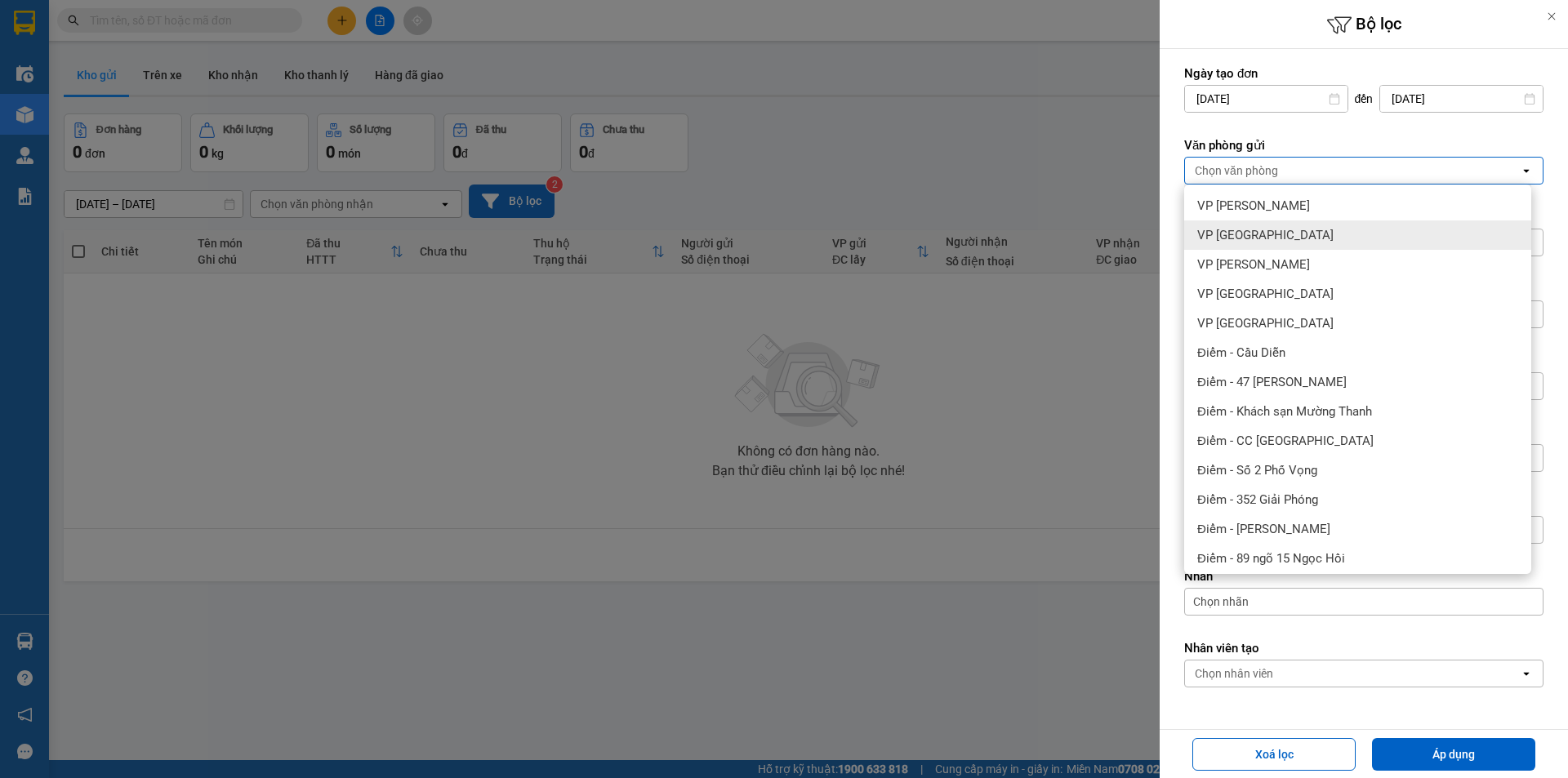
click at [1270, 238] on div "VP [GEOGRAPHIC_DATA]" at bounding box center [1358, 235] width 347 height 29
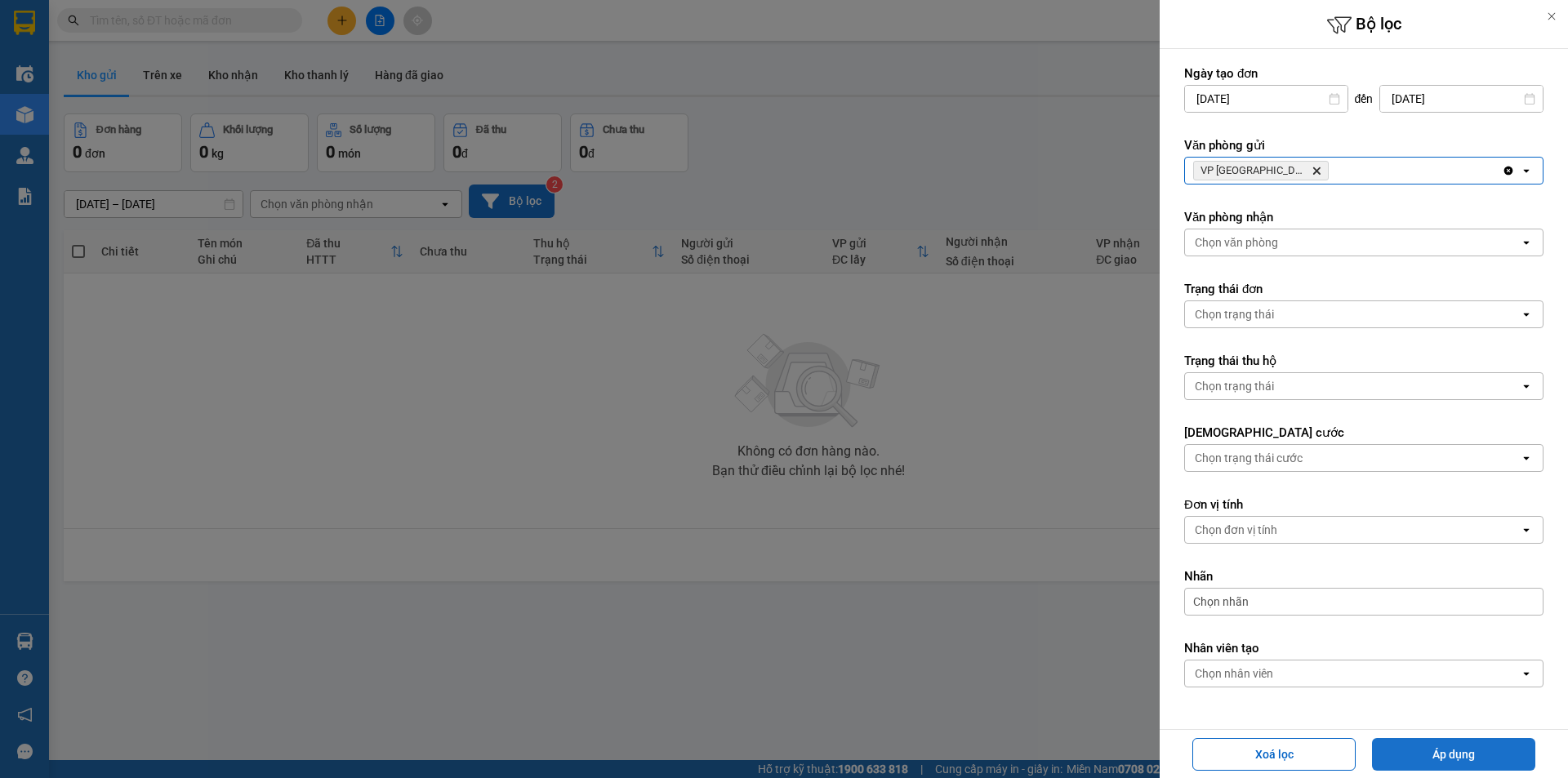
drag, startPoint x: 1411, startPoint y: 755, endPoint x: 1404, endPoint y: 748, distance: 9.9
click at [1411, 750] on button "Áp dụng" at bounding box center [1454, 755] width 163 height 33
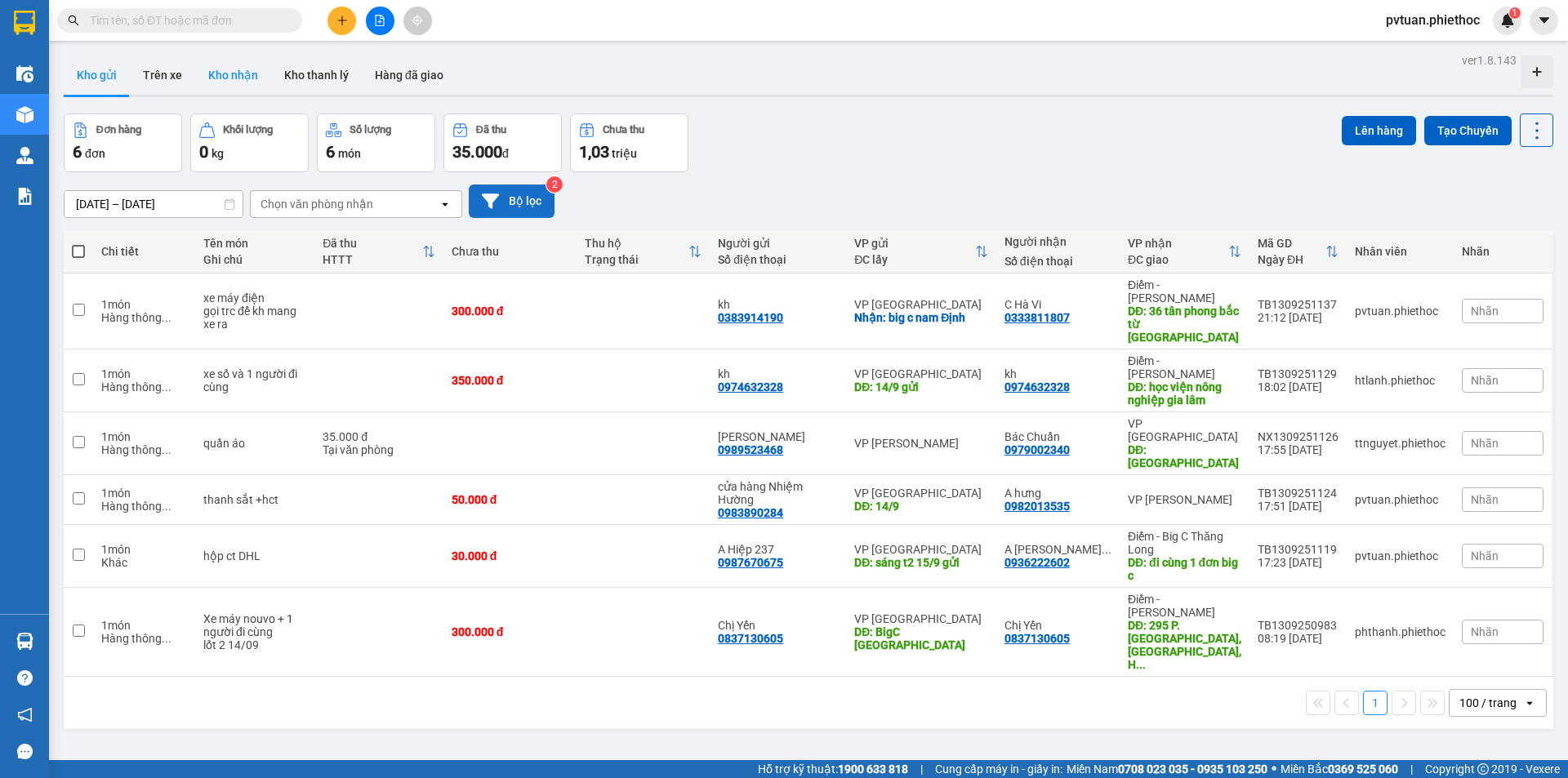
click at [223, 79] on button "Kho nhận" at bounding box center [233, 75] width 76 height 39
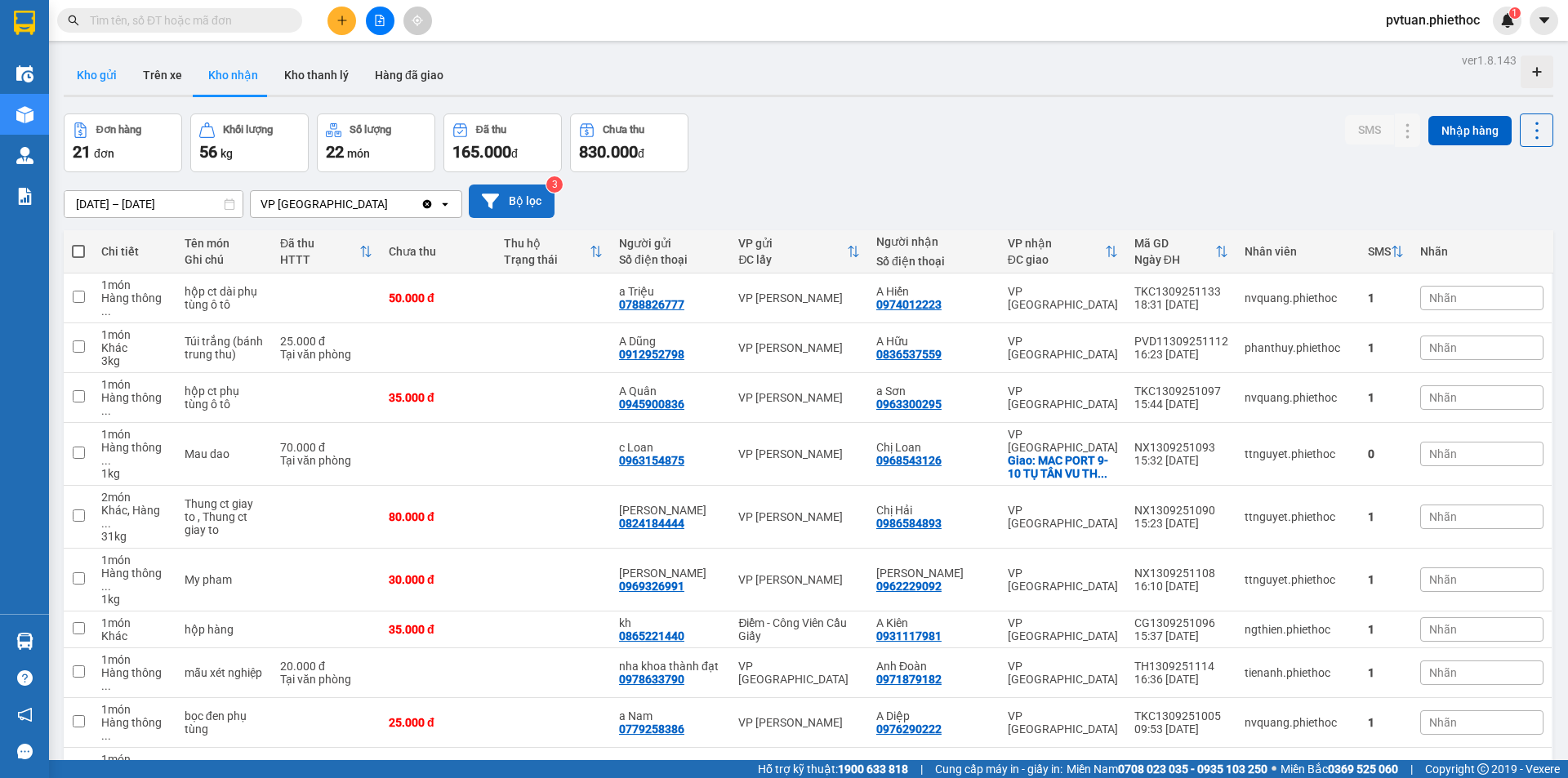
click at [117, 84] on button "Kho gửi" at bounding box center [97, 75] width 66 height 39
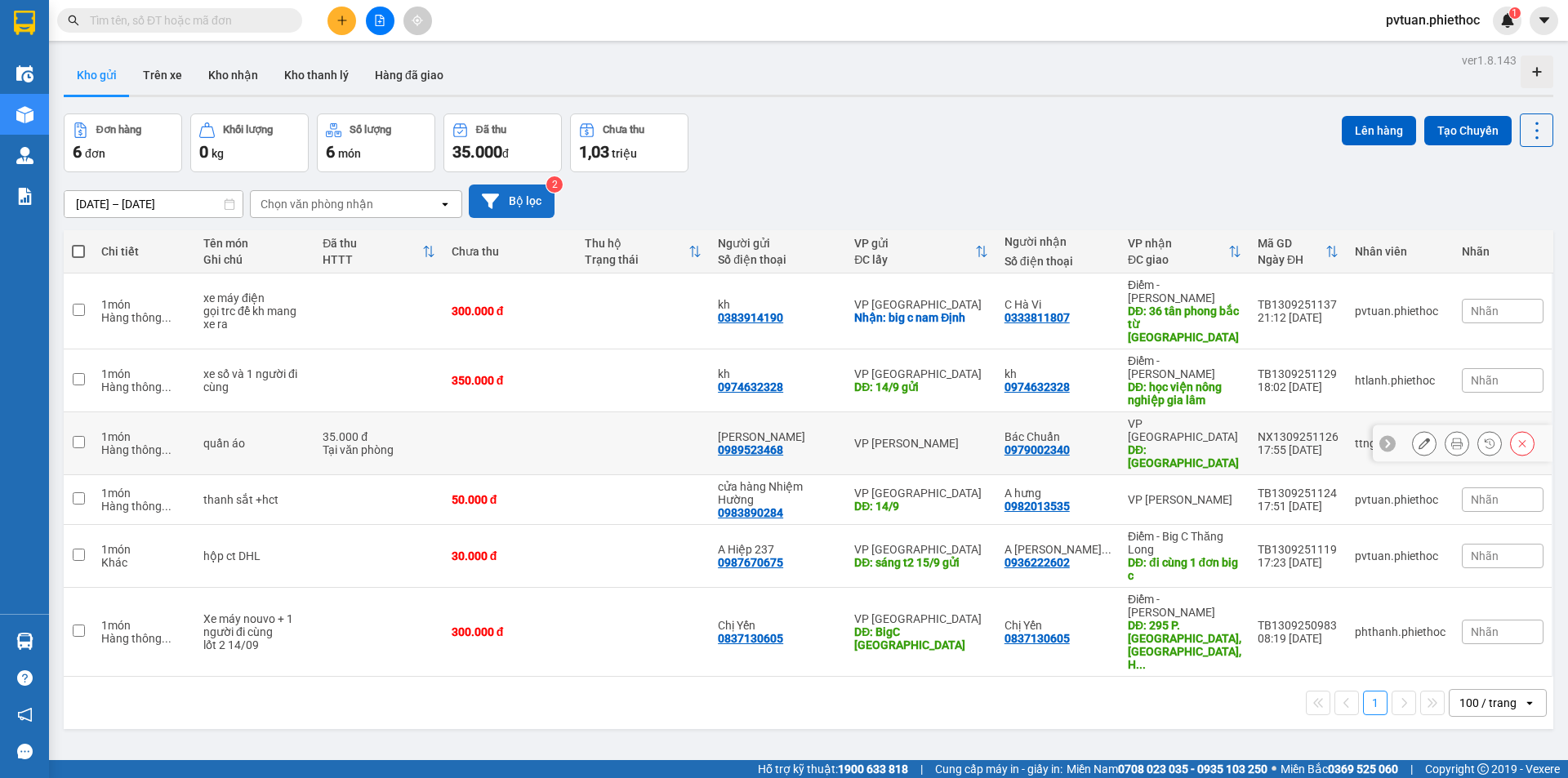
click at [663, 412] on td at bounding box center [643, 443] width 133 height 63
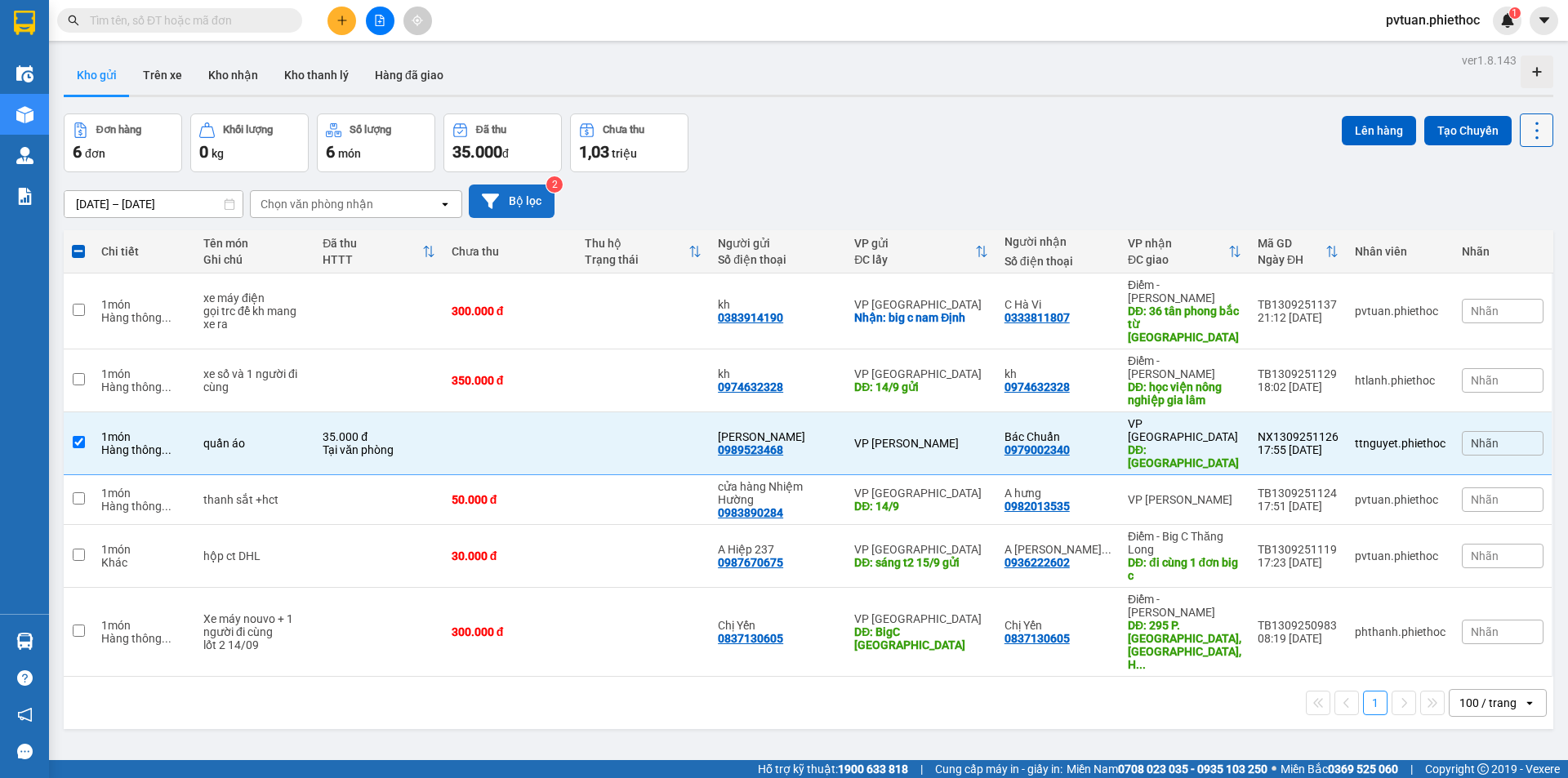
click at [1526, 129] on icon at bounding box center [1537, 130] width 23 height 23
click at [1498, 222] on li "Làm mới" at bounding box center [1494, 233] width 123 height 29
click at [1526, 128] on icon at bounding box center [1537, 130] width 23 height 23
click at [1491, 226] on span "Làm mới" at bounding box center [1501, 233] width 45 height 16
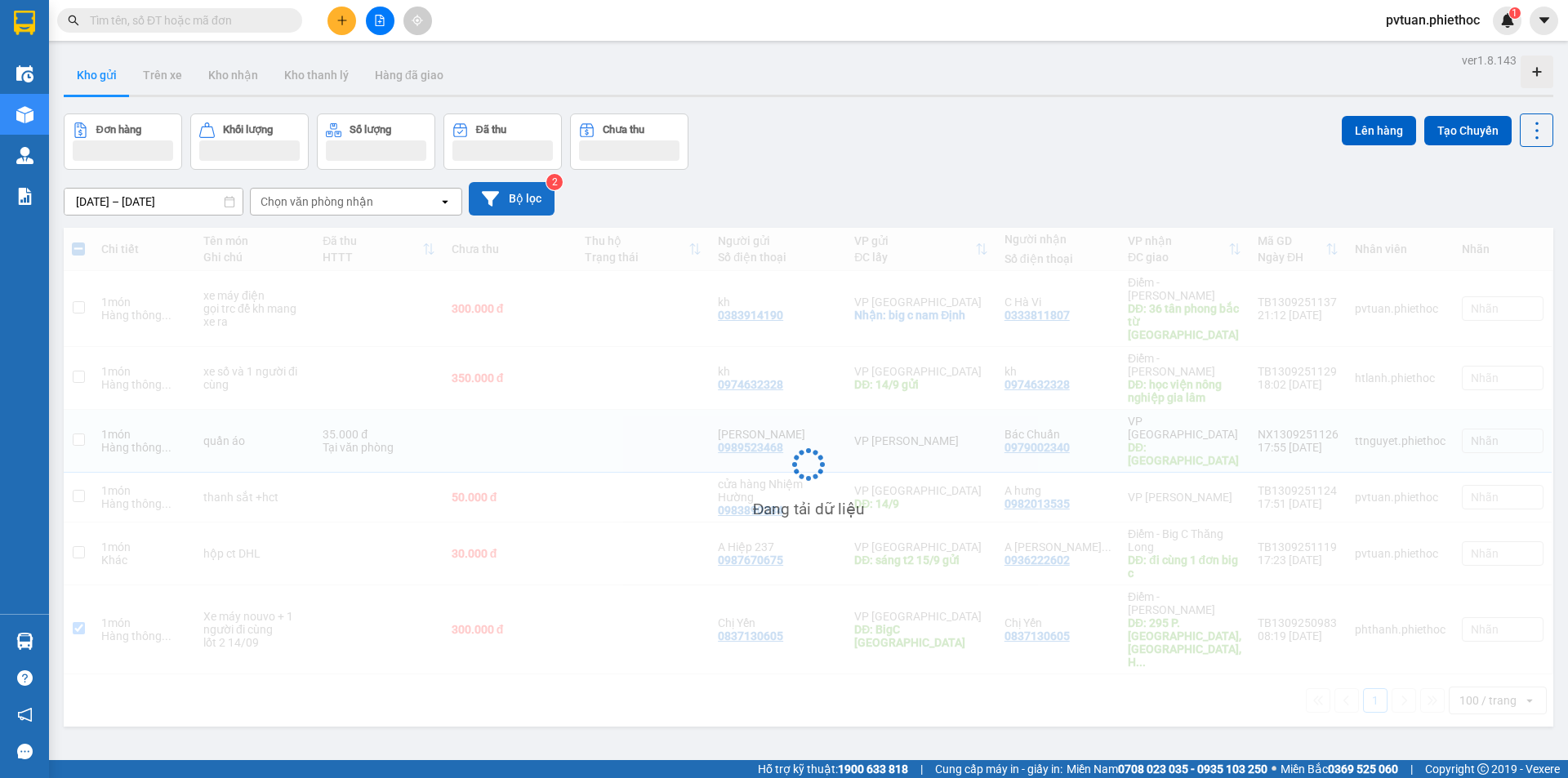
checkbox input "false"
checkbox input "true"
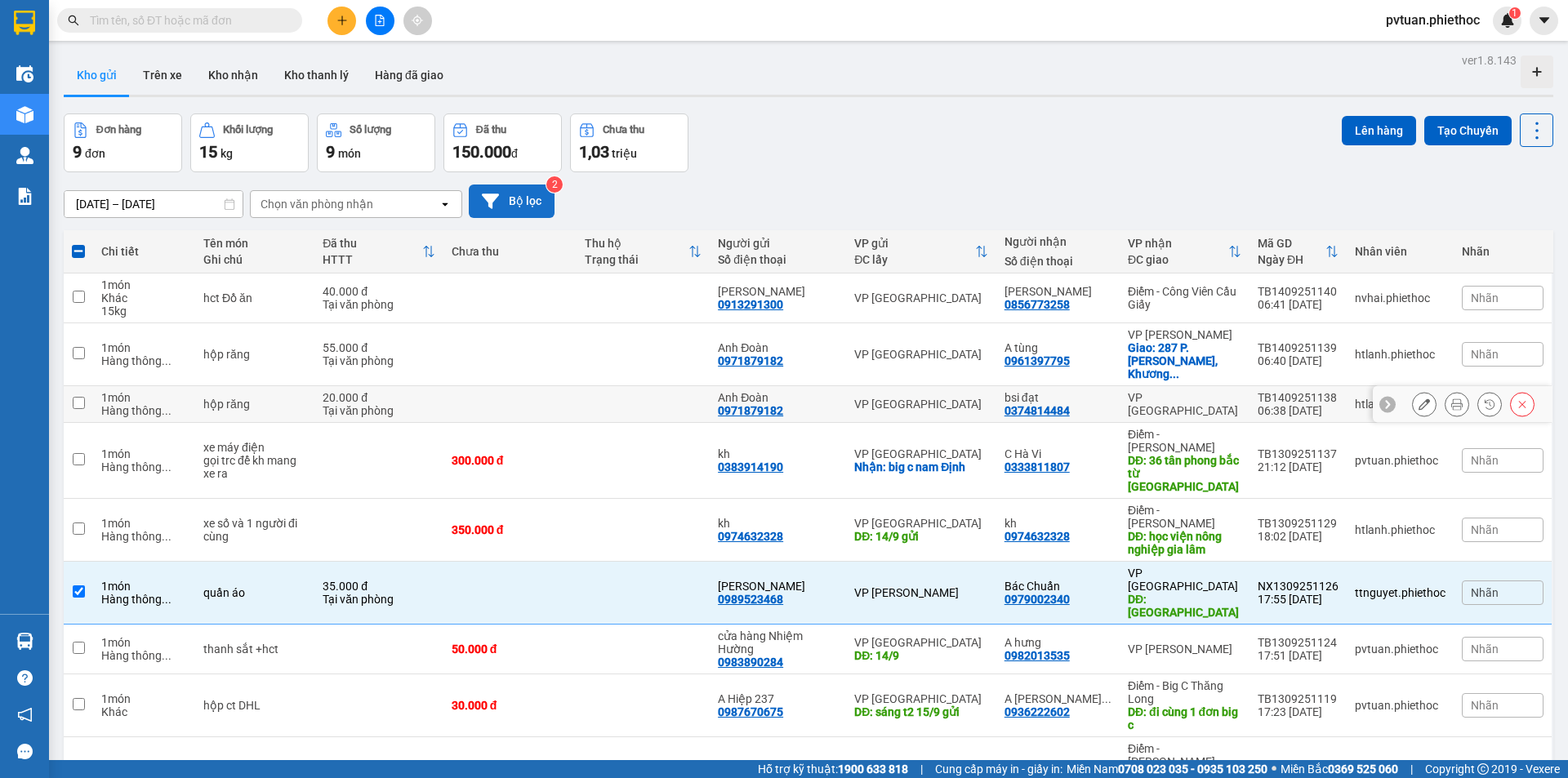
click at [1149, 400] on td "VP [GEOGRAPHIC_DATA]" at bounding box center [1184, 404] width 129 height 37
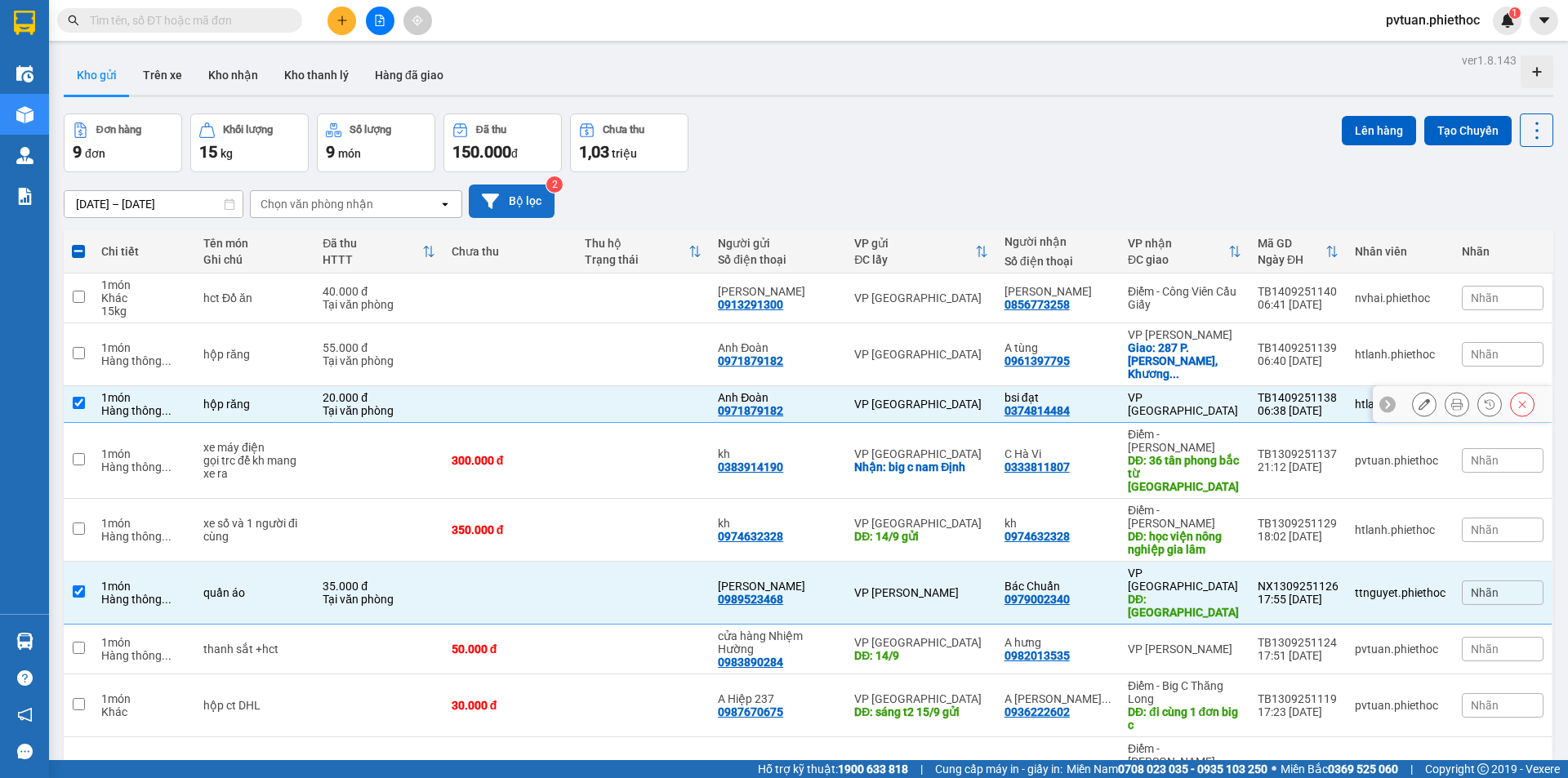
click at [1149, 400] on td "VP [GEOGRAPHIC_DATA]" at bounding box center [1184, 404] width 129 height 37
checkbox input "false"
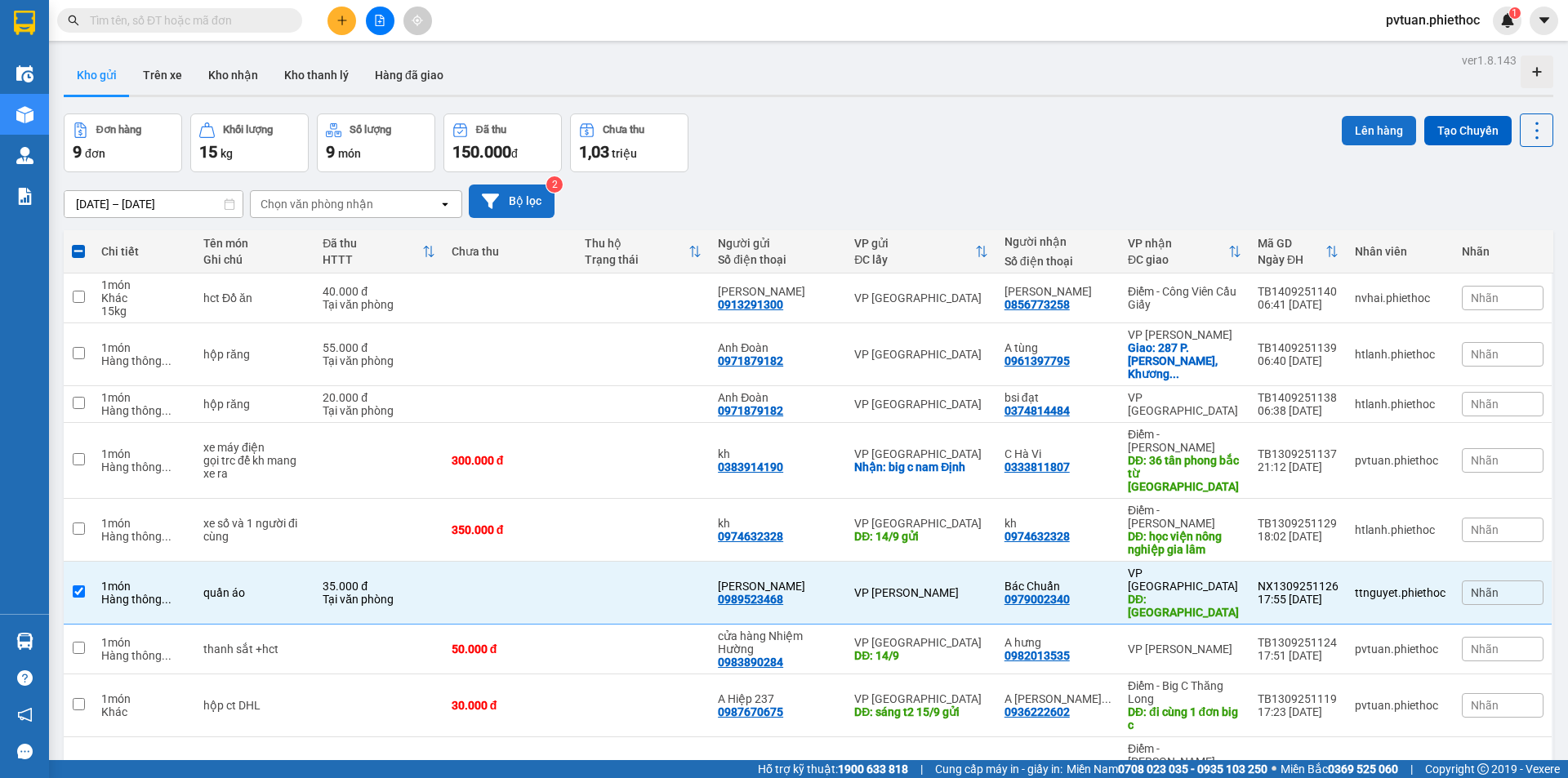
click at [1363, 123] on button "Lên hàng" at bounding box center [1378, 130] width 74 height 29
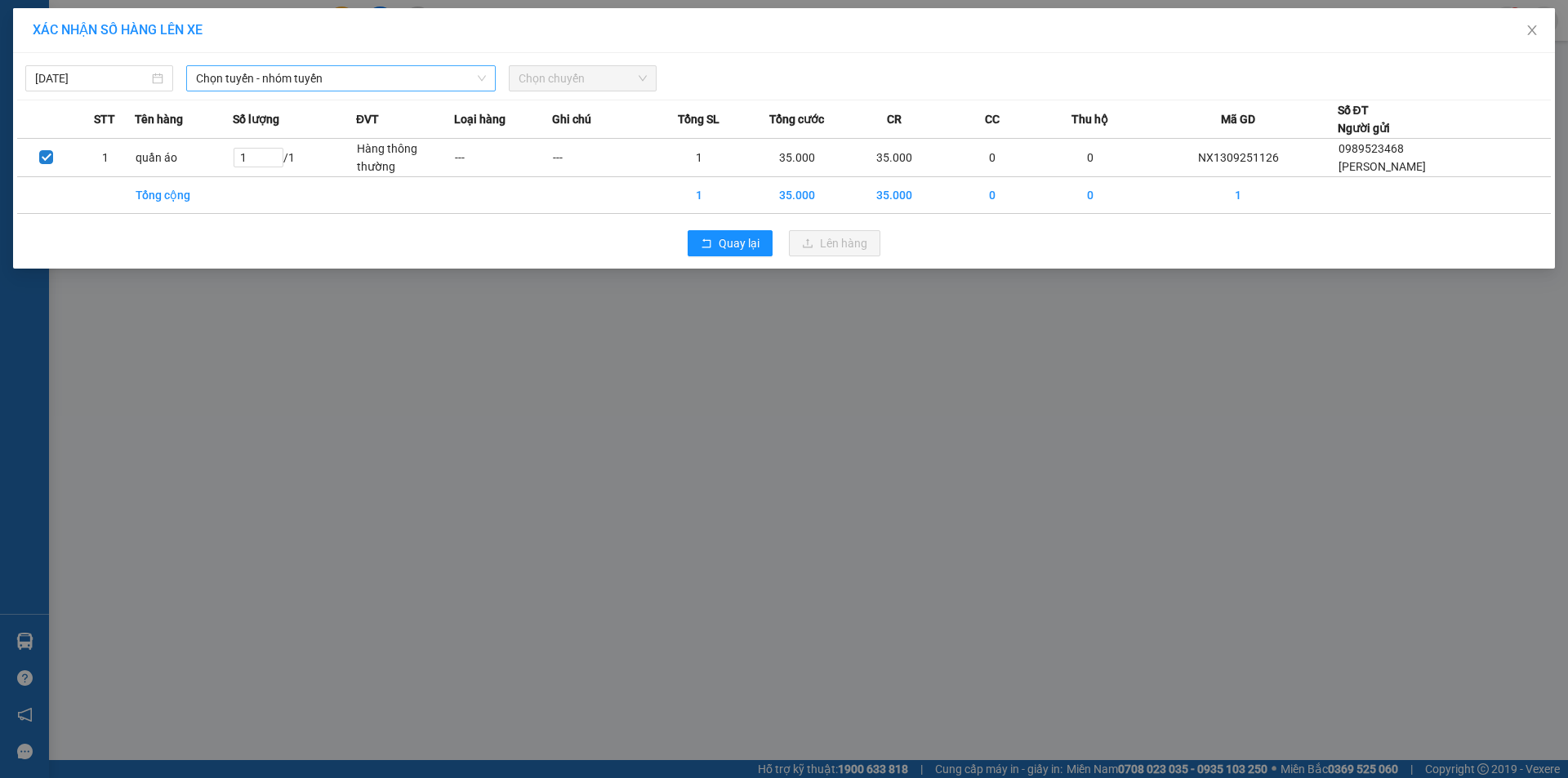
click at [255, 75] on span "Chọn tuyến - nhóm tuyến" at bounding box center [341, 78] width 290 height 24
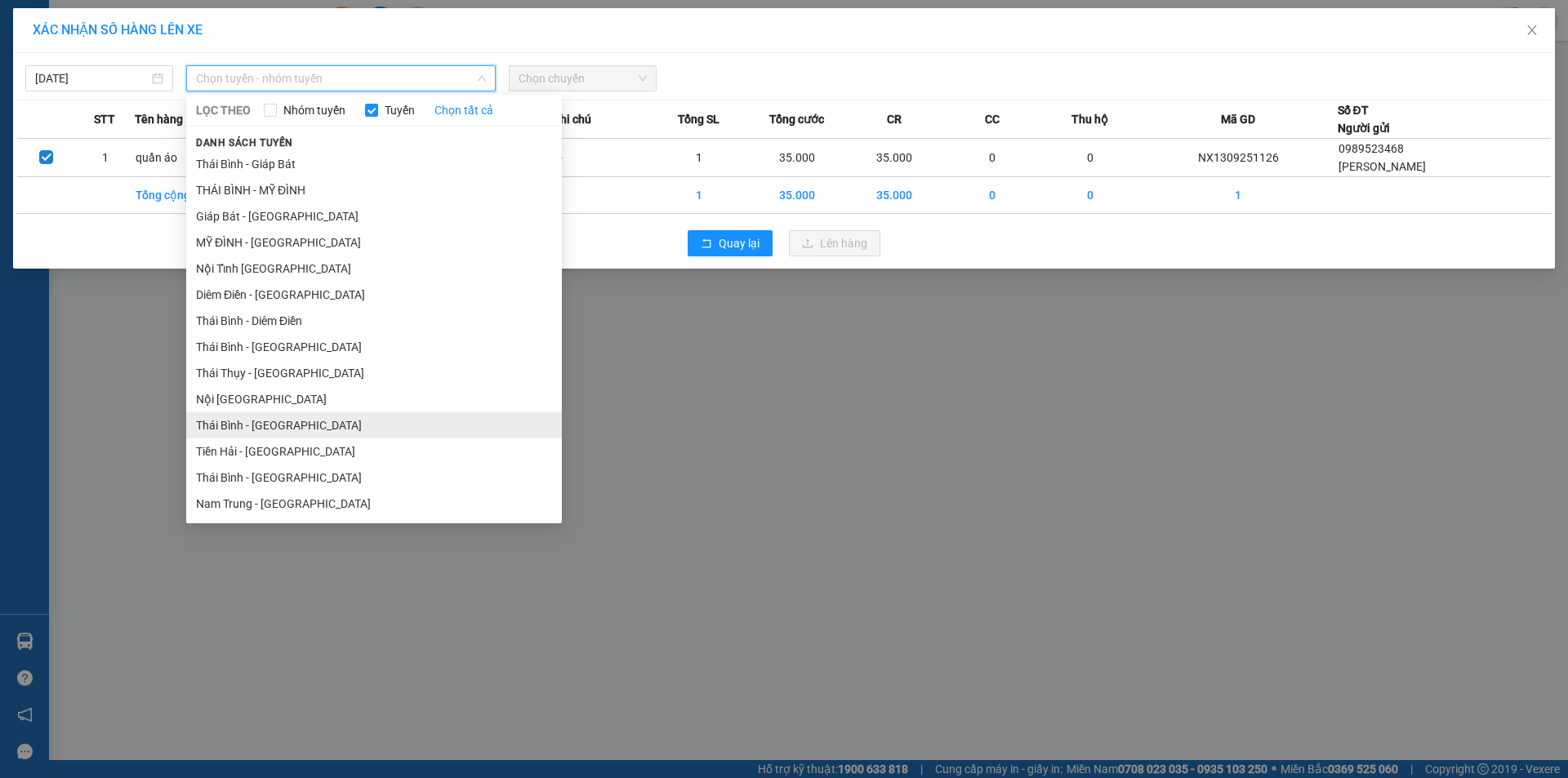
click at [291, 429] on li "Thái Bình - [GEOGRAPHIC_DATA]" at bounding box center [373, 425] width 375 height 26
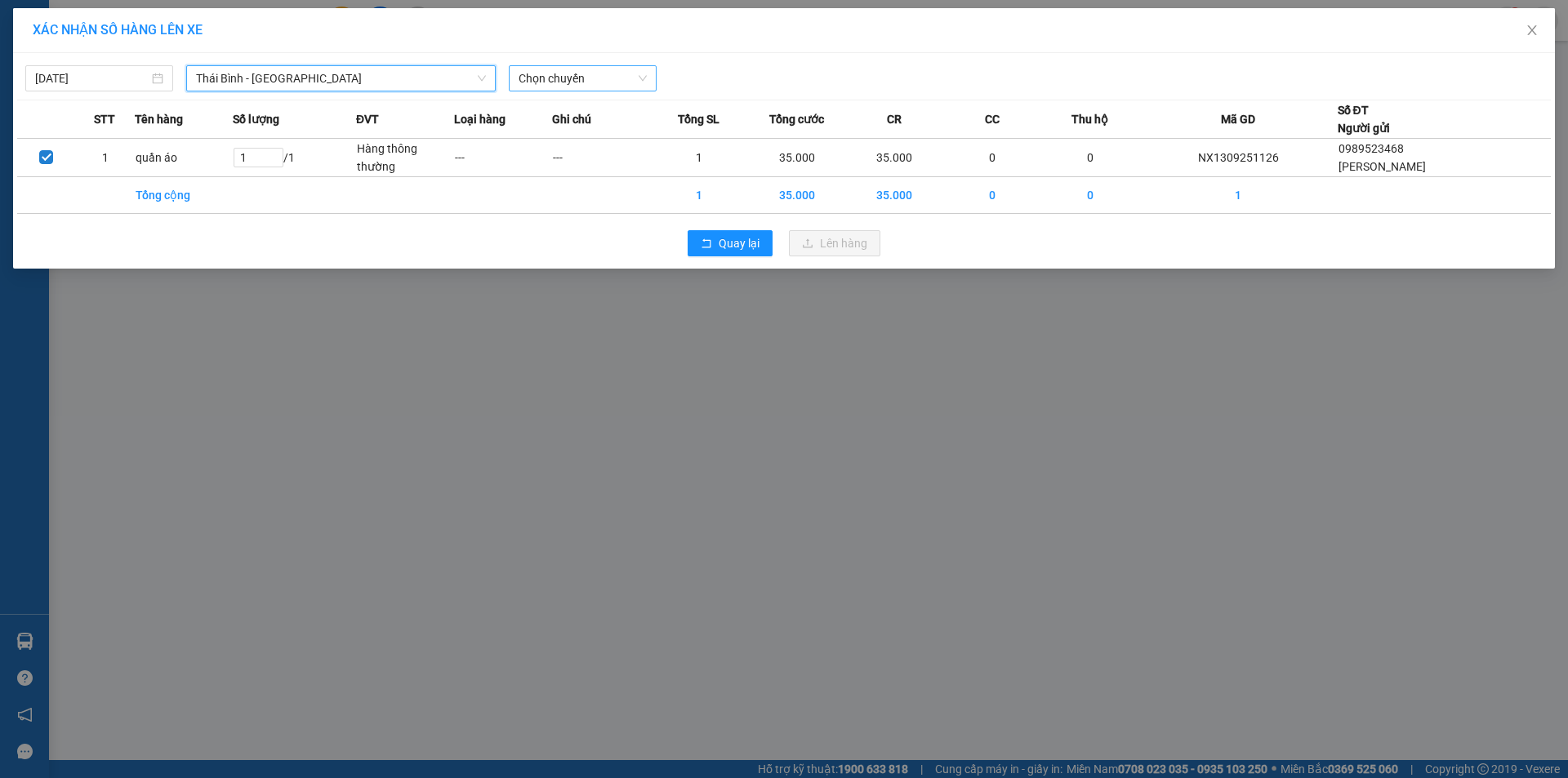
click at [551, 83] on span "Chọn chuyến" at bounding box center [583, 78] width 129 height 24
type input "0640"
click at [573, 136] on div "Thêm chuyến " 06:40 "" at bounding box center [595, 138] width 174 height 28
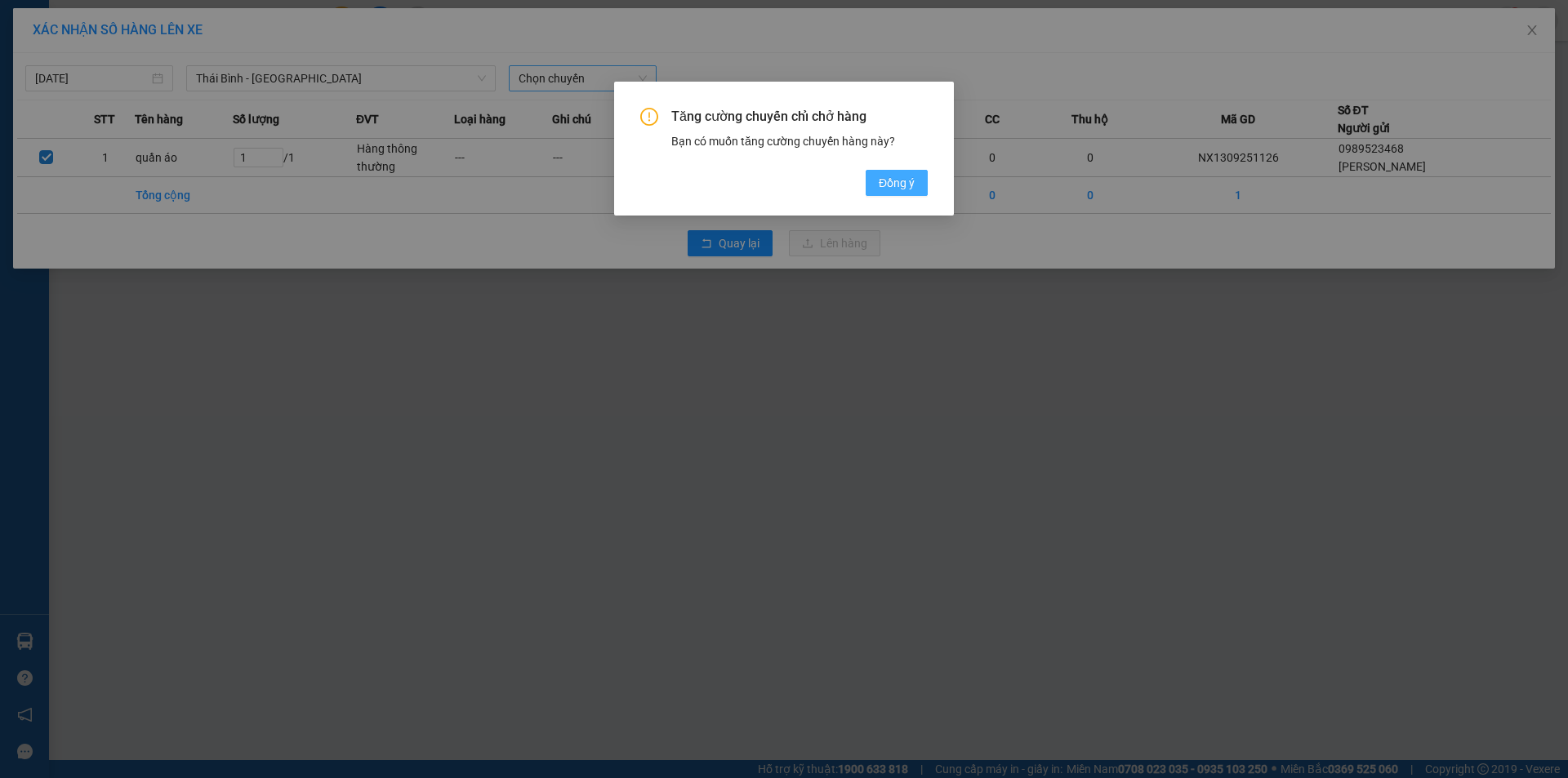
click at [896, 189] on span "Đồng ý" at bounding box center [896, 182] width 36 height 18
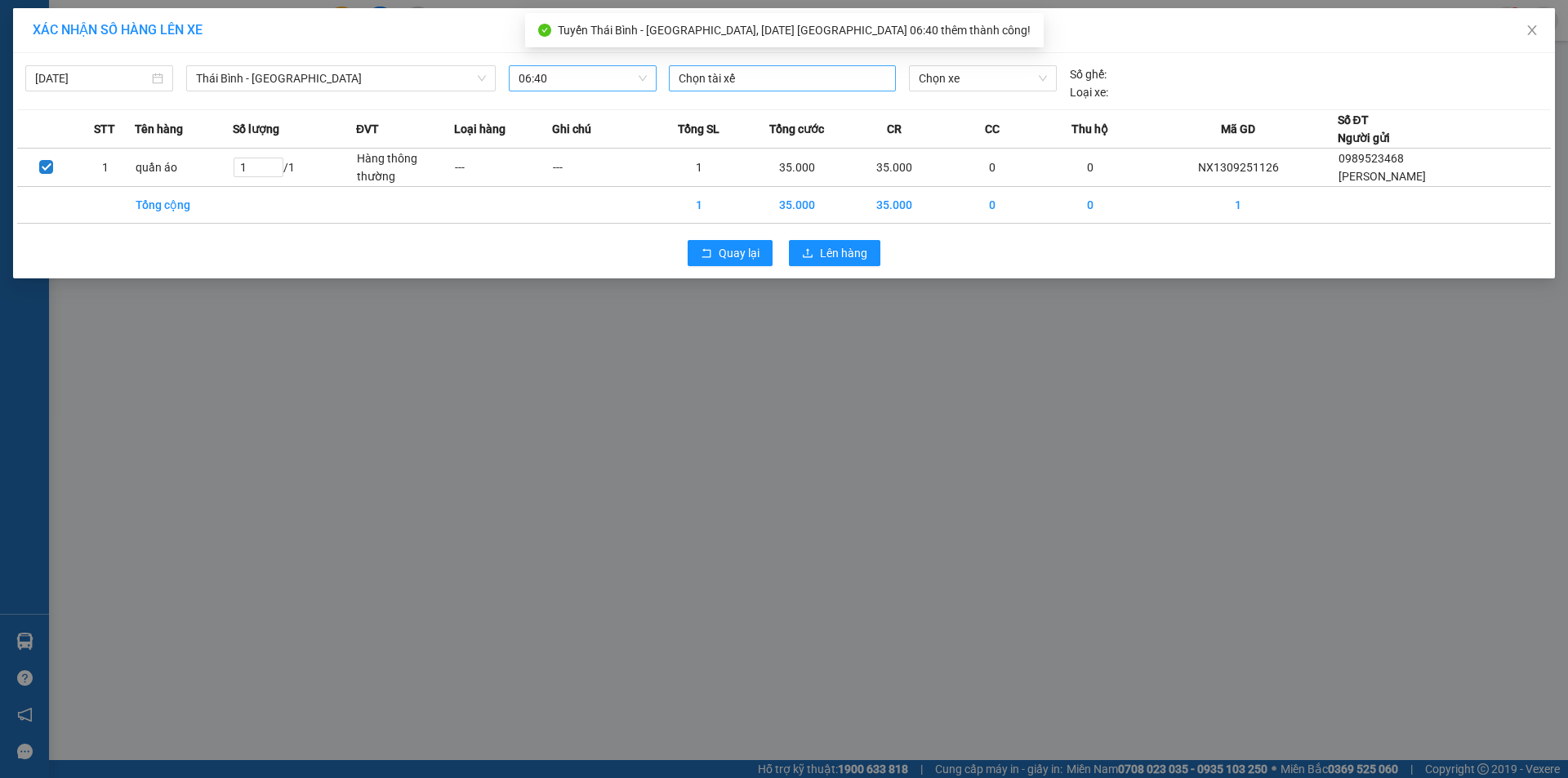
click at [728, 72] on div at bounding box center [782, 78] width 219 height 20
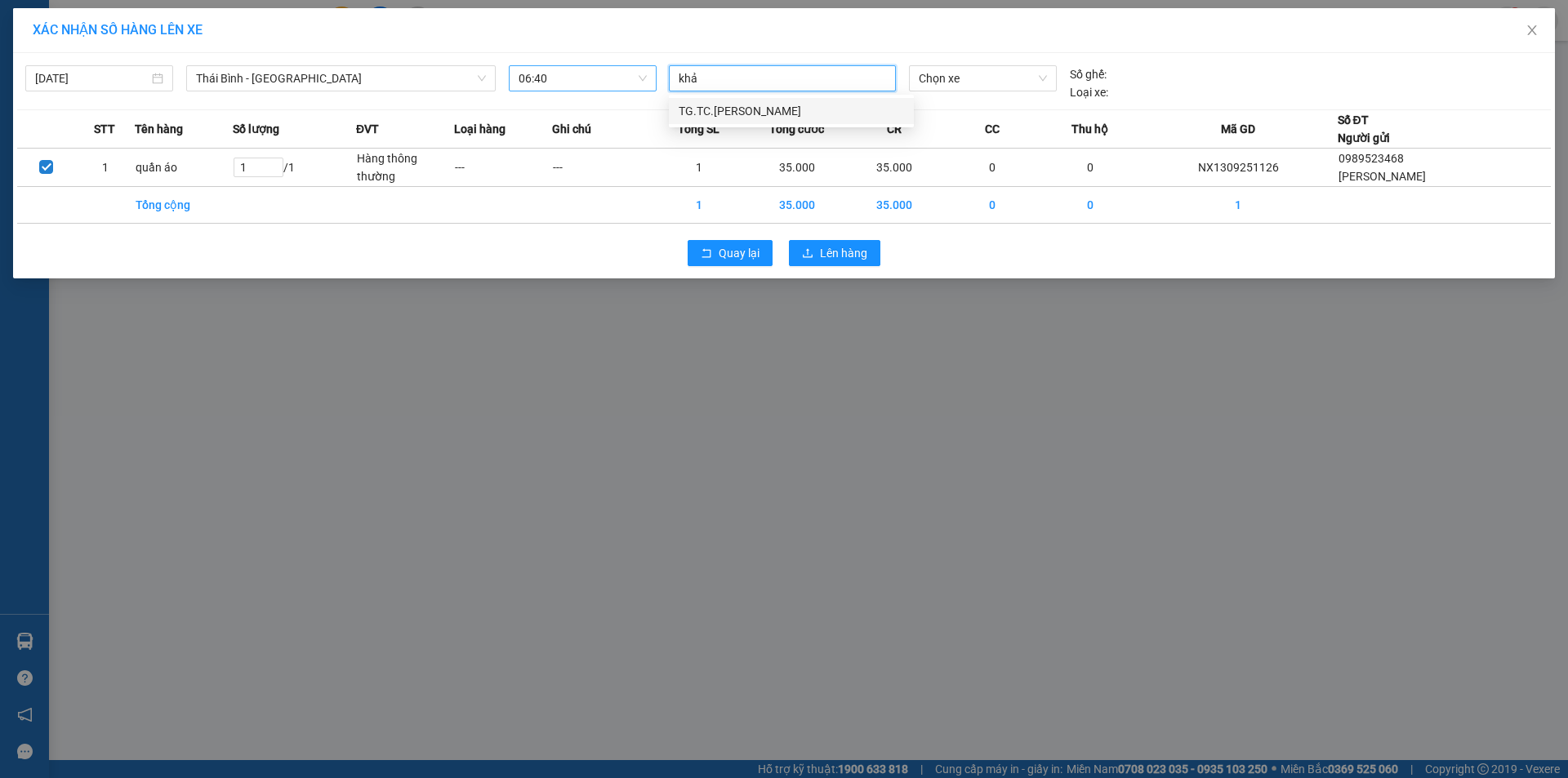
type input "khải"
click at [736, 106] on div "TG.TC.[PERSON_NAME]" at bounding box center [791, 111] width 225 height 18
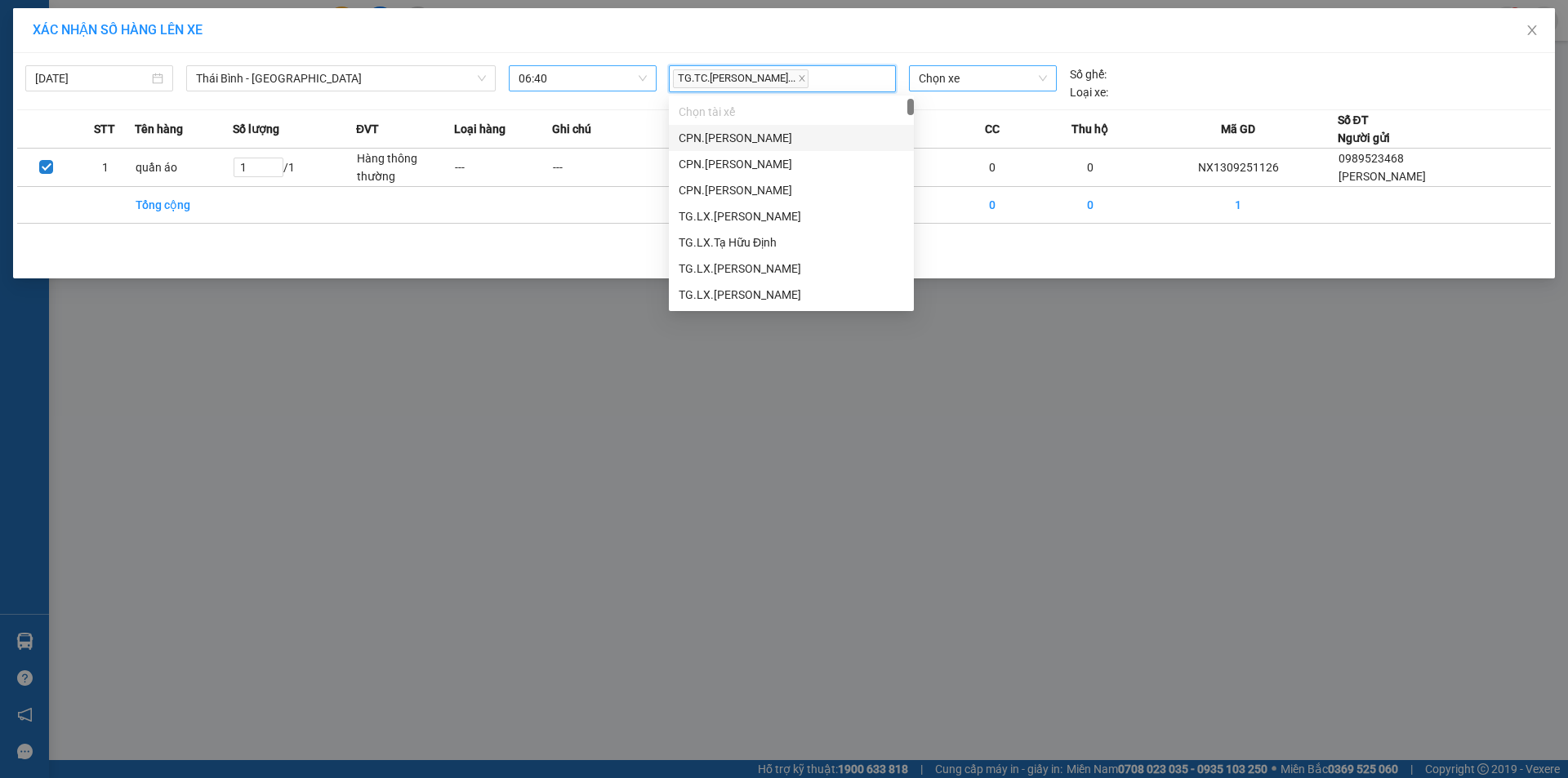
click at [941, 76] on span "Chọn xe" at bounding box center [982, 78] width 128 height 24
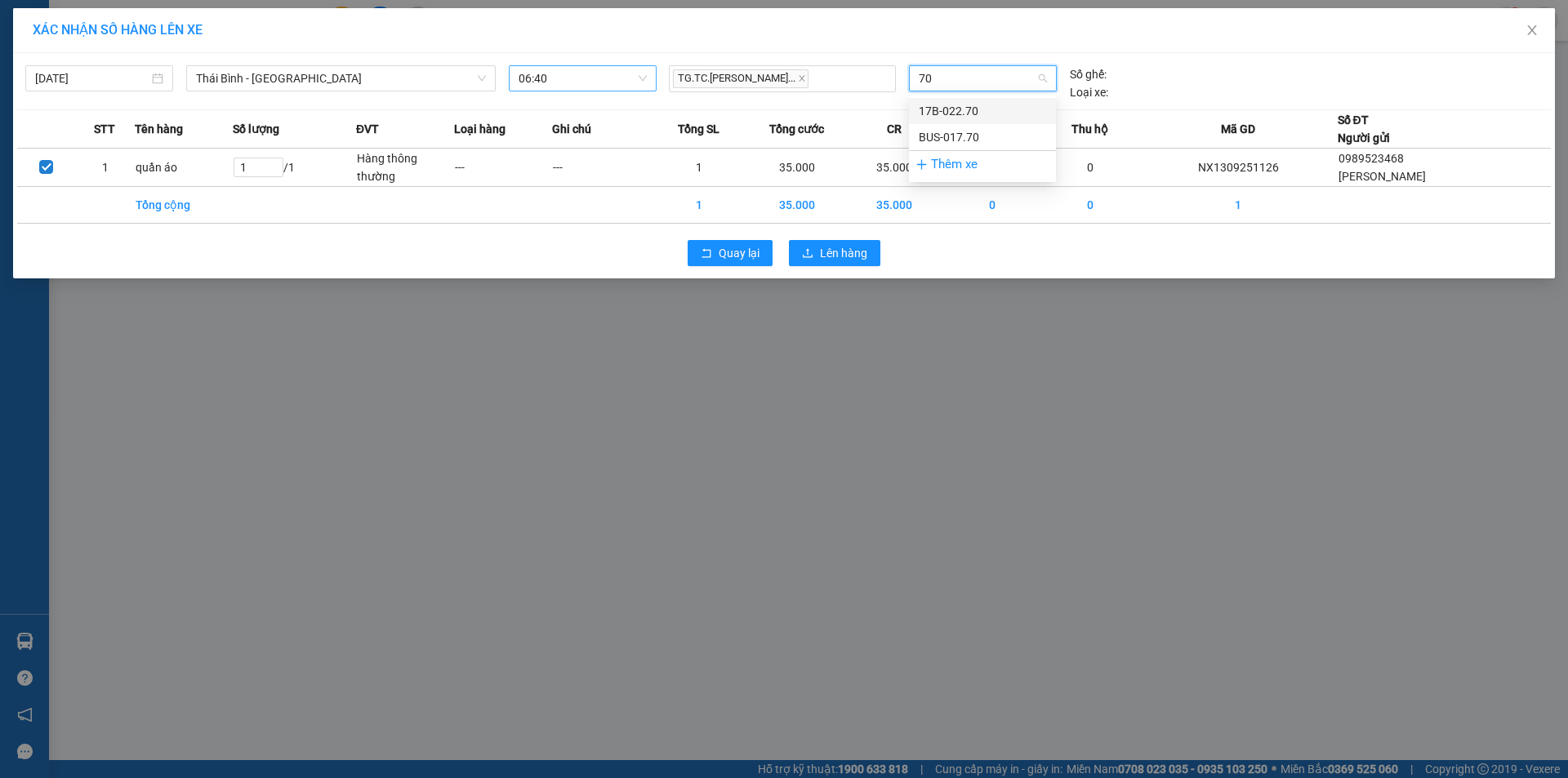
type input "7"
type input "803"
click at [940, 112] on div "29E-378.03" at bounding box center [982, 111] width 128 height 18
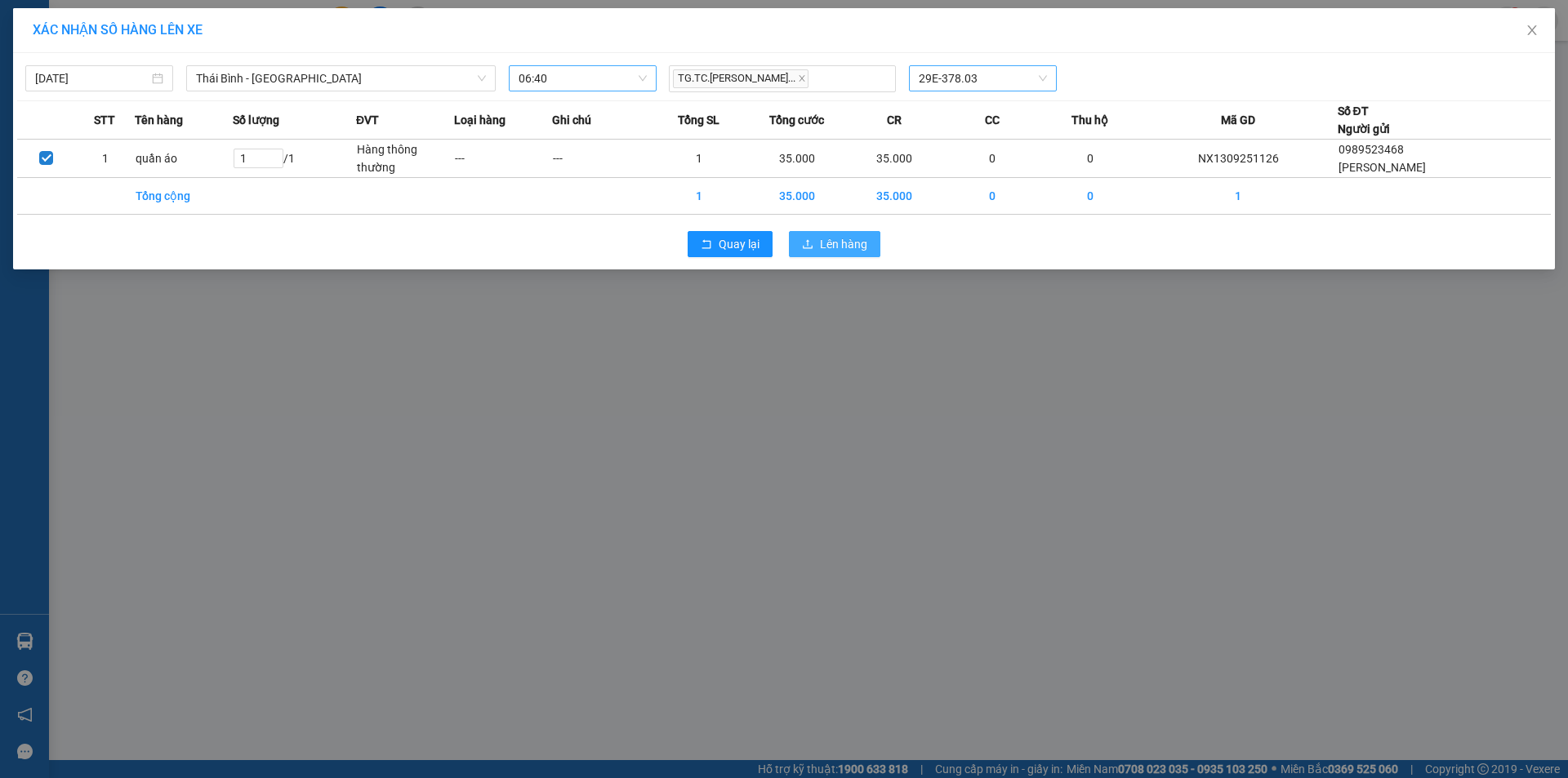
click at [835, 239] on span "Lên hàng" at bounding box center [844, 244] width 47 height 18
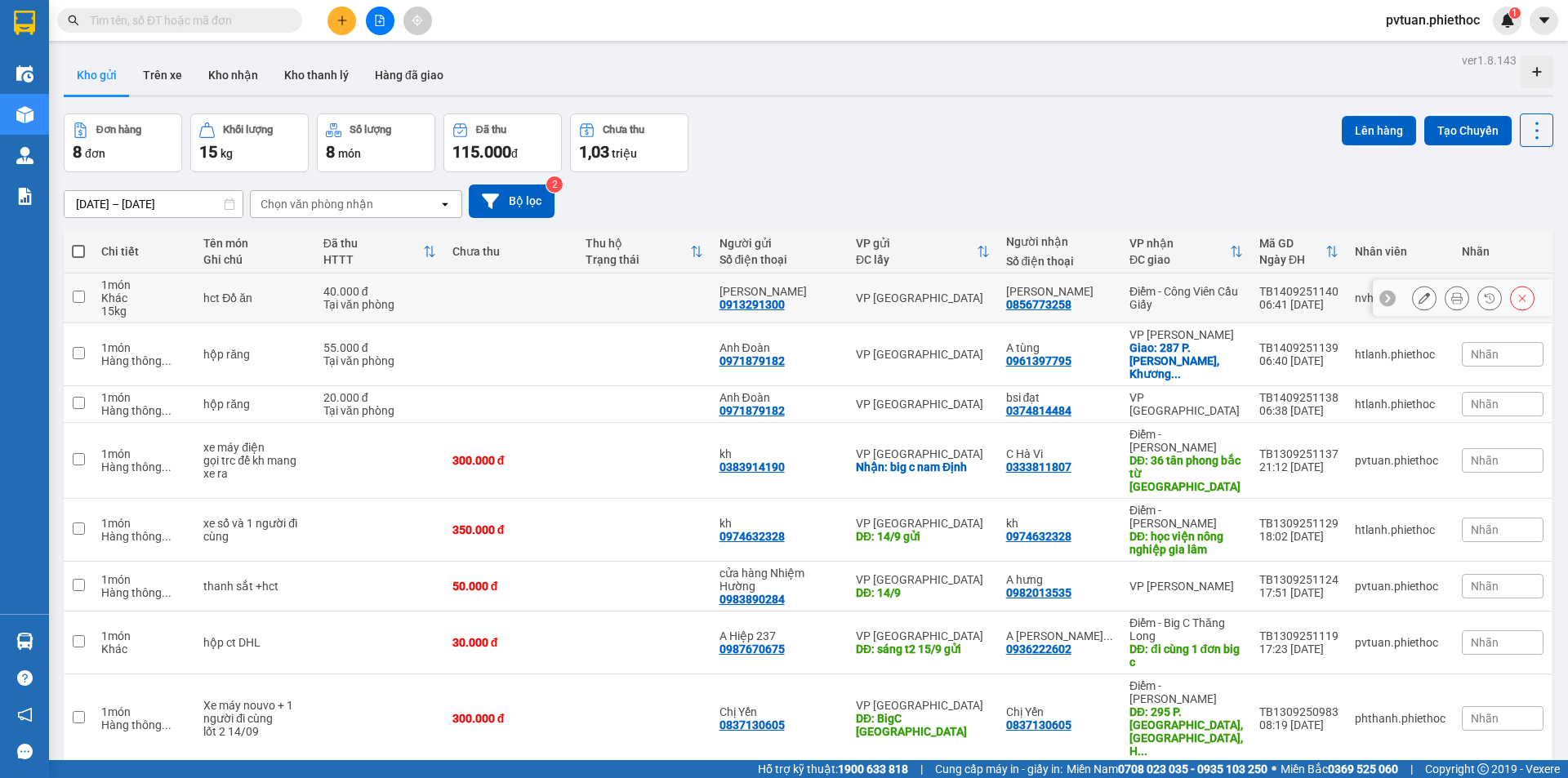
click at [982, 299] on div "VP [GEOGRAPHIC_DATA]" at bounding box center [922, 298] width 134 height 13
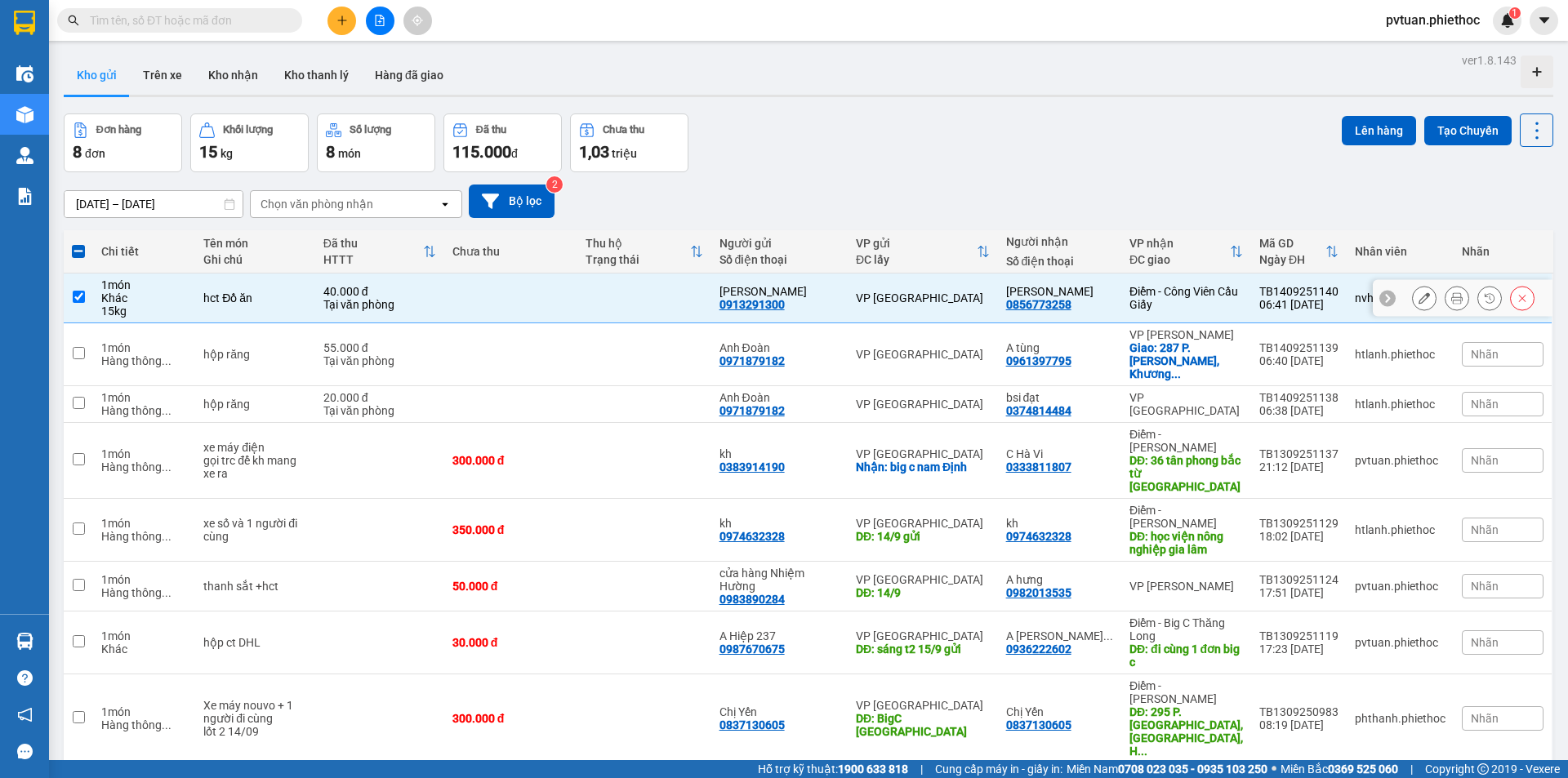
click at [1112, 301] on div "[PERSON_NAME] 0856773258" at bounding box center [1059, 298] width 107 height 26
checkbox input "false"
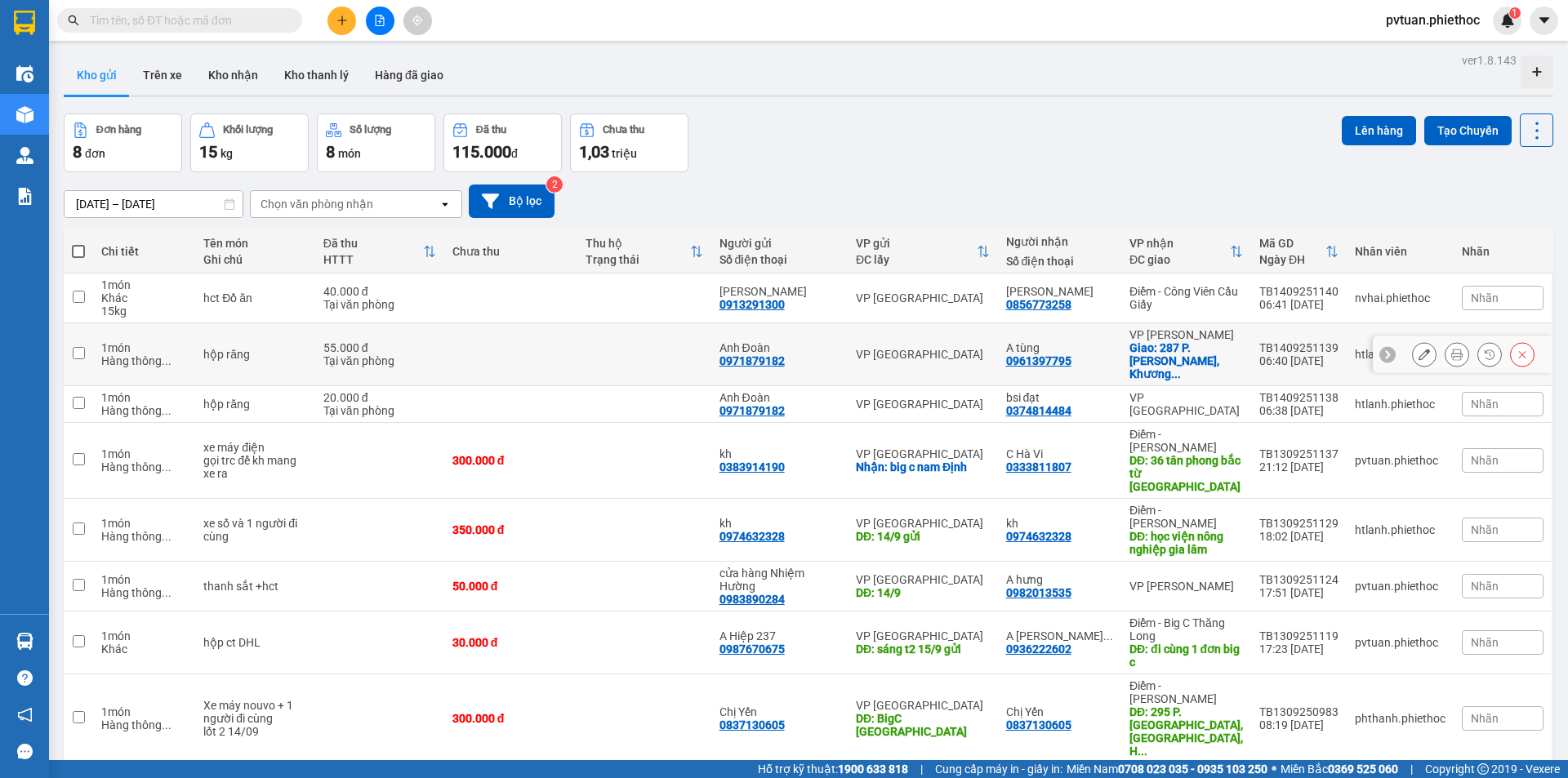
click at [1103, 356] on div "A tùng 0961397795" at bounding box center [1059, 355] width 107 height 26
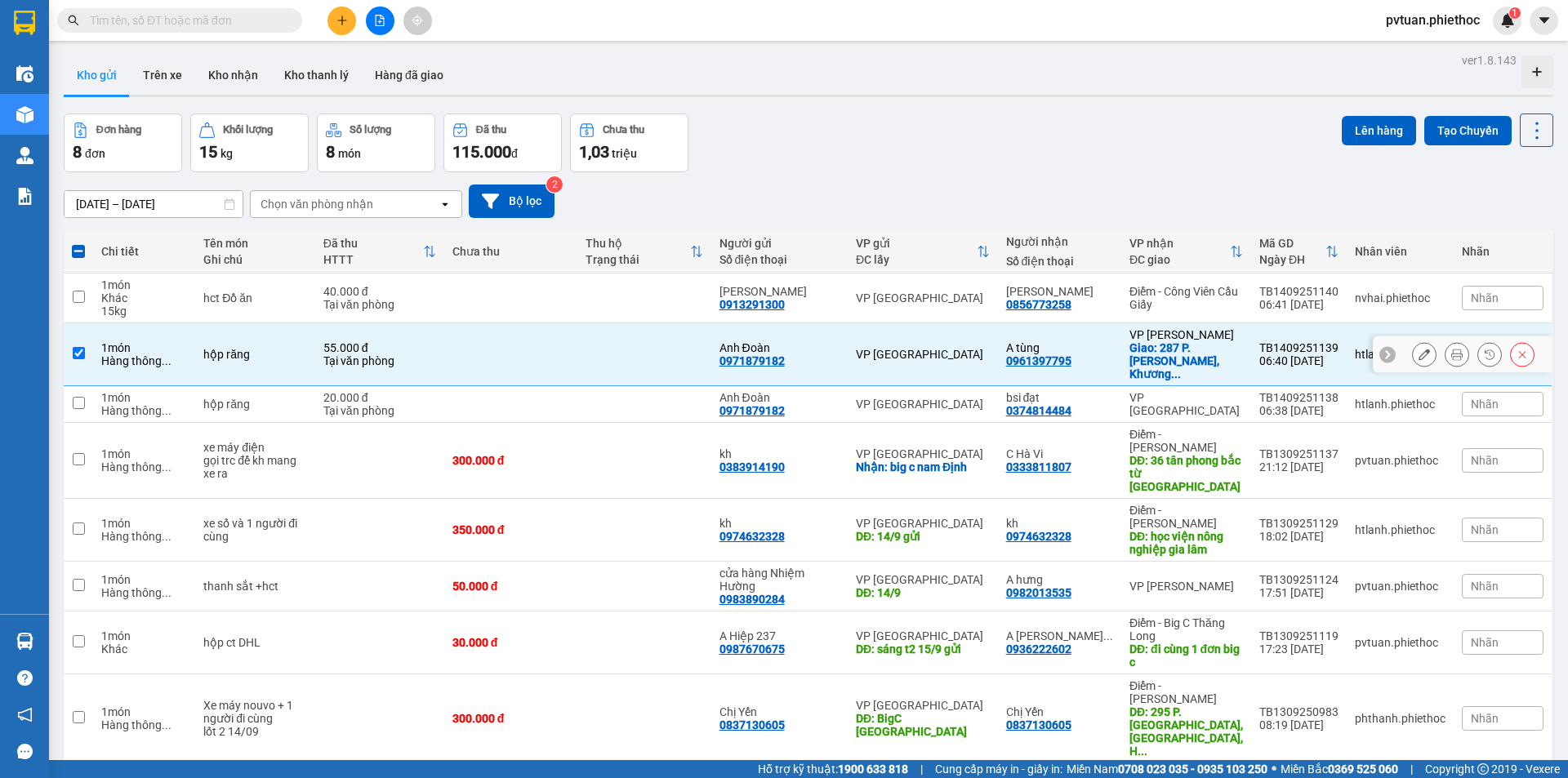
click at [1103, 356] on div "A tùng 0961397795" at bounding box center [1059, 355] width 107 height 26
checkbox input "false"
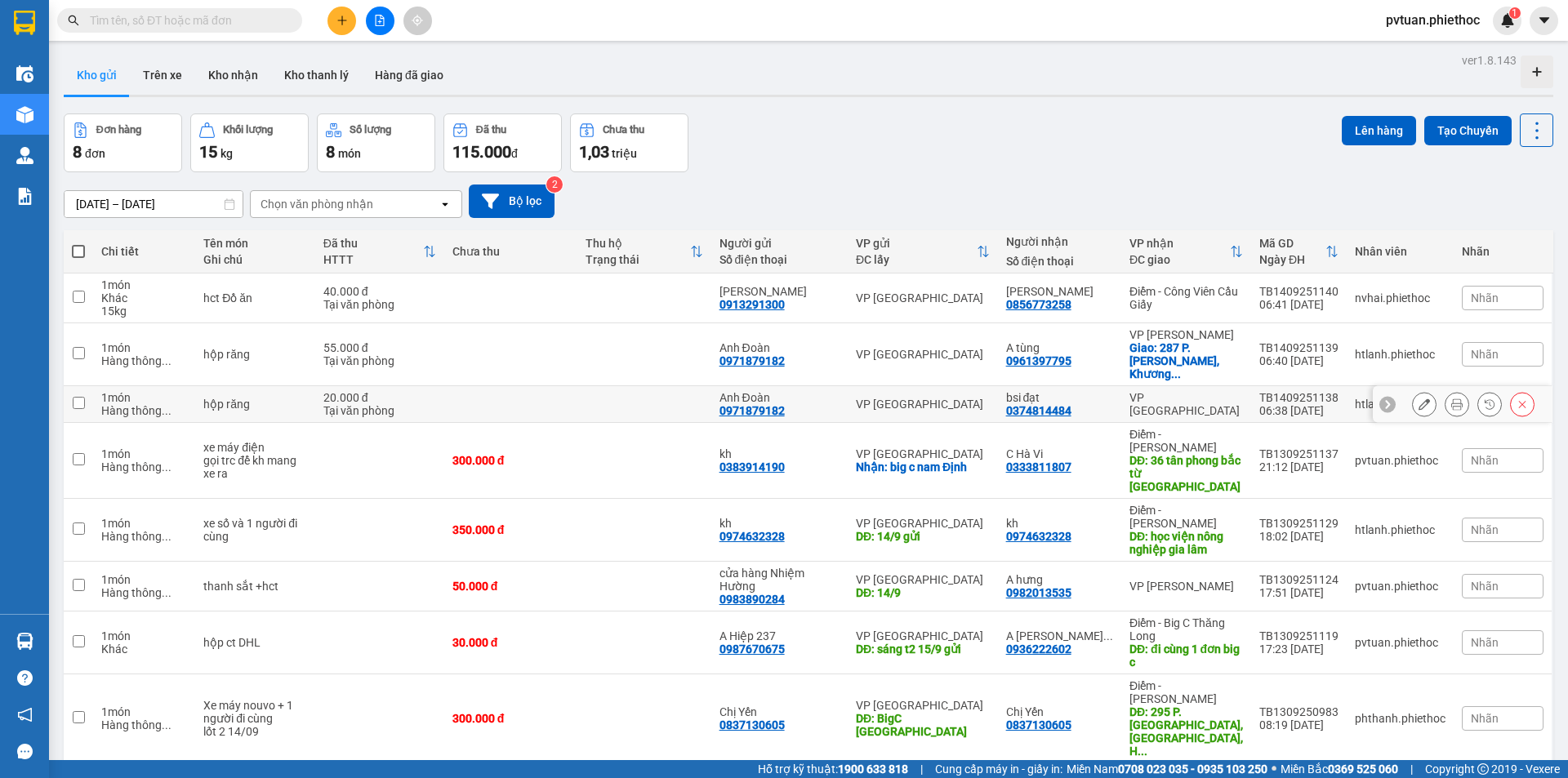
click at [1098, 391] on div "bsi đạt" at bounding box center [1059, 398] width 107 height 13
checkbox input "true"
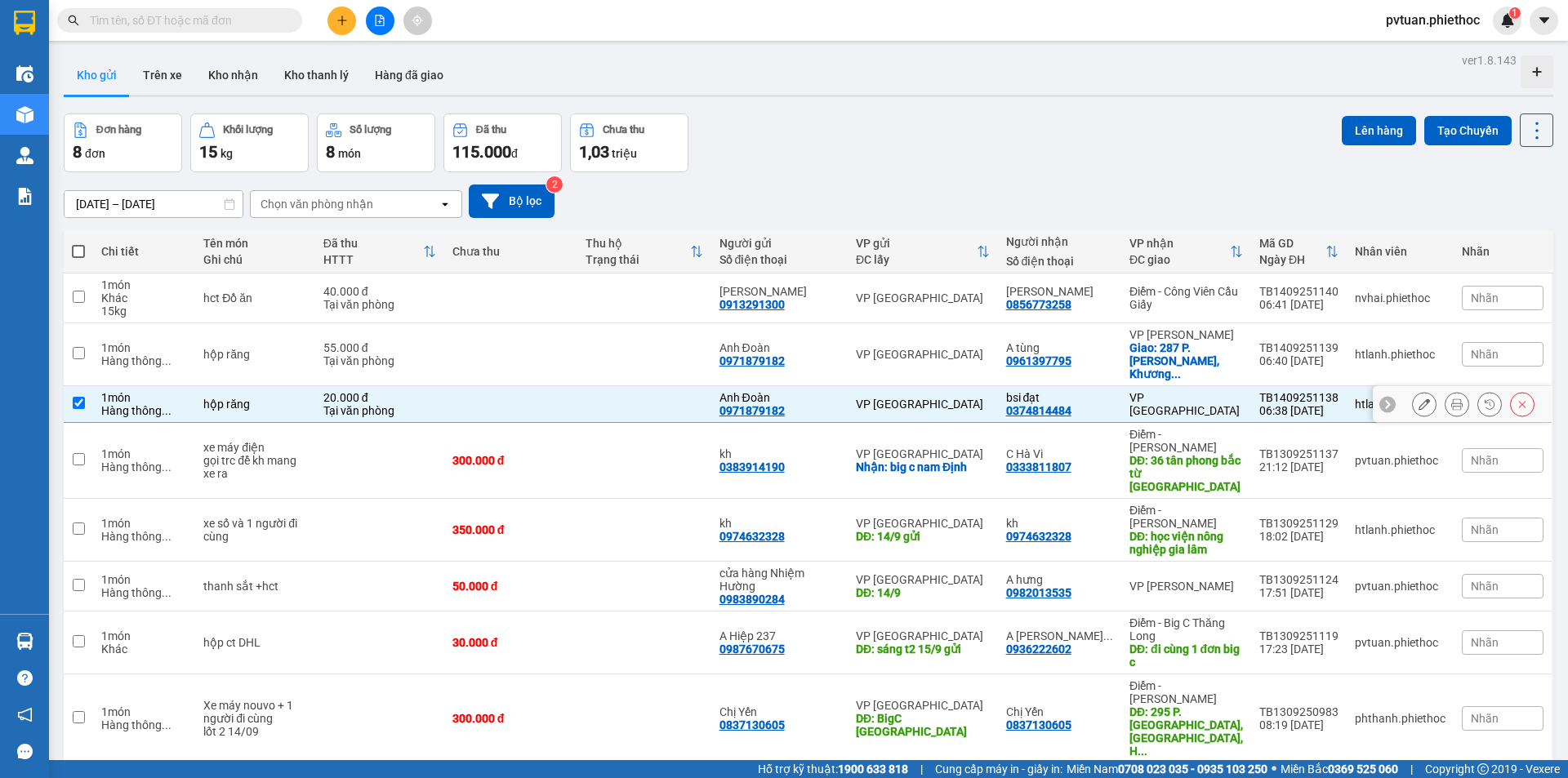
click at [1104, 356] on div "A tùng 0961397795" at bounding box center [1059, 355] width 107 height 26
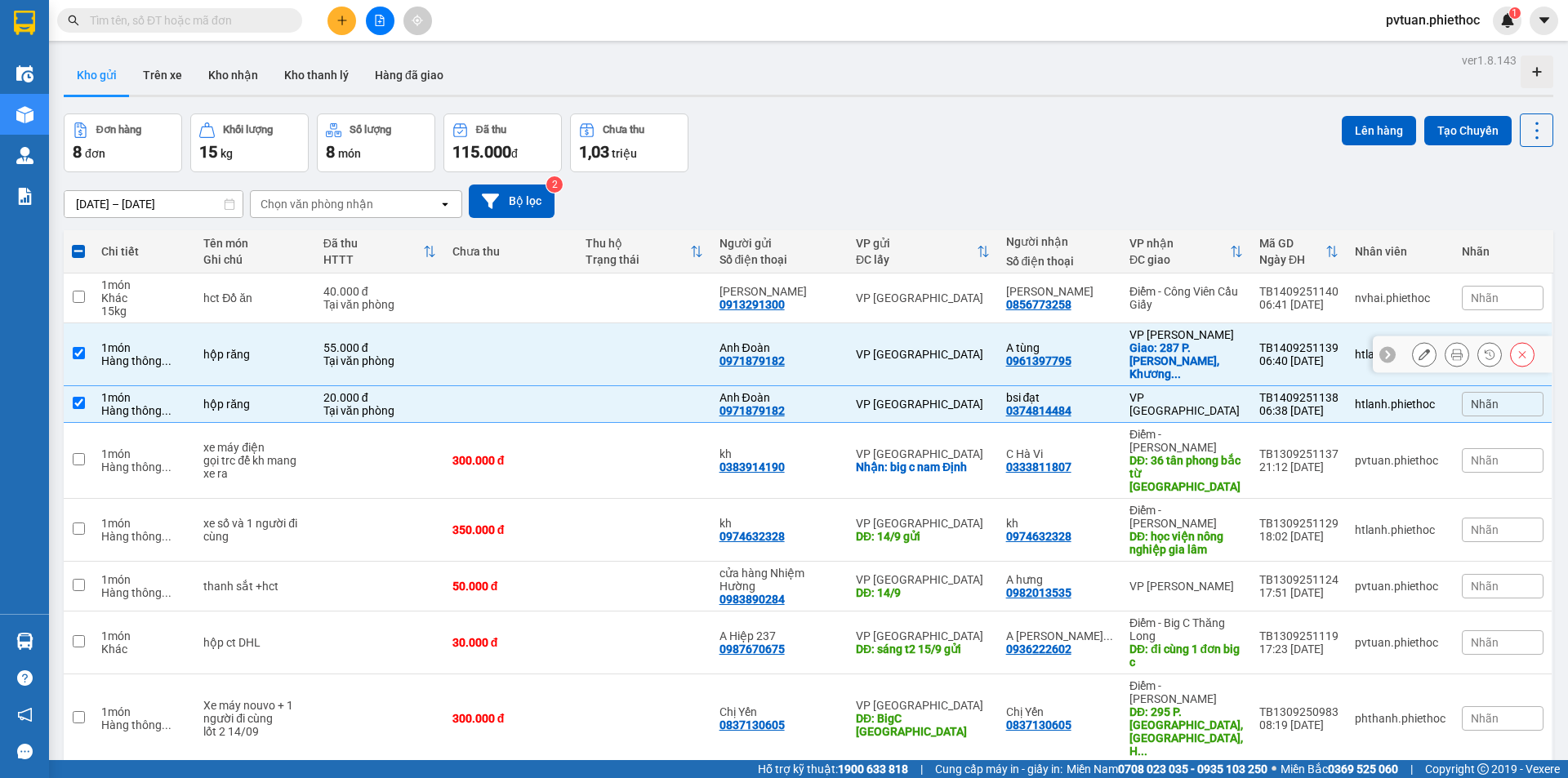
checkbox input "true"
click at [1099, 573] on div "A hưng 0982013535" at bounding box center [1059, 587] width 107 height 26
checkbox input "true"
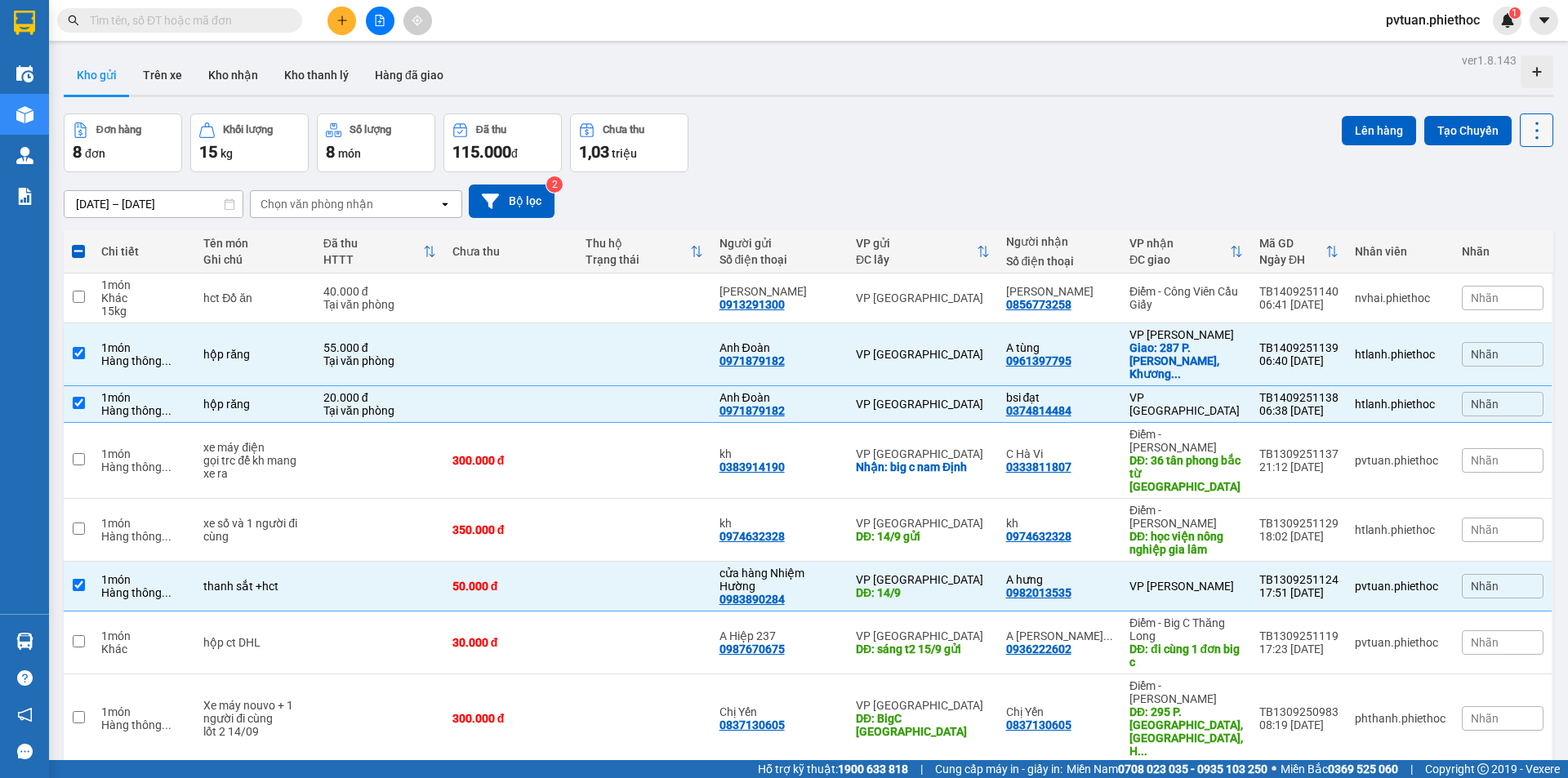
click at [1529, 124] on icon at bounding box center [1537, 130] width 23 height 23
click at [1499, 234] on span "Làm mới" at bounding box center [1501, 233] width 45 height 16
click at [1526, 129] on icon at bounding box center [1537, 130] width 23 height 23
click at [1492, 226] on span "Làm mới" at bounding box center [1501, 233] width 45 height 16
click at [963, 398] on div "VP [GEOGRAPHIC_DATA]" at bounding box center [922, 404] width 134 height 13
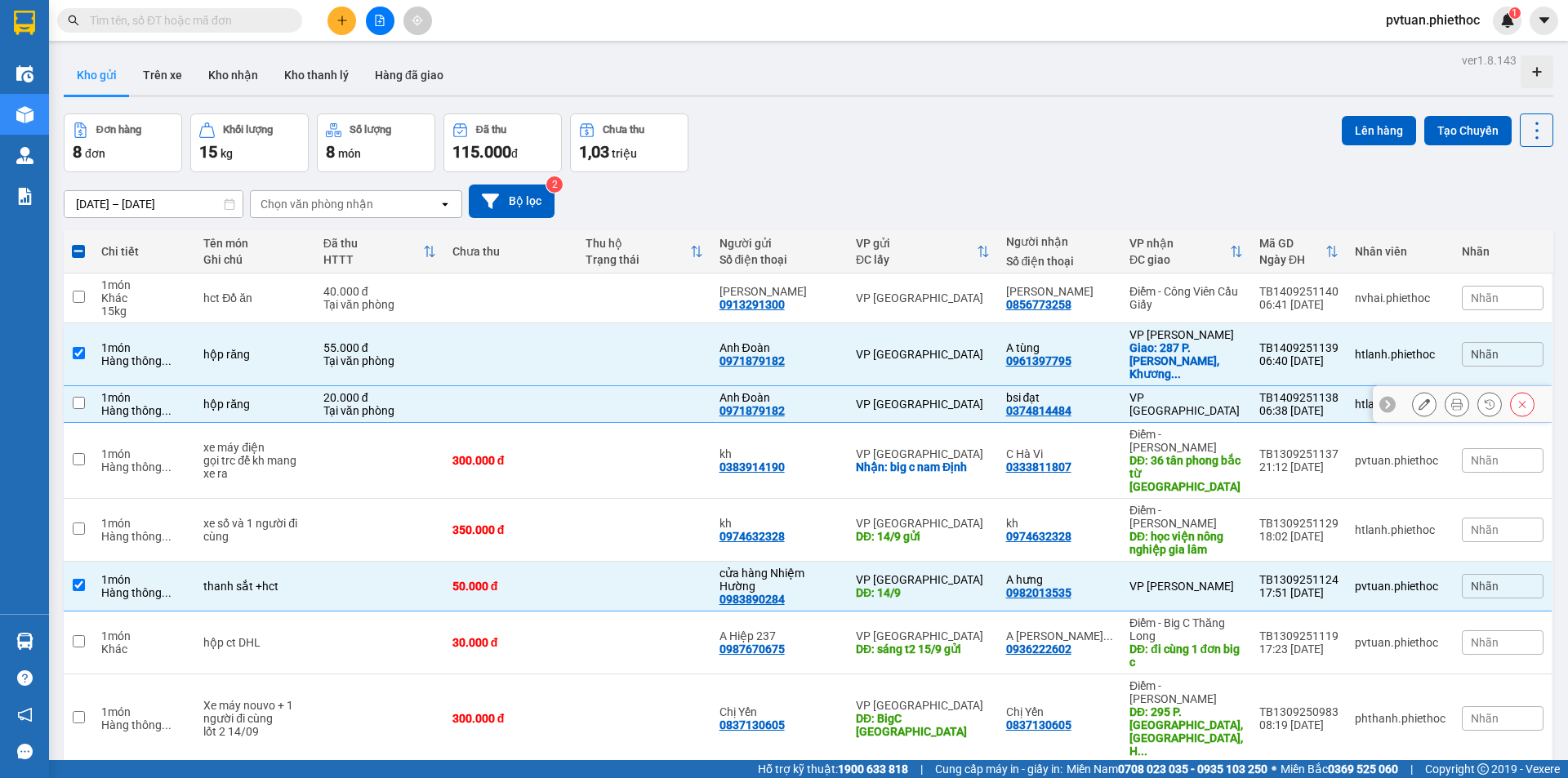
checkbox input "false"
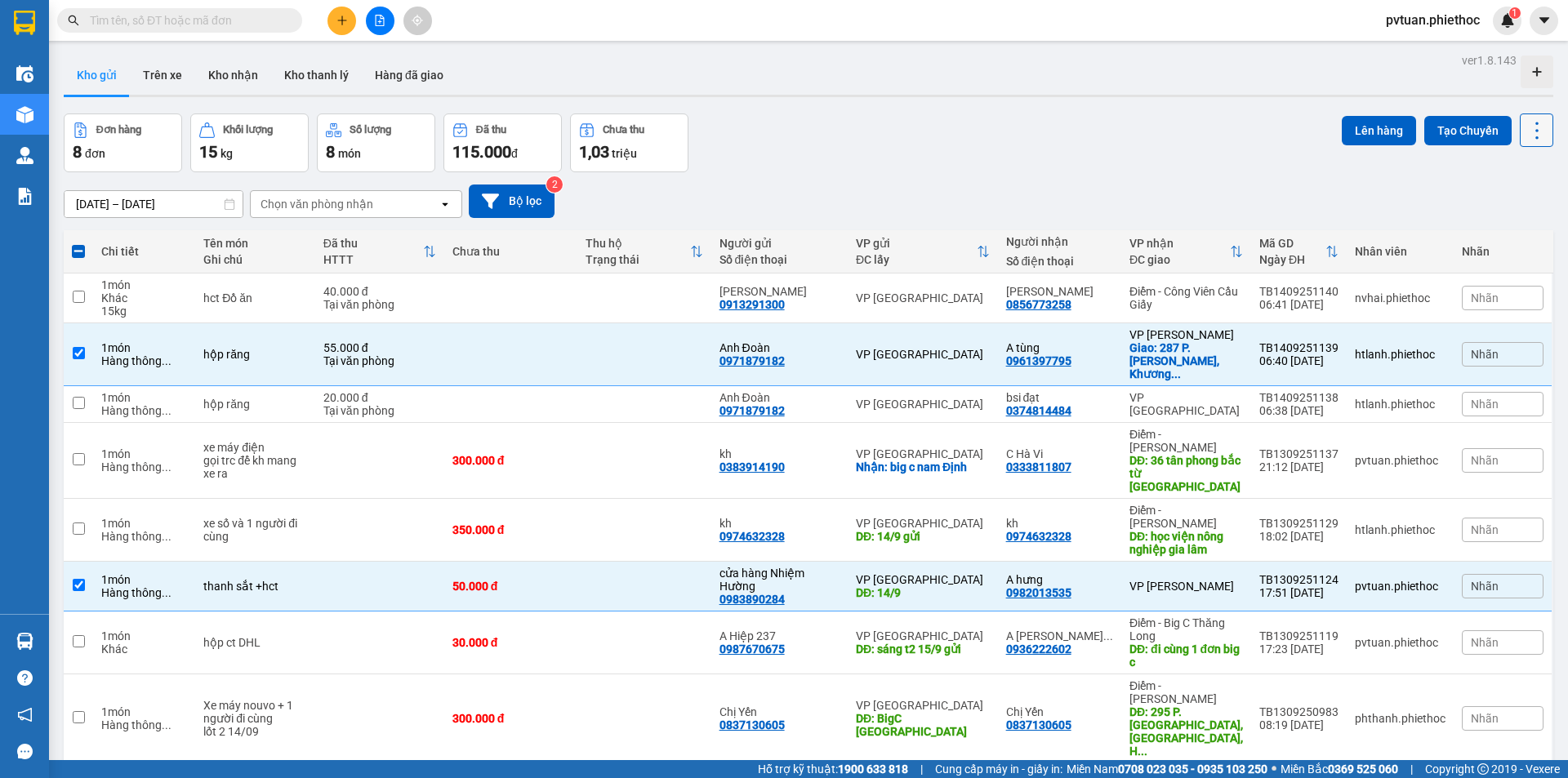
click at [1526, 133] on icon at bounding box center [1537, 130] width 23 height 23
click at [1468, 230] on div "Menu" at bounding box center [1458, 234] width 24 height 16
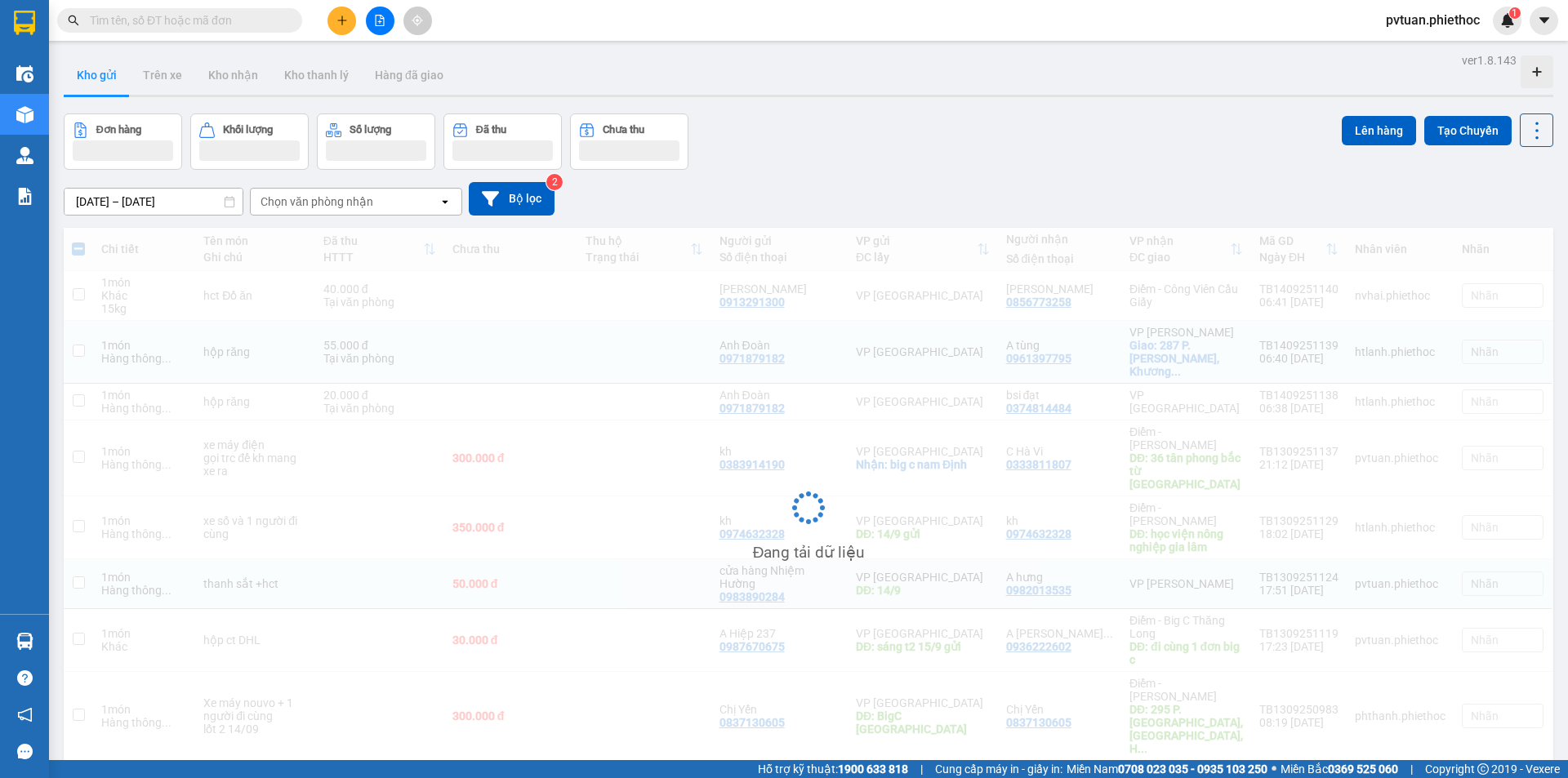
checkbox input "false"
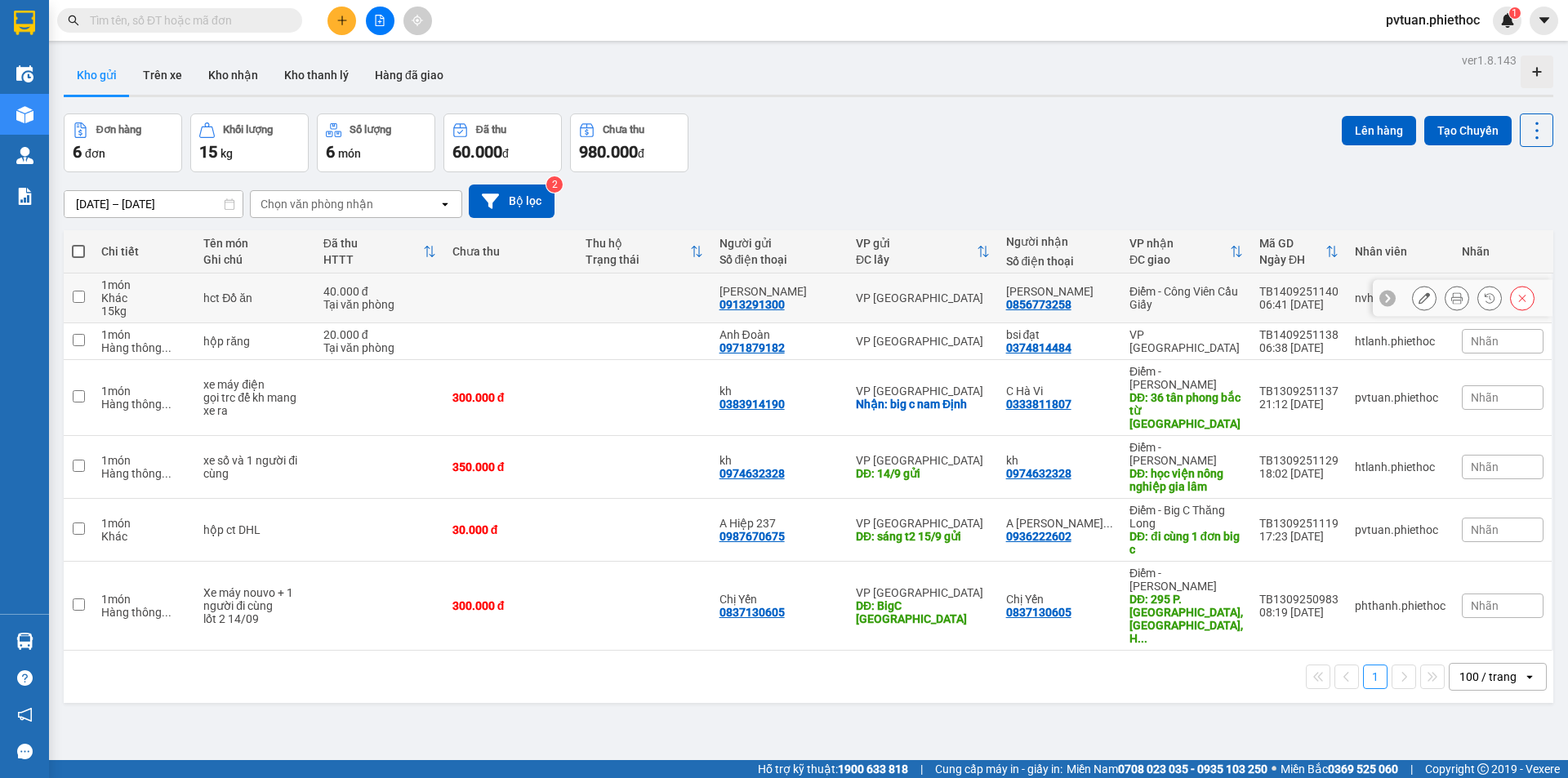
click at [1210, 298] on div "Điểm - Công Viên Cầu Giấy" at bounding box center [1185, 298] width 114 height 26
checkbox input "true"
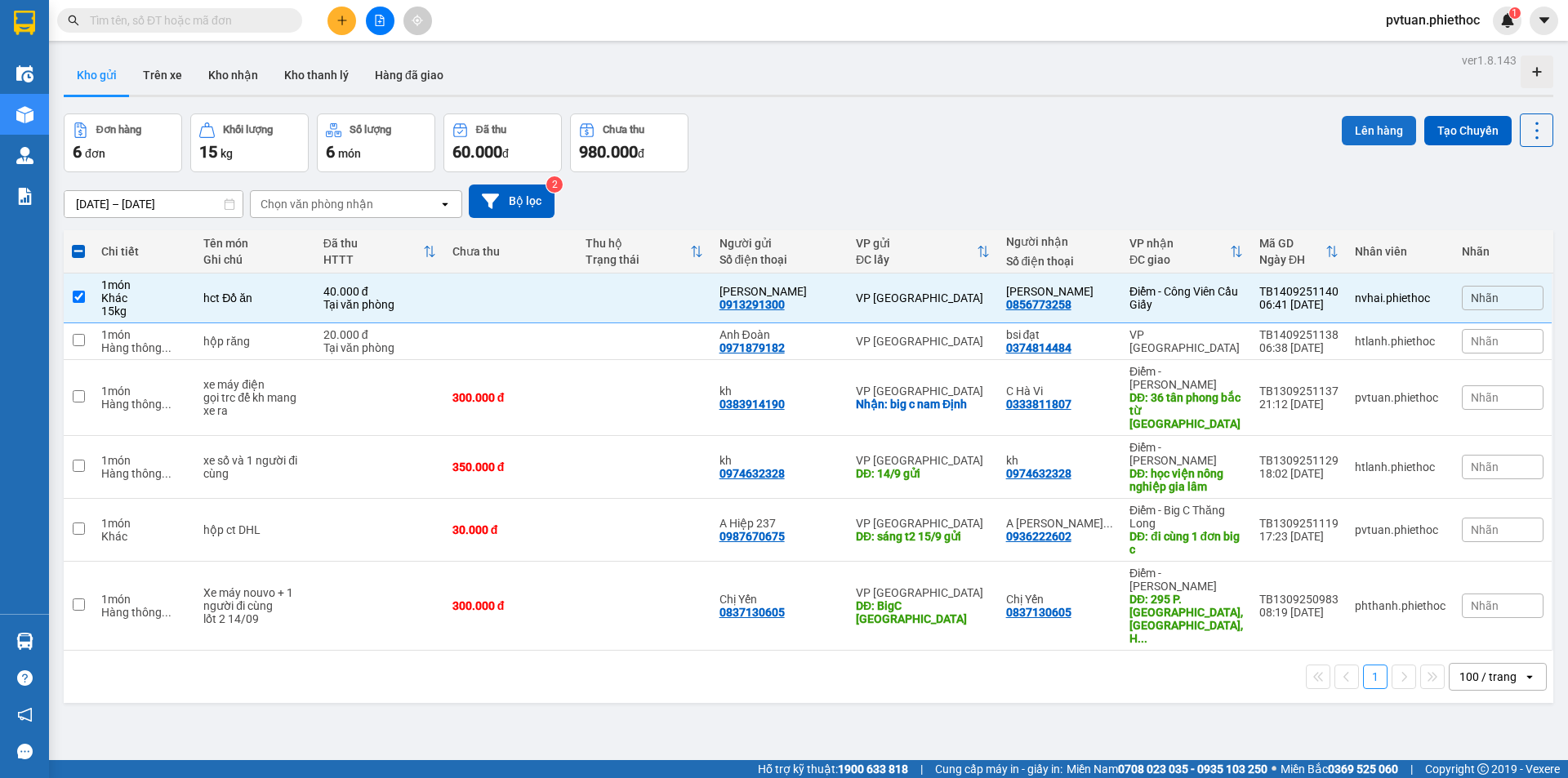
click at [1361, 132] on button "Lên hàng" at bounding box center [1378, 130] width 74 height 29
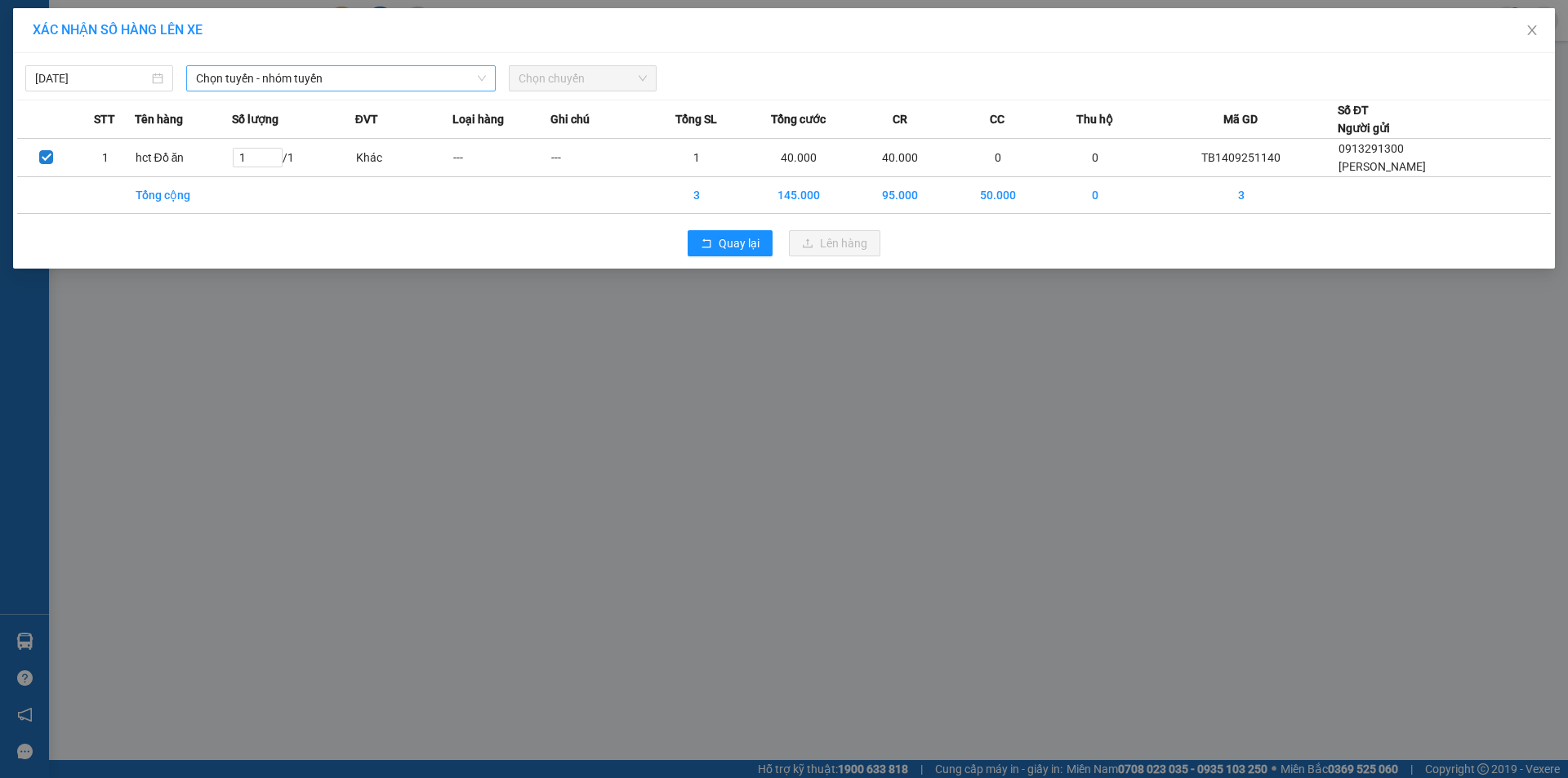
click at [242, 79] on span "Chọn tuyến - nhóm tuyến" at bounding box center [341, 78] width 290 height 24
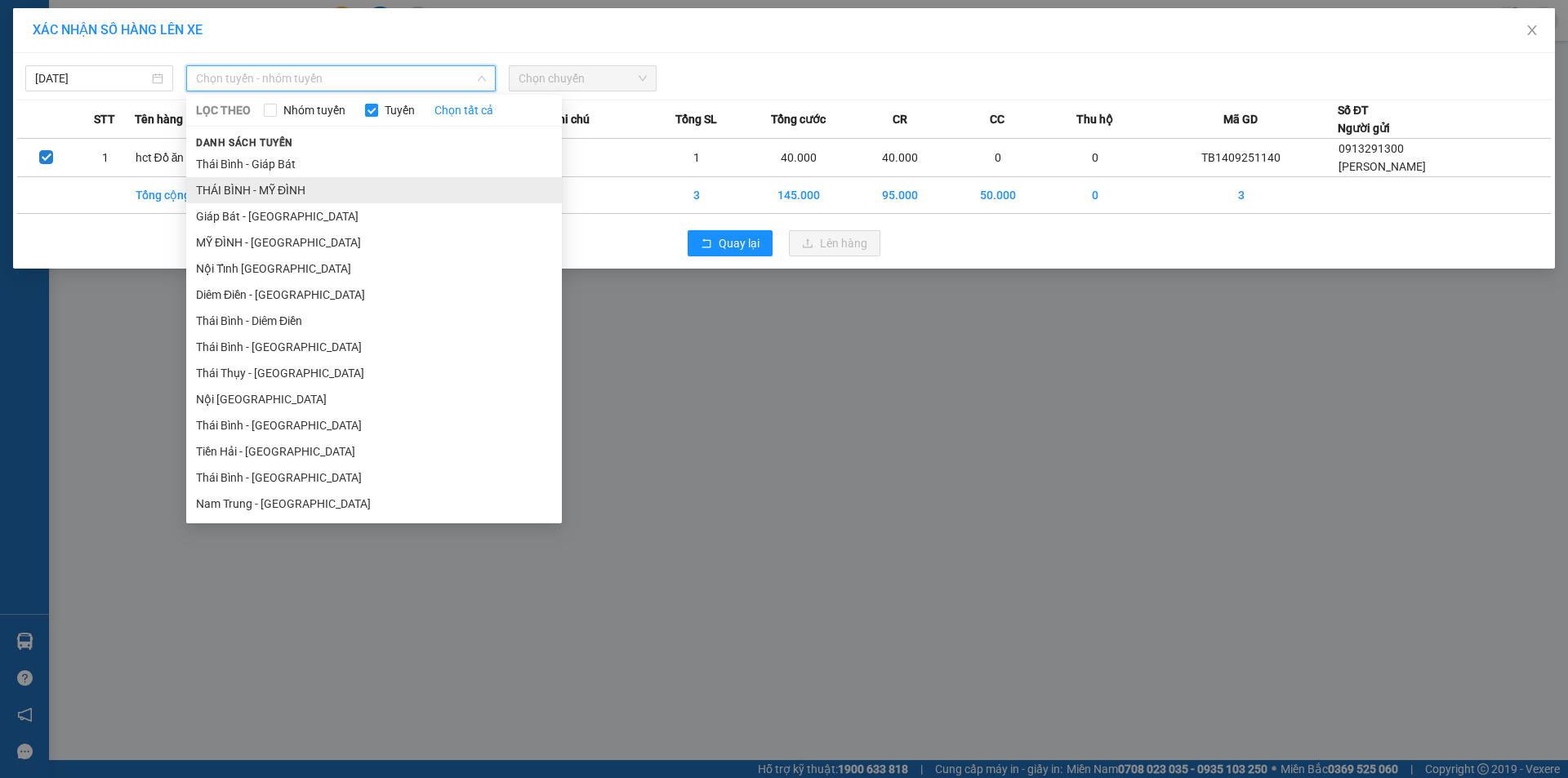
click at [280, 187] on li "THÁI BÌNH - MỸ ĐÌNH" at bounding box center [373, 191] width 375 height 26
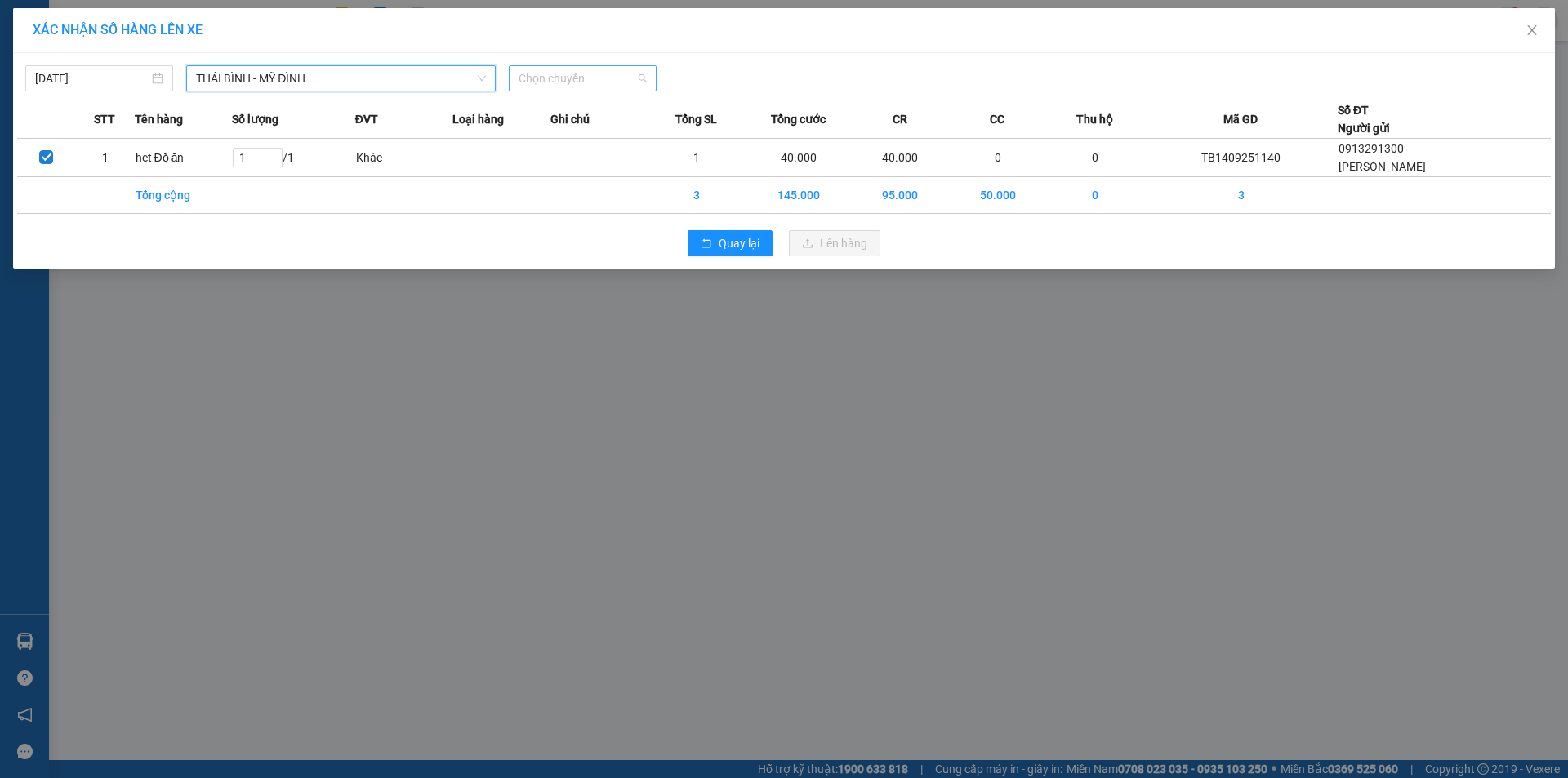
click at [546, 72] on span "Chọn chuyến" at bounding box center [583, 78] width 129 height 24
type input "2941"
type input "[DATE]"
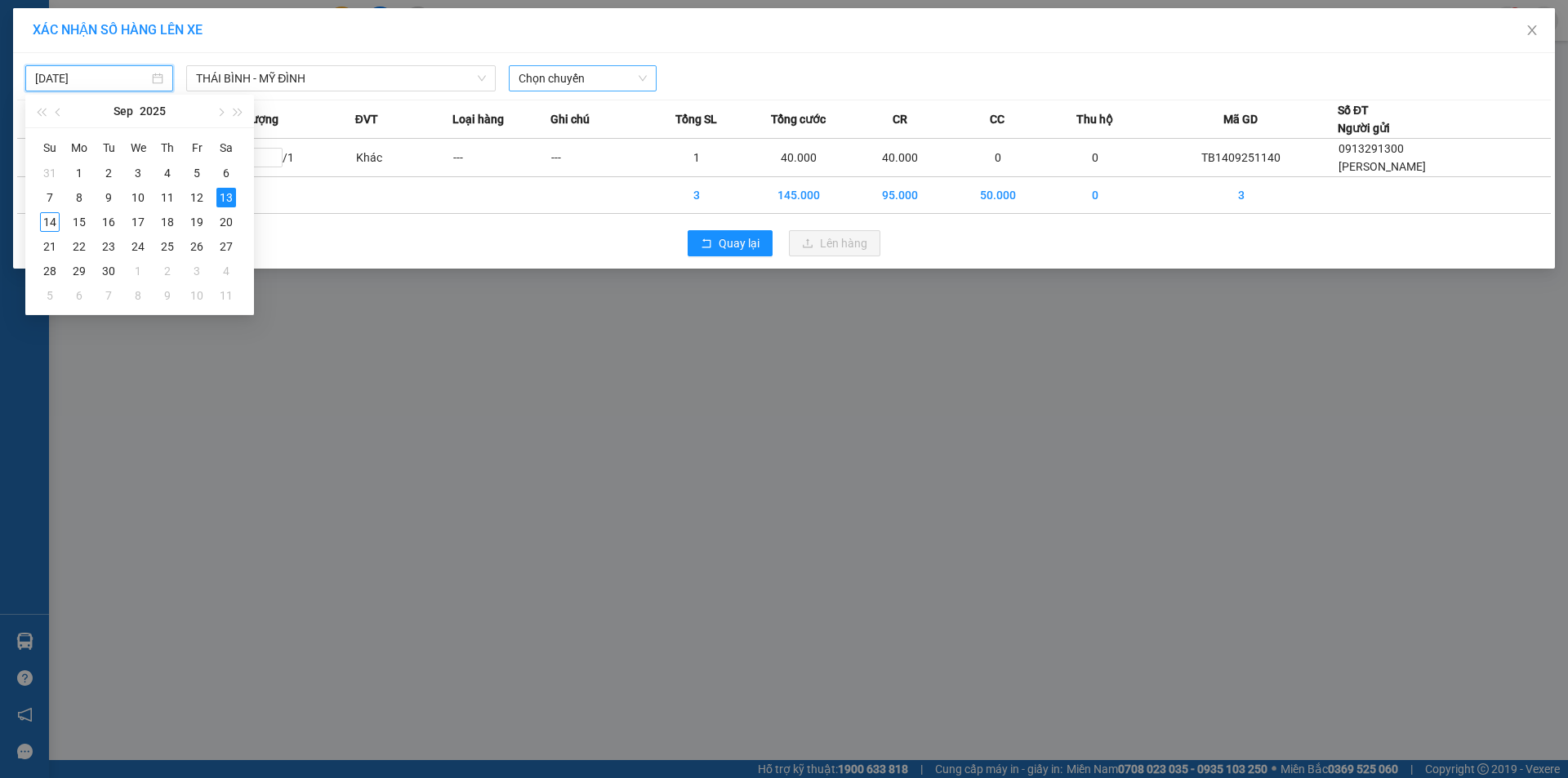
click at [84, 83] on input "[DATE]" at bounding box center [91, 78] width 114 height 18
click at [40, 224] on div "14" at bounding box center [50, 221] width 20 height 20
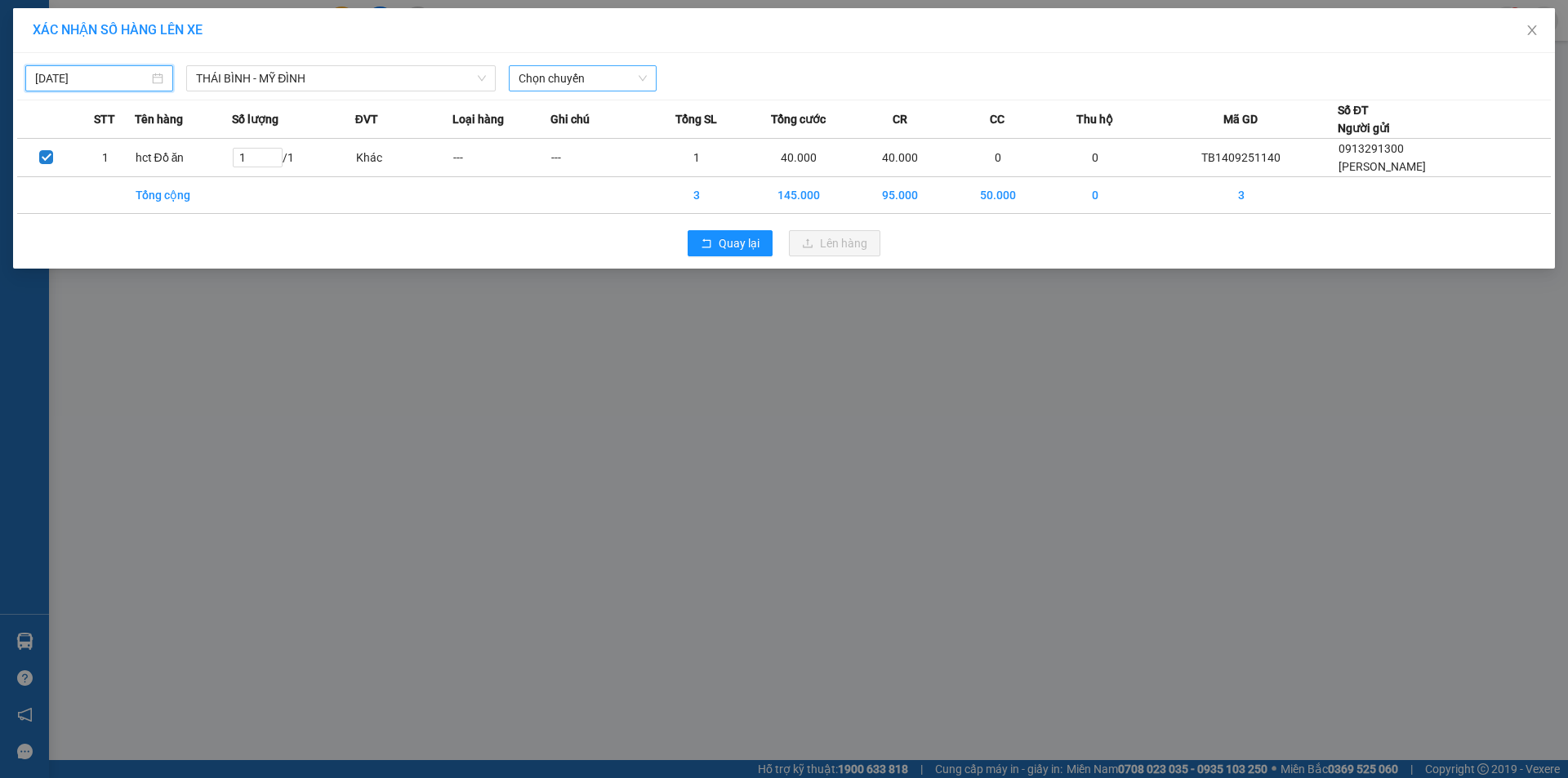
type input "[DATE]"
click at [529, 78] on span "Chọn chuyến" at bounding box center [583, 78] width 129 height 24
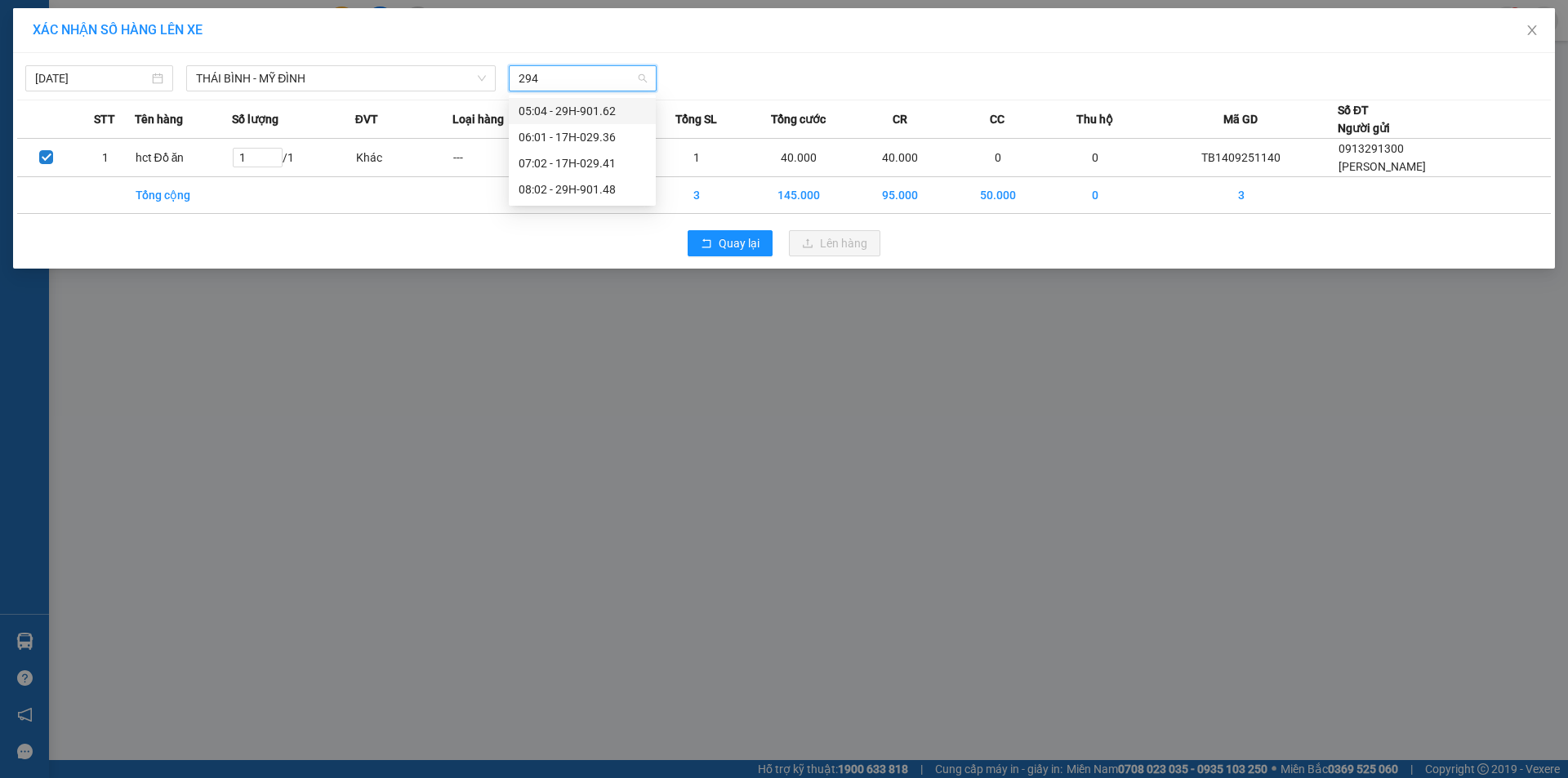
type input "2941"
click at [543, 108] on div "07:02 - 17H-029.41" at bounding box center [583, 111] width 128 height 18
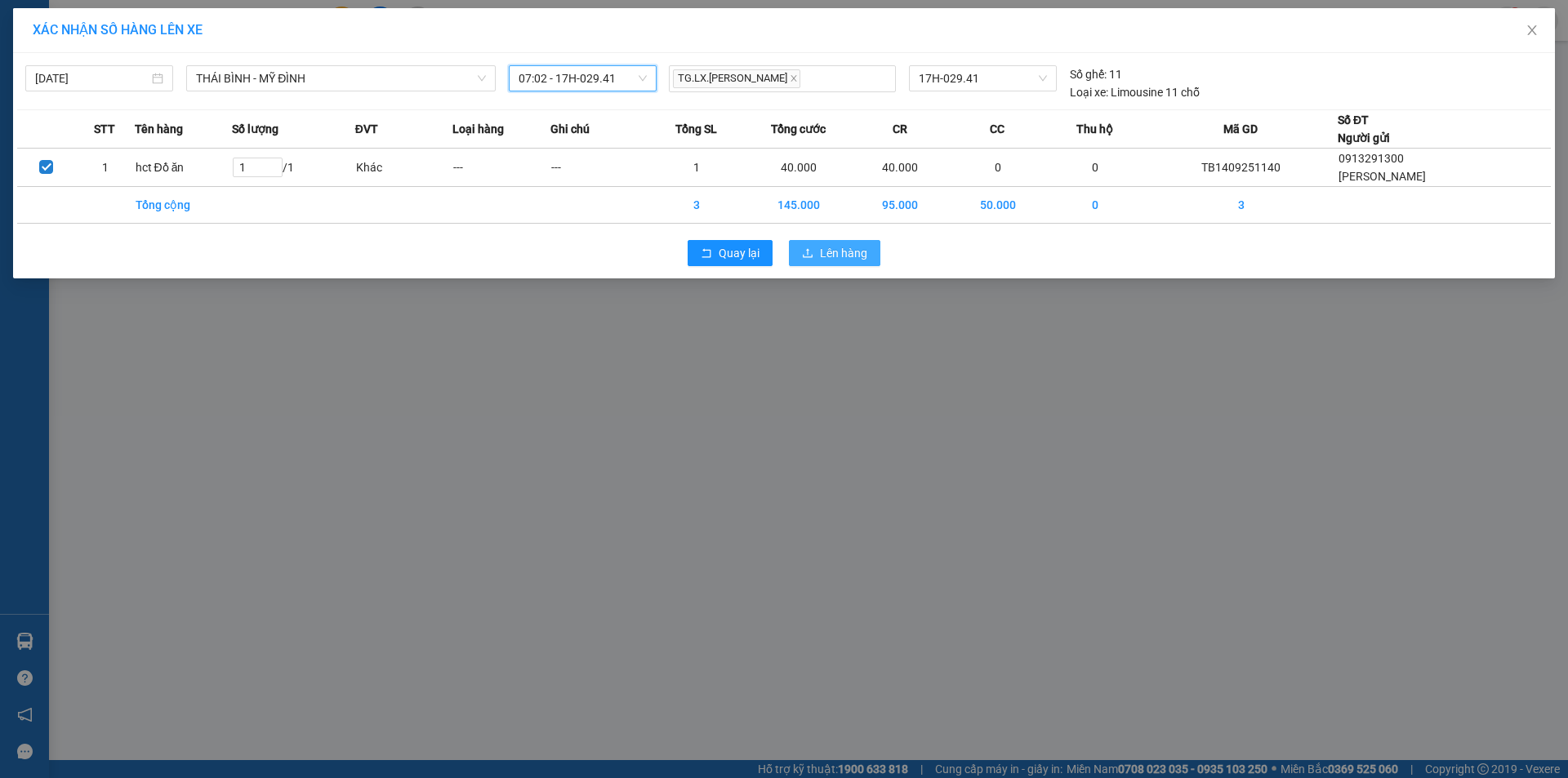
click at [845, 246] on span "Lên hàng" at bounding box center [844, 252] width 47 height 18
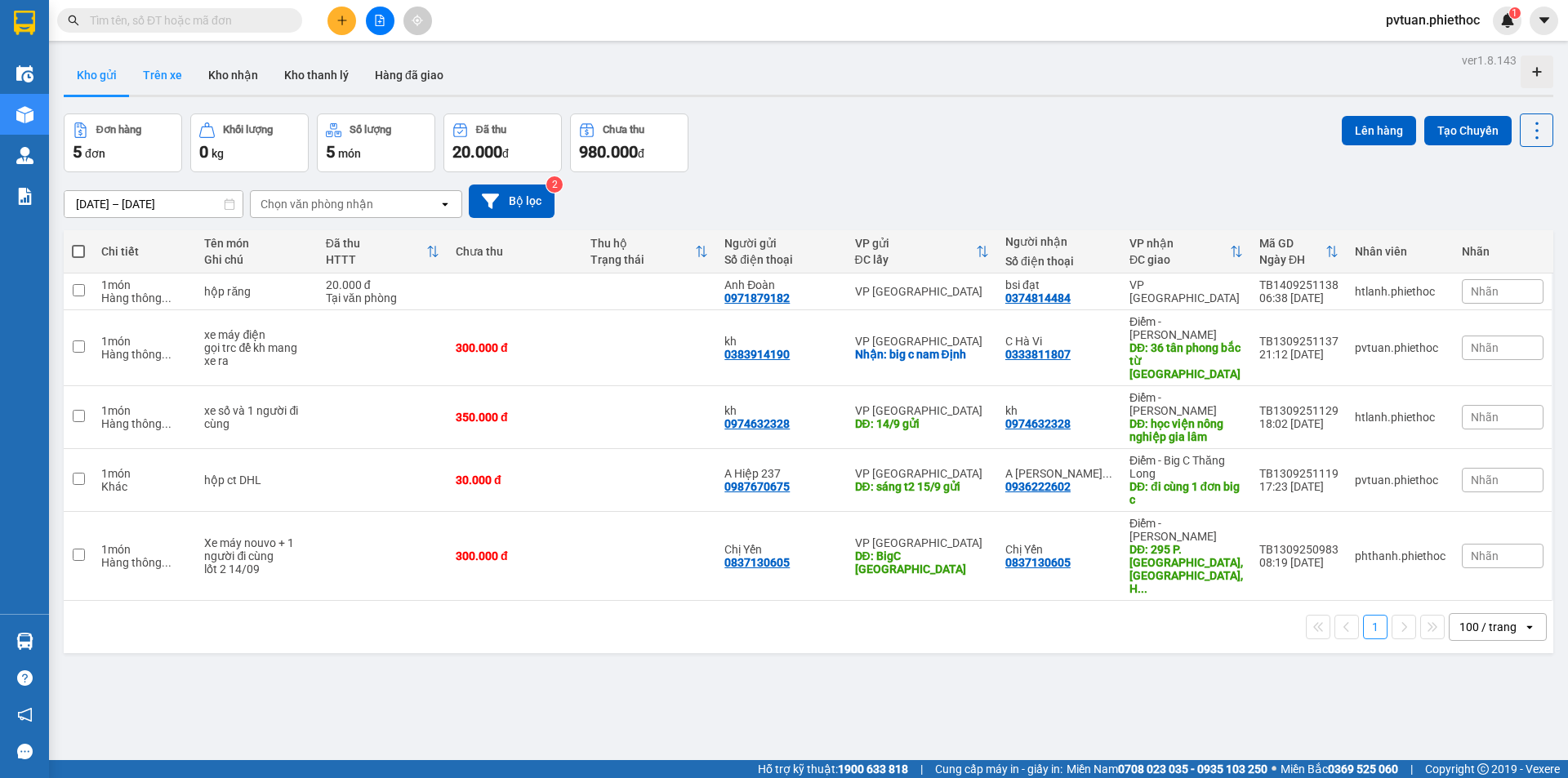
click at [177, 81] on button "Trên xe" at bounding box center [162, 75] width 66 height 39
